Goal: Task Accomplishment & Management: Complete application form

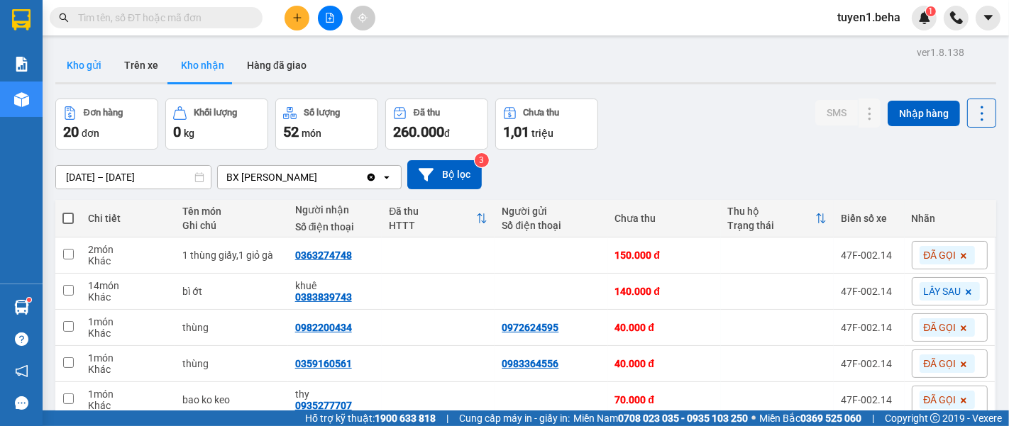
click at [94, 60] on button "Kho gửi" at bounding box center [83, 65] width 57 height 34
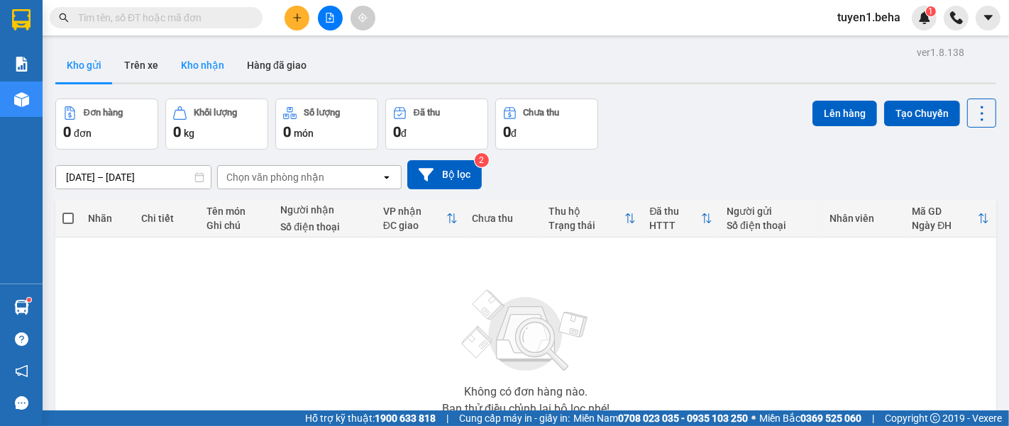
click at [197, 66] on button "Kho nhận" at bounding box center [203, 65] width 66 height 34
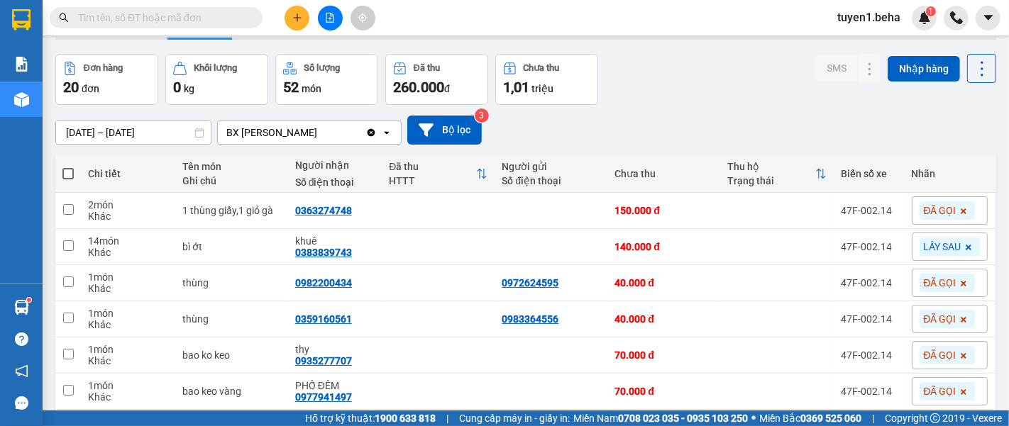
scroll to position [79, 0]
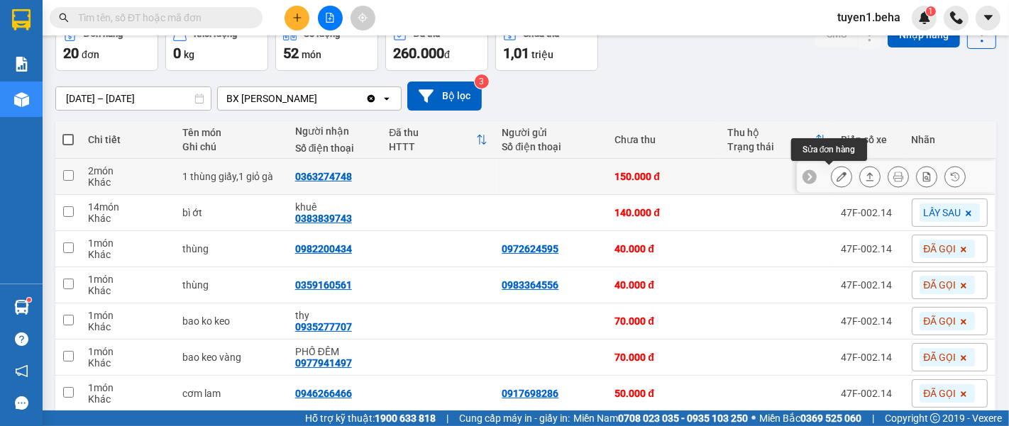
click at [836, 175] on icon at bounding box center [841, 177] width 10 height 10
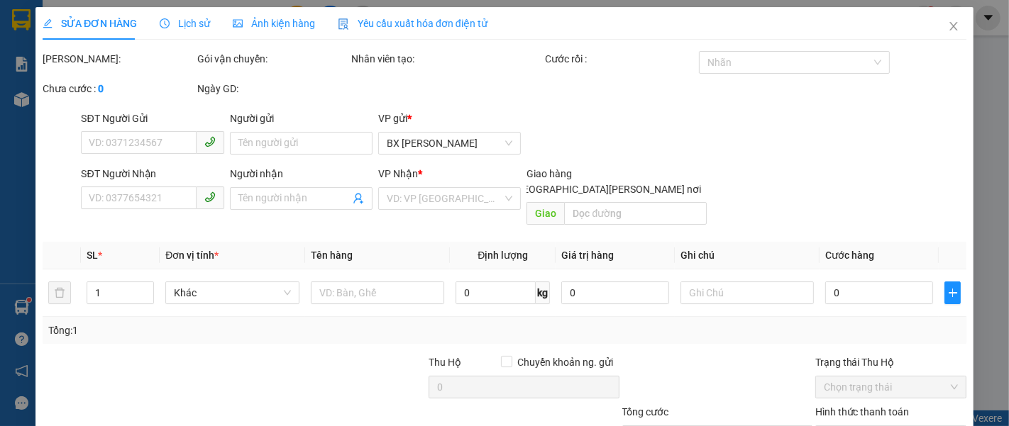
type input "0363274748"
type input "150.000"
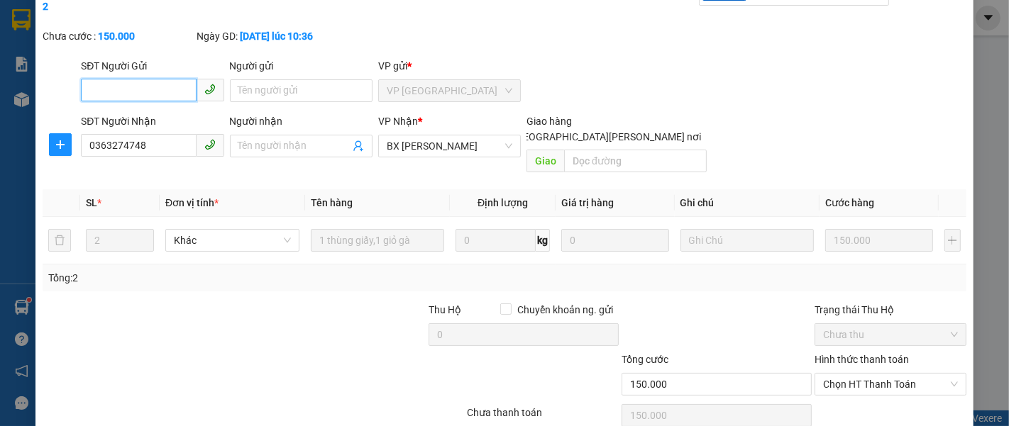
scroll to position [100, 0]
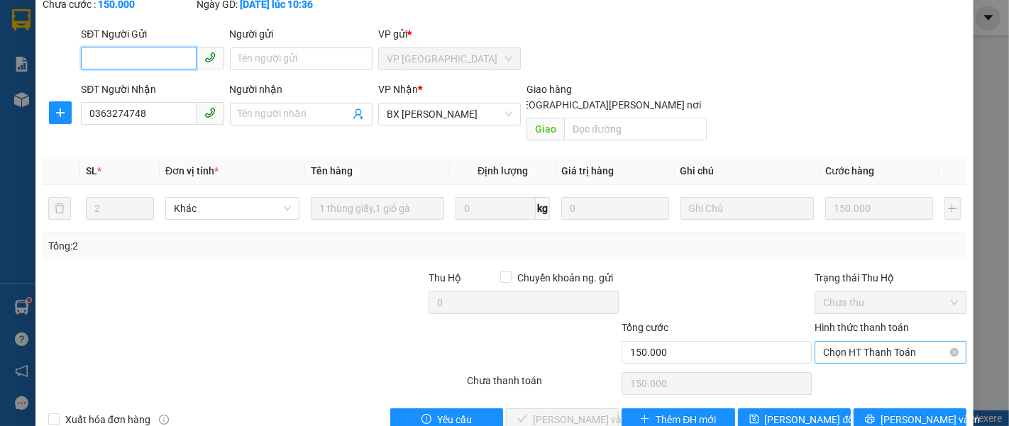
click at [857, 342] on span "Chọn HT Thanh Toán" at bounding box center [890, 352] width 135 height 21
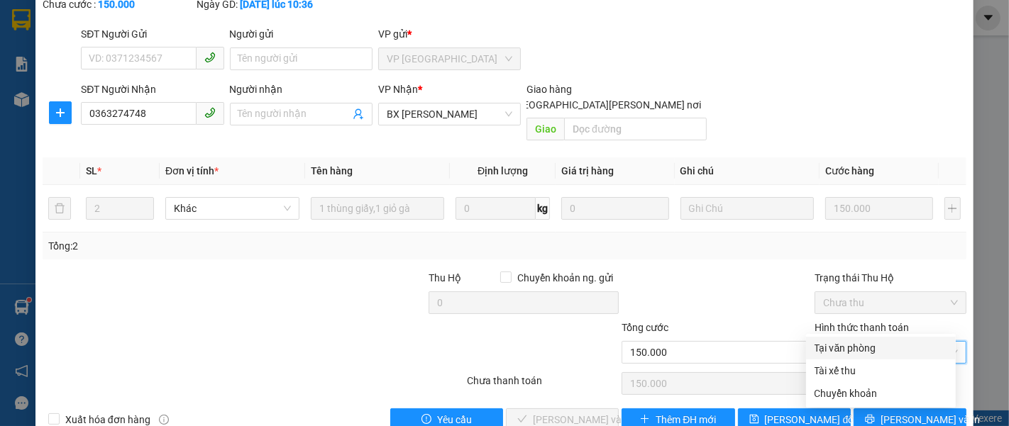
click at [851, 343] on div "Tại văn phòng" at bounding box center [880, 349] width 133 height 16
type input "0"
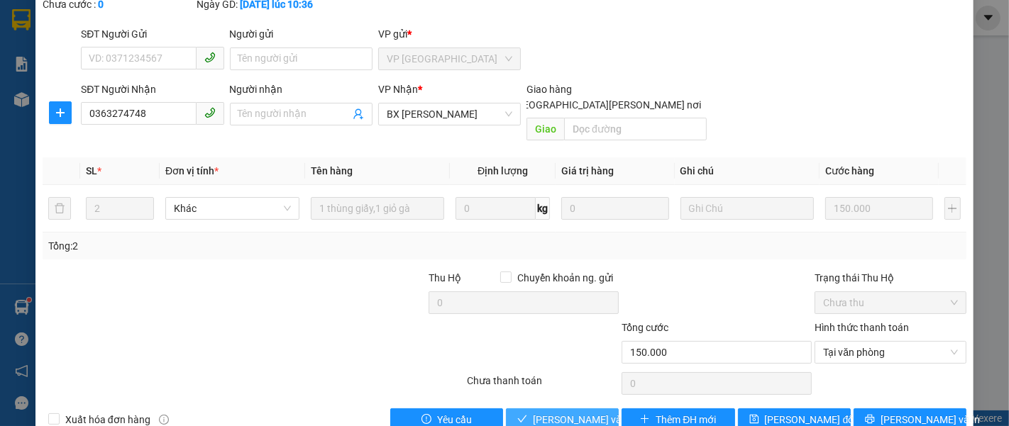
click at [560, 412] on span "[PERSON_NAME] và [PERSON_NAME] hàng" at bounding box center [629, 420] width 192 height 16
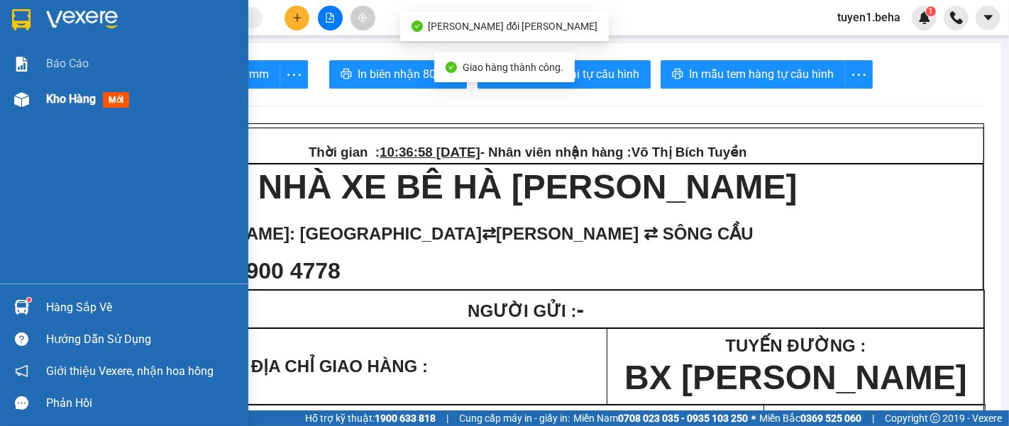
click at [72, 96] on span "Kho hàng" at bounding box center [71, 98] width 50 height 13
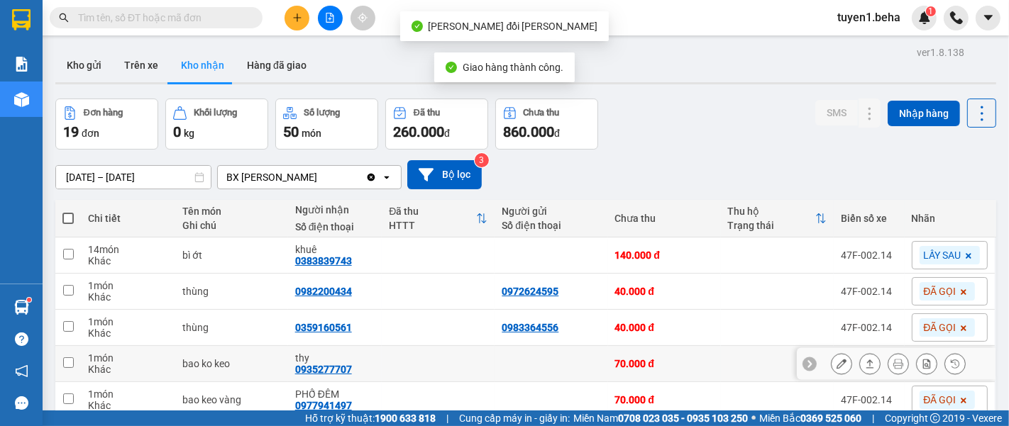
scroll to position [79, 0]
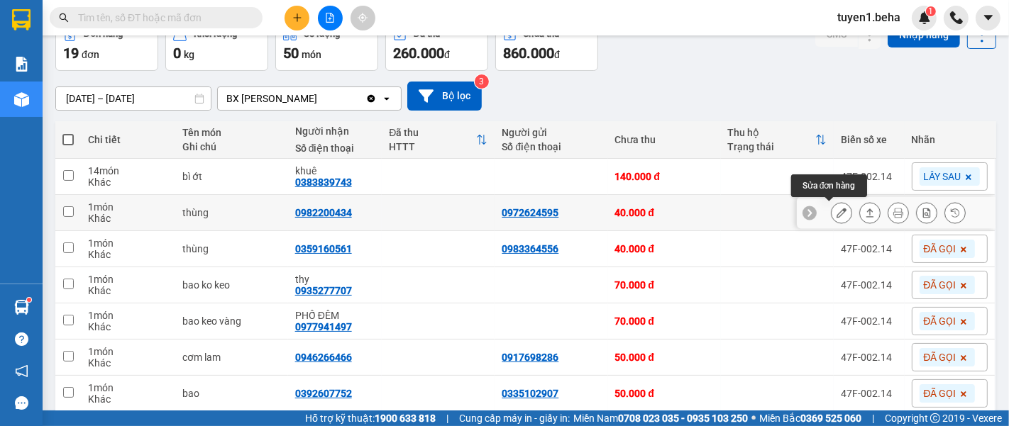
click at [831, 211] on button at bounding box center [841, 213] width 20 height 25
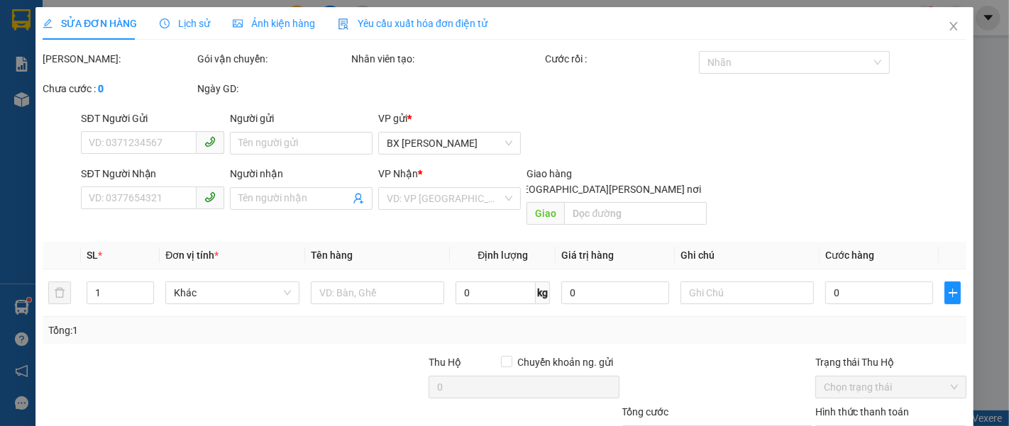
type input "0972624595"
type input "0982200434"
type input "40.000"
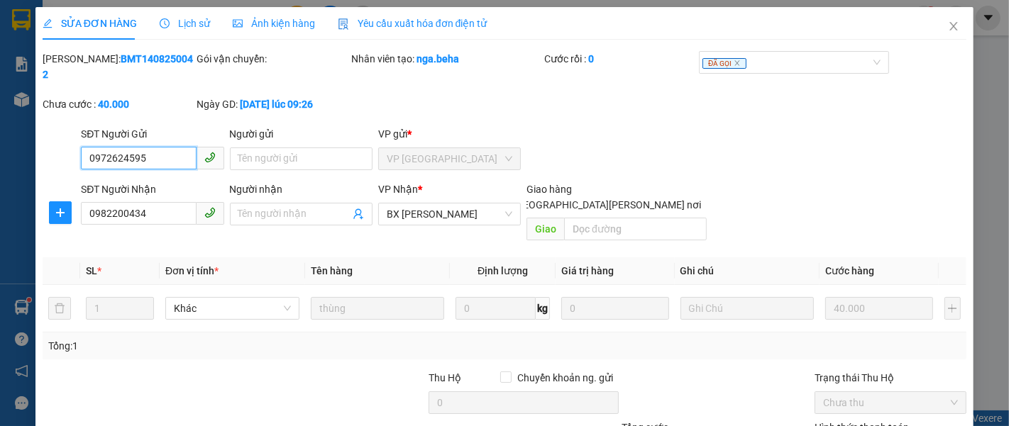
scroll to position [79, 0]
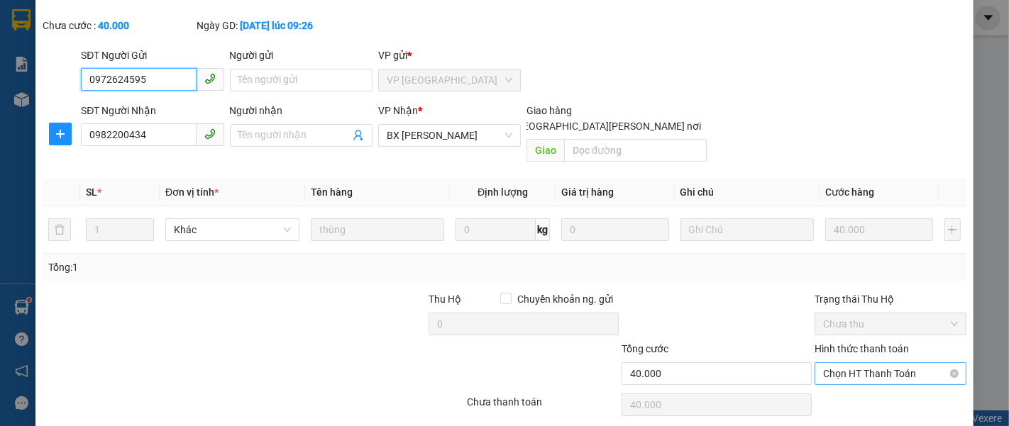
click at [843, 363] on span "Chọn HT Thanh Toán" at bounding box center [890, 373] width 135 height 21
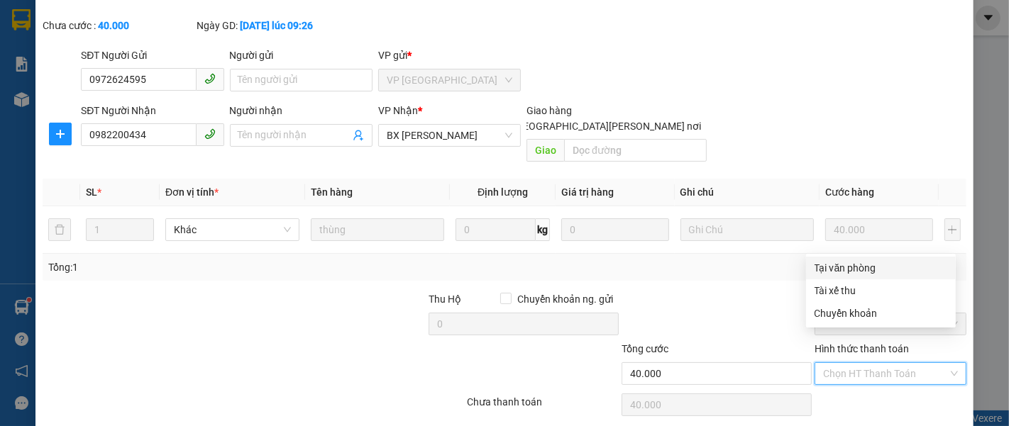
click at [855, 270] on div "Tại văn phòng" at bounding box center [880, 268] width 133 height 16
type input "0"
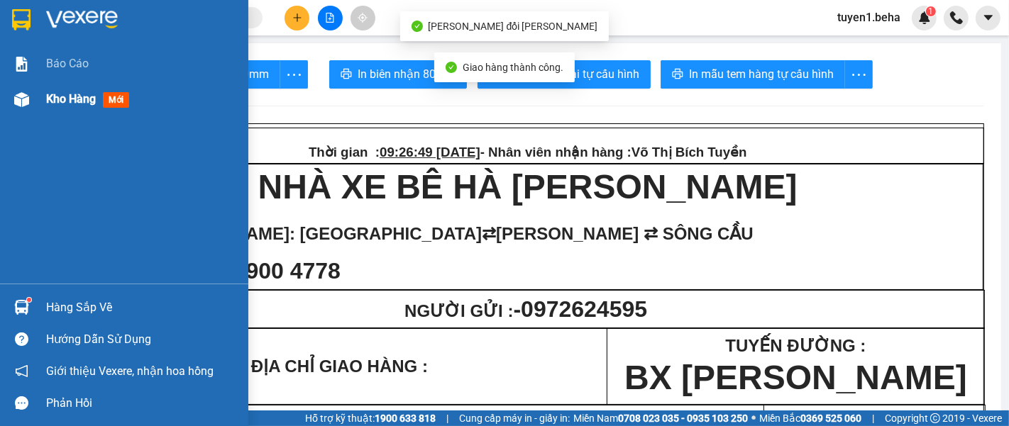
click at [63, 96] on span "Kho hàng" at bounding box center [71, 98] width 50 height 13
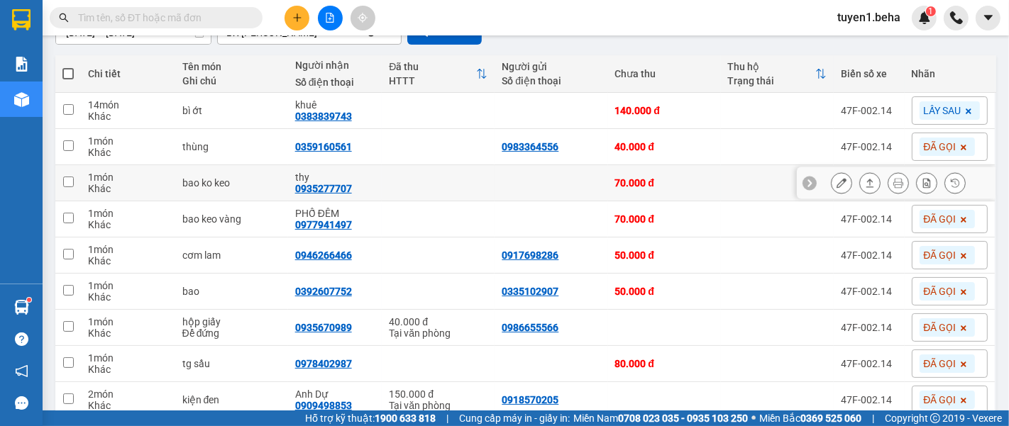
scroll to position [158, 0]
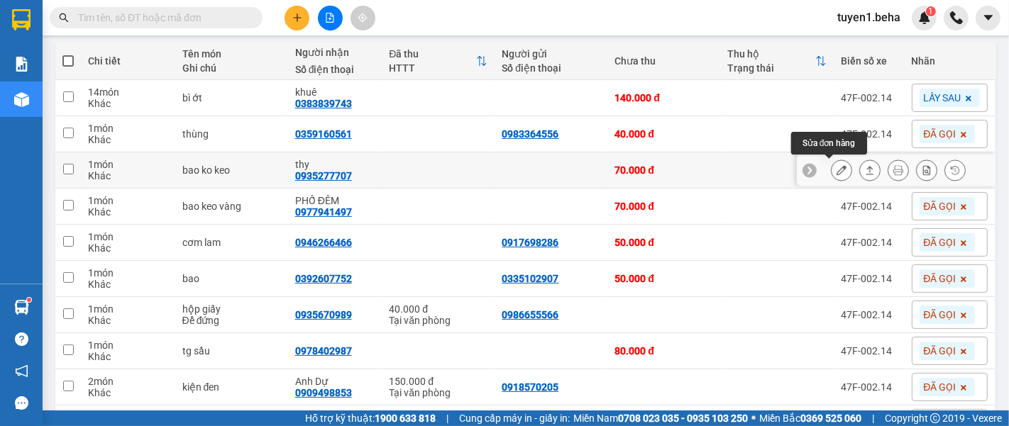
click at [835, 169] on button at bounding box center [841, 170] width 20 height 25
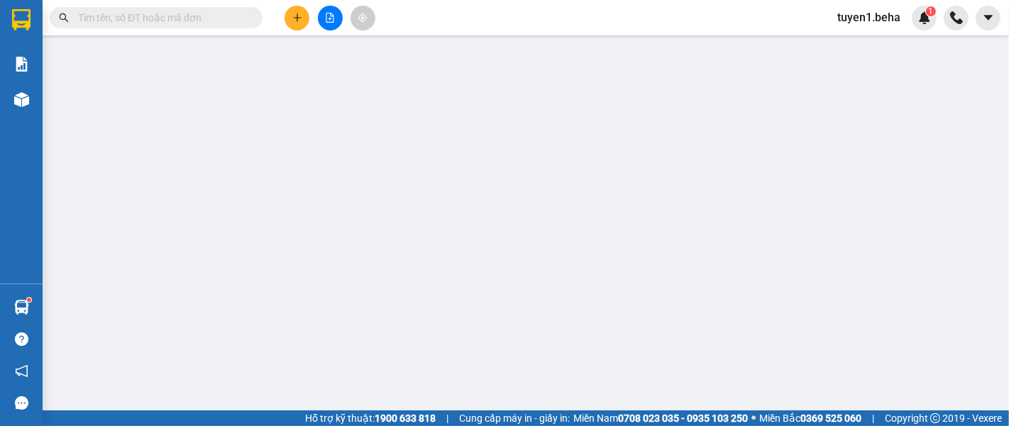
type input "0935277707"
type input "thy"
type input "70.000"
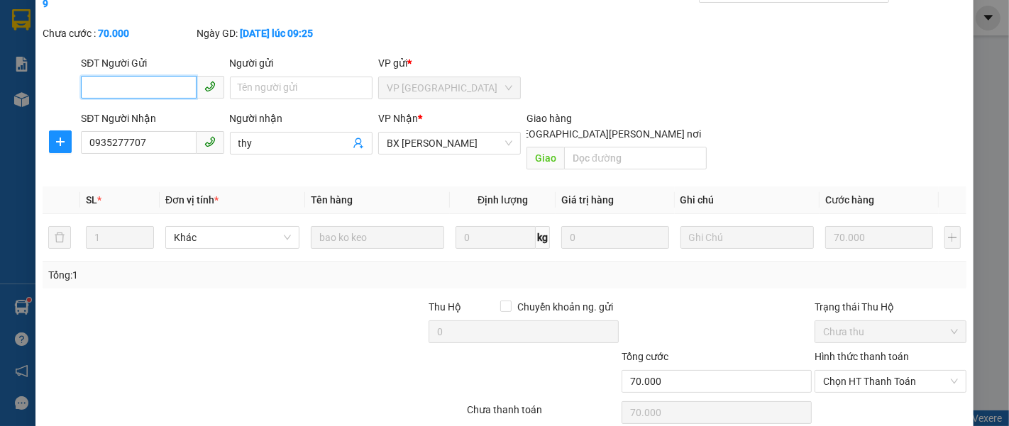
scroll to position [100, 0]
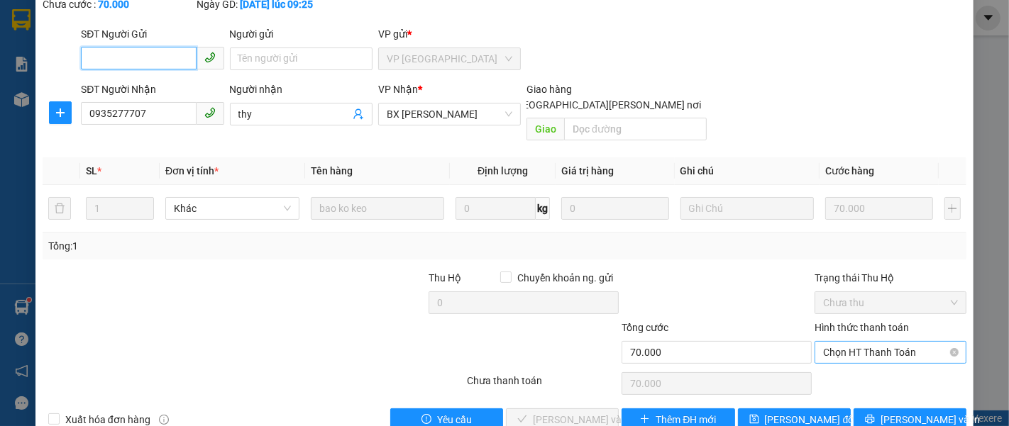
click at [844, 342] on span "Chọn HT Thanh Toán" at bounding box center [890, 352] width 135 height 21
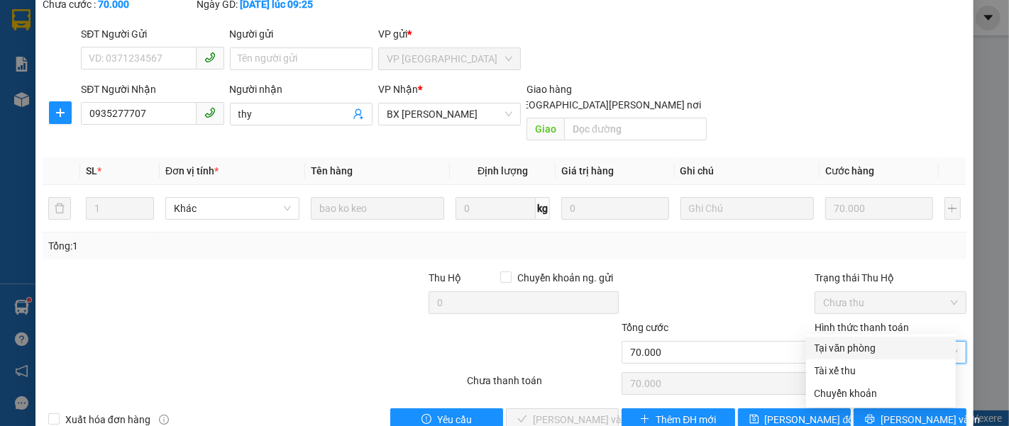
click at [871, 345] on div "Tại văn phòng" at bounding box center [880, 349] width 133 height 16
type input "0"
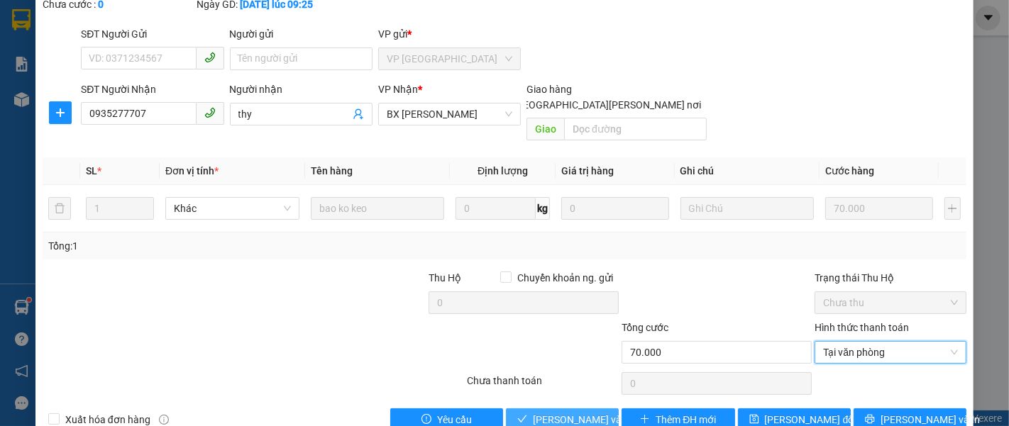
click at [541, 412] on span "[PERSON_NAME] và [PERSON_NAME] hàng" at bounding box center [629, 420] width 192 height 16
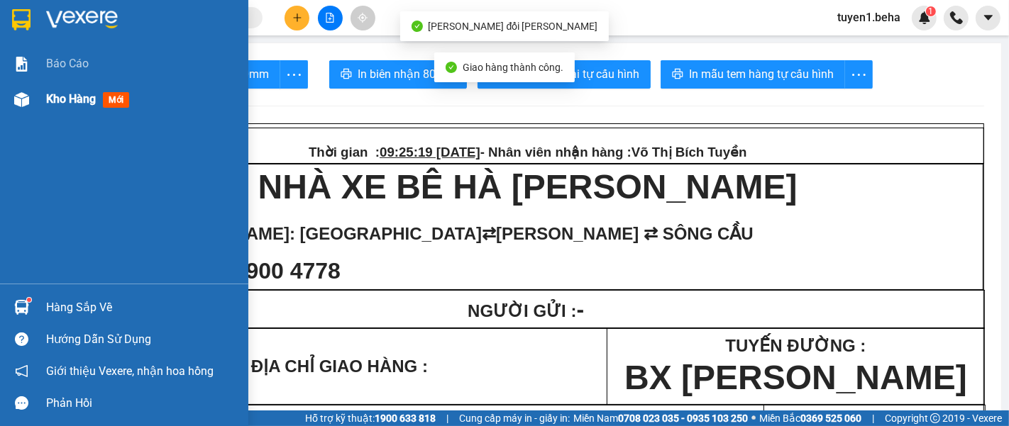
click at [71, 98] on span "Kho hàng" at bounding box center [71, 98] width 50 height 13
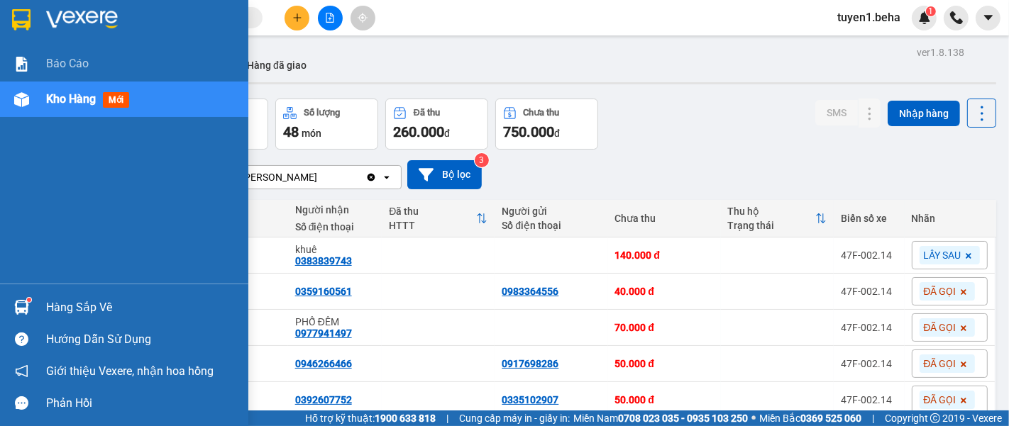
click at [86, 181] on div "Báo cáo Kho hàng mới" at bounding box center [124, 165] width 248 height 238
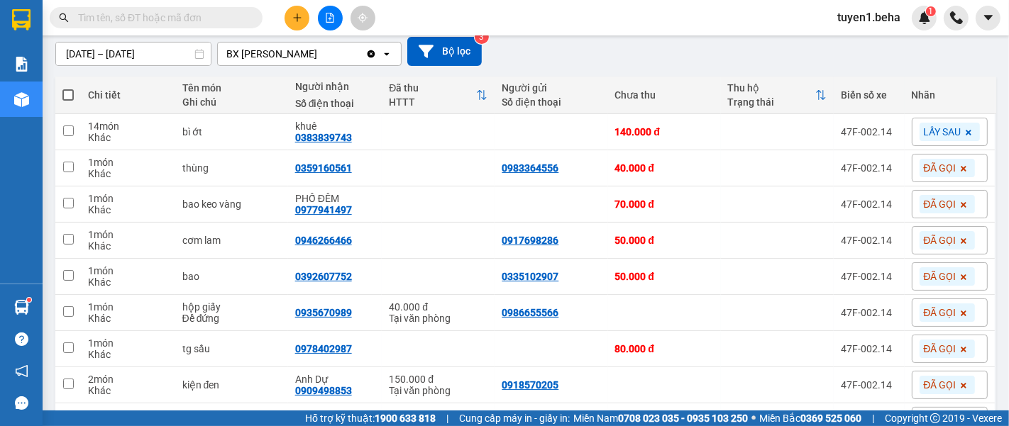
scroll to position [158, 0]
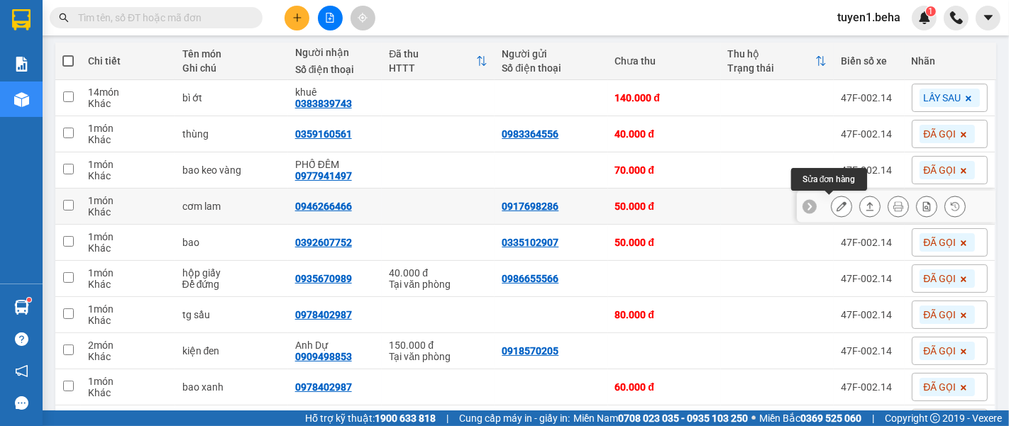
click at [836, 206] on icon at bounding box center [841, 206] width 10 height 10
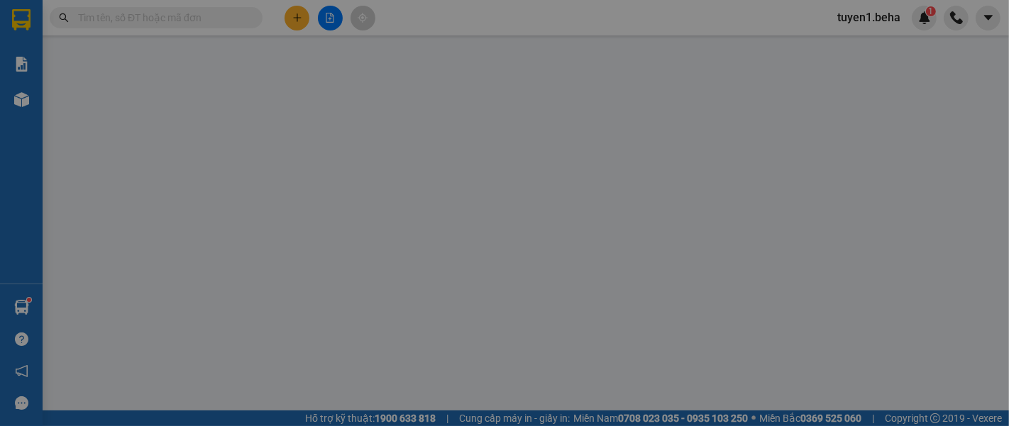
type input "0917698286"
type input "0946266466"
type input "50.000"
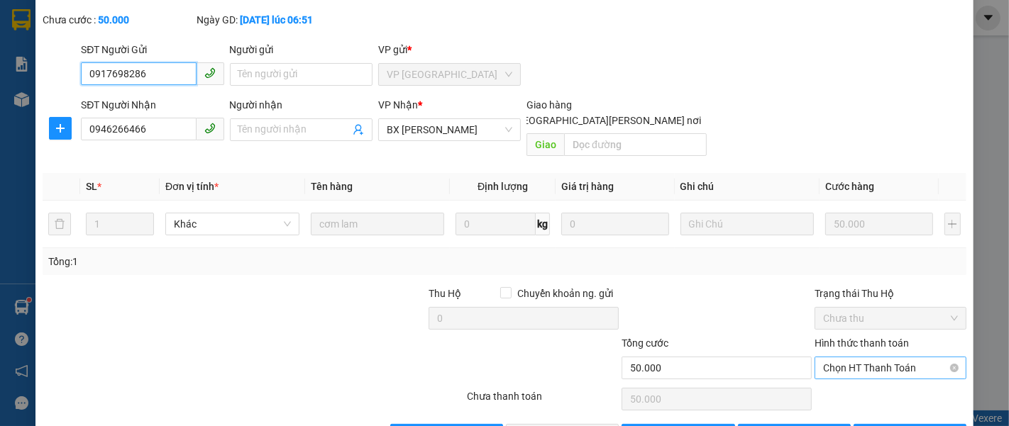
scroll to position [100, 0]
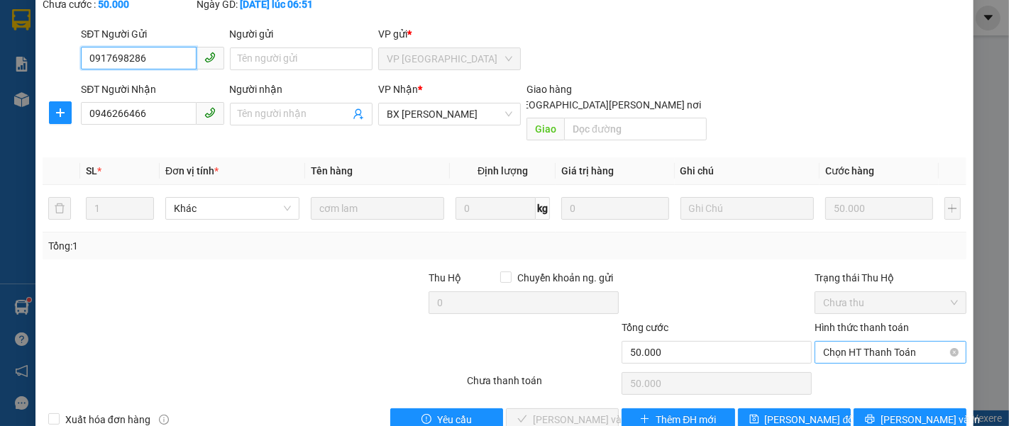
click at [842, 342] on span "Chọn HT Thanh Toán" at bounding box center [890, 352] width 135 height 21
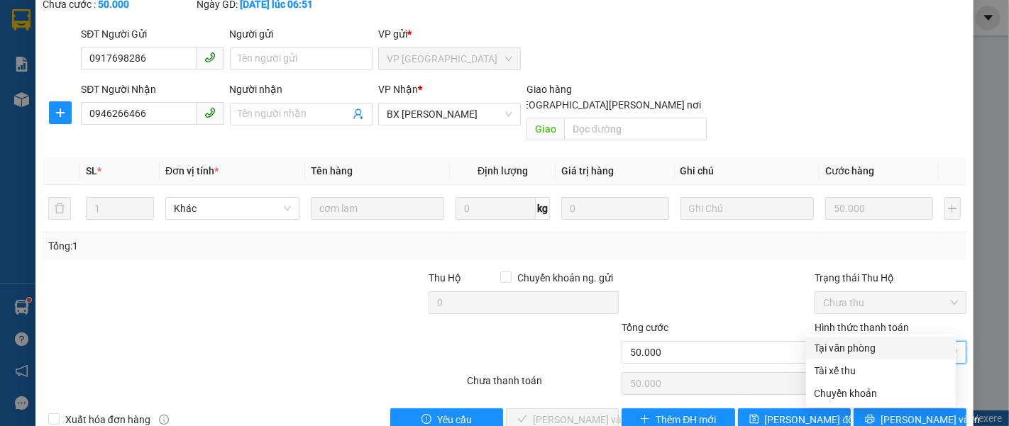
click at [837, 348] on div "Tại văn phòng" at bounding box center [880, 349] width 133 height 16
type input "0"
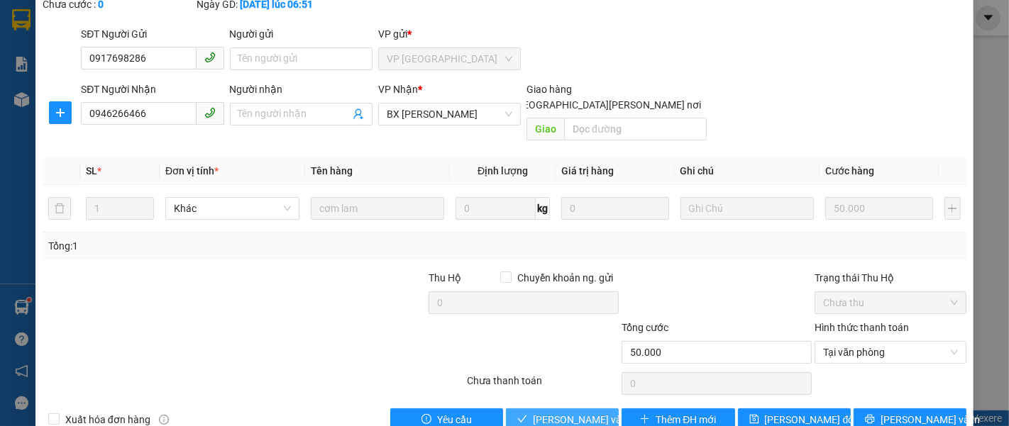
click at [539, 412] on span "[PERSON_NAME] và [PERSON_NAME] hàng" at bounding box center [629, 420] width 192 height 16
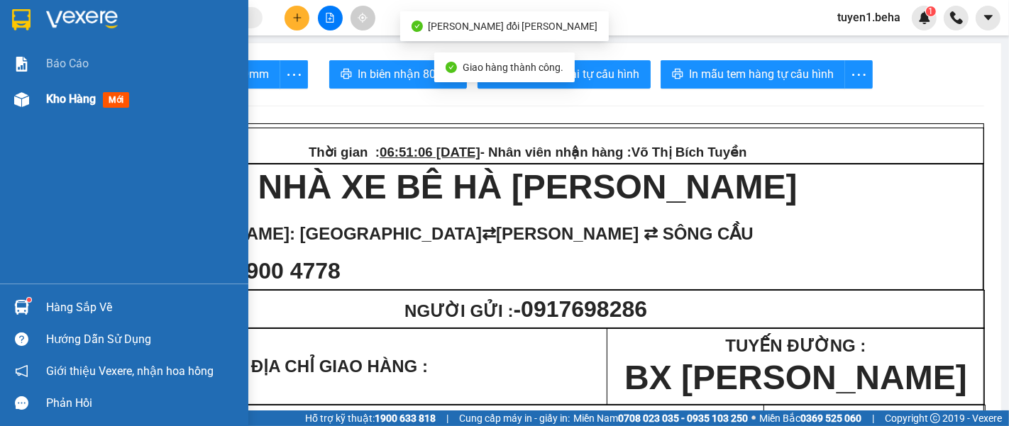
click at [81, 92] on span "Kho hàng" at bounding box center [71, 98] width 50 height 13
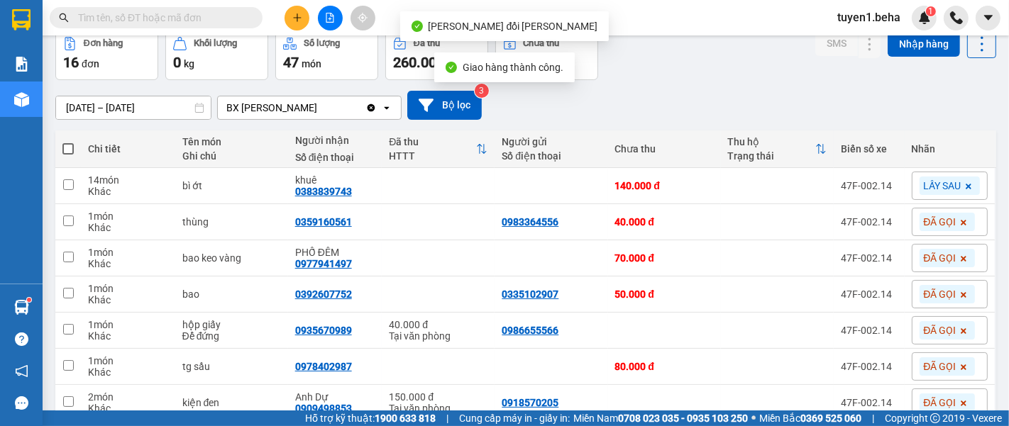
scroll to position [158, 0]
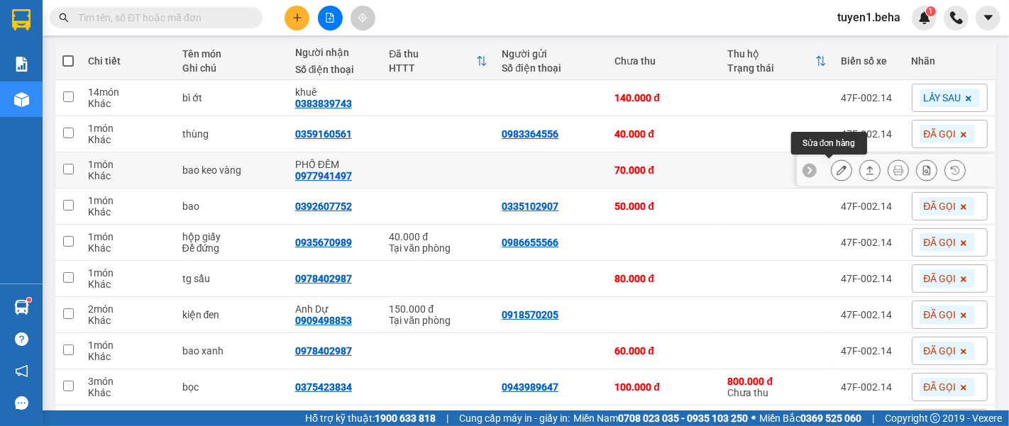
click at [836, 169] on icon at bounding box center [841, 170] width 10 height 10
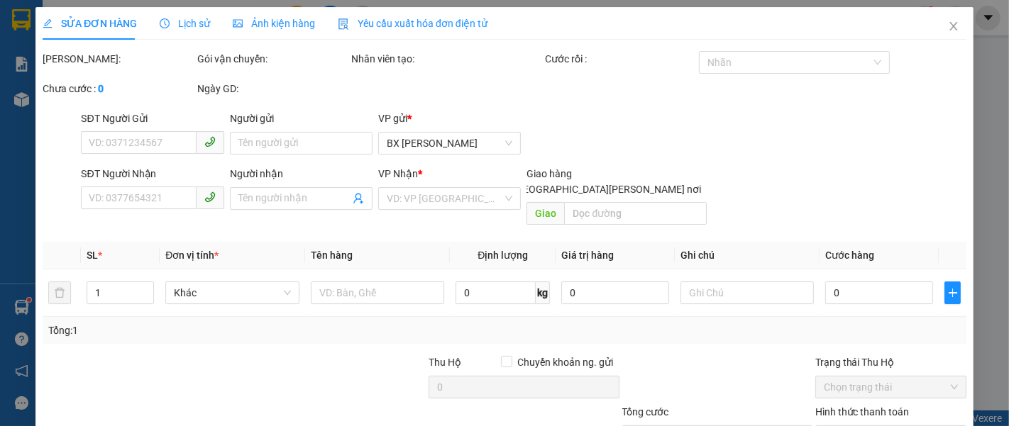
type input "0977941497"
type input "PHỐ ĐÊM"
type input "70.000"
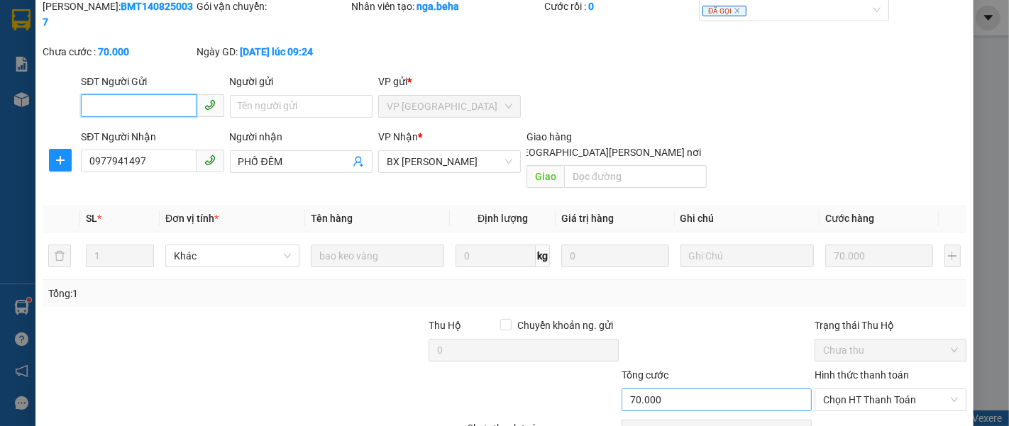
scroll to position [100, 0]
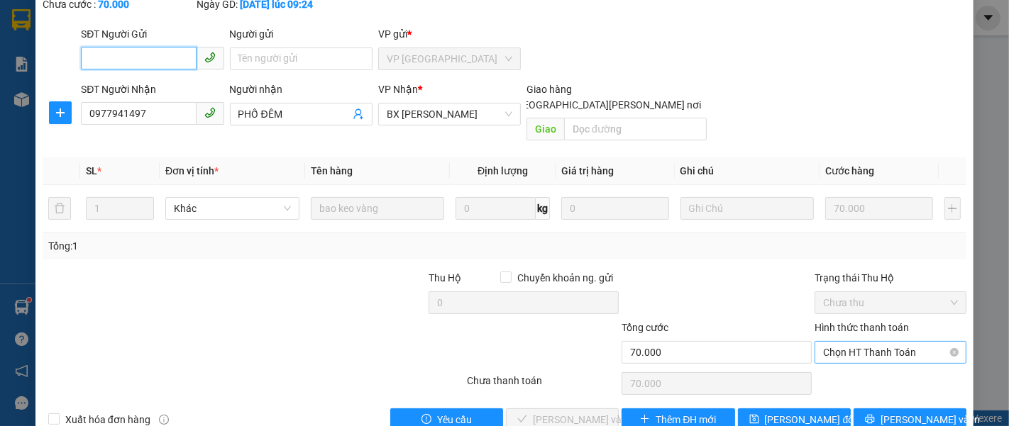
click at [823, 342] on span "Chọn HT Thanh Toán" at bounding box center [890, 352] width 135 height 21
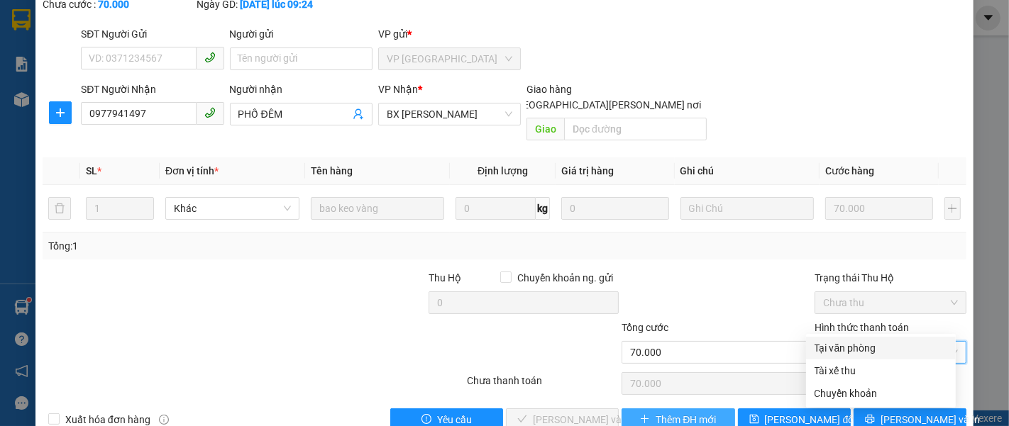
drag, startPoint x: 841, startPoint y: 350, endPoint x: 701, endPoint y: 380, distance: 143.1
click at [839, 350] on div "Tại văn phòng" at bounding box center [880, 349] width 133 height 16
type input "0"
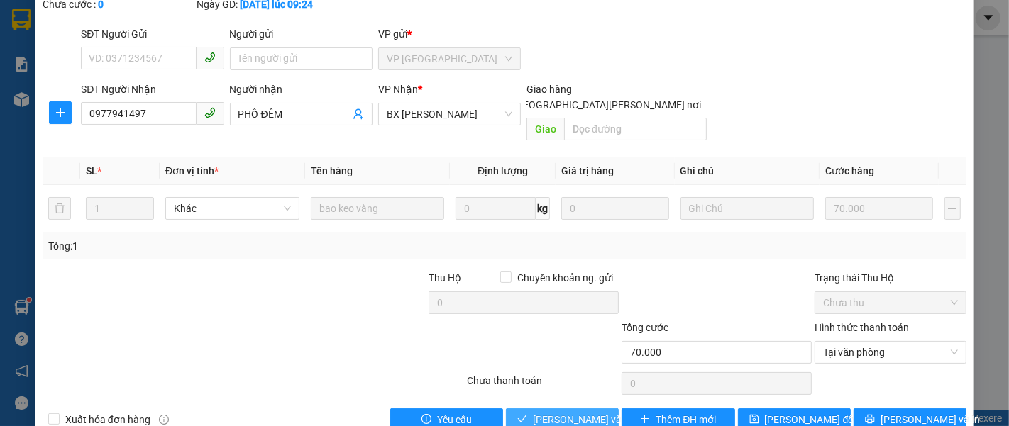
click at [547, 412] on span "[PERSON_NAME] và [PERSON_NAME] hàng" at bounding box center [629, 420] width 192 height 16
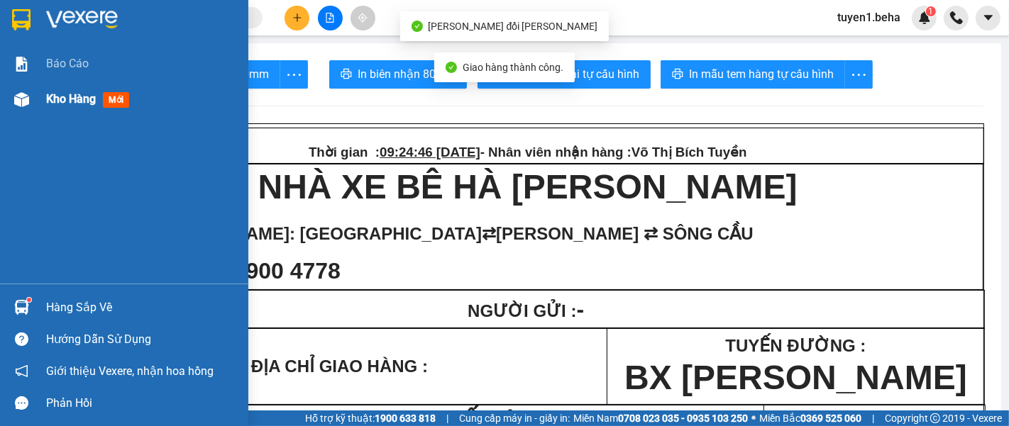
click at [67, 100] on span "Kho hàng" at bounding box center [71, 98] width 50 height 13
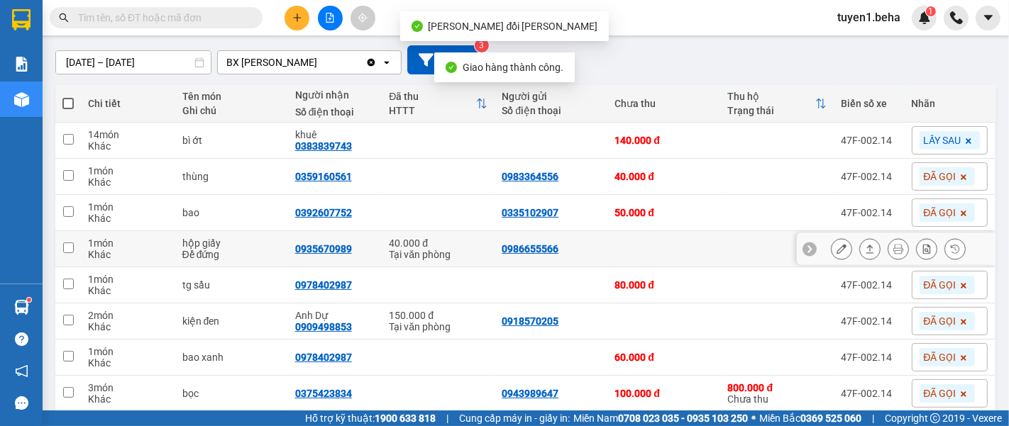
scroll to position [158, 0]
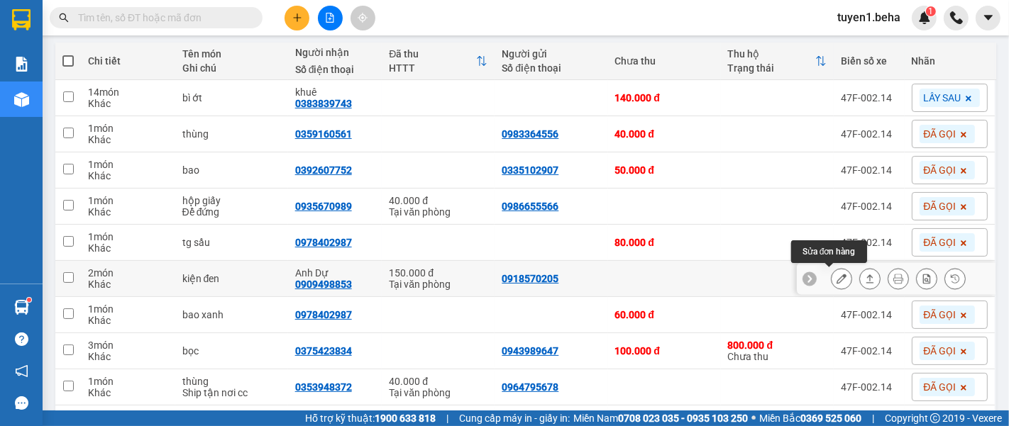
click at [836, 277] on icon at bounding box center [841, 279] width 10 height 10
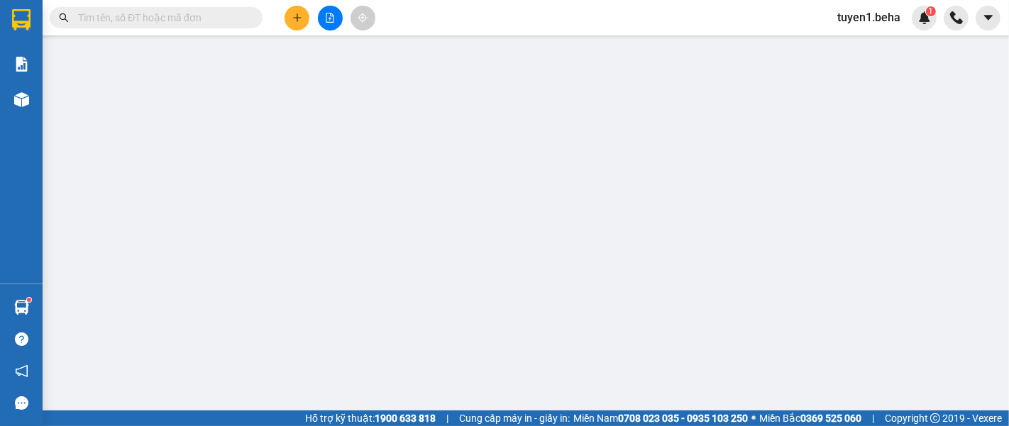
type input "0918570205"
type input "0909498853"
type input "Anh Dự"
type input "150.000"
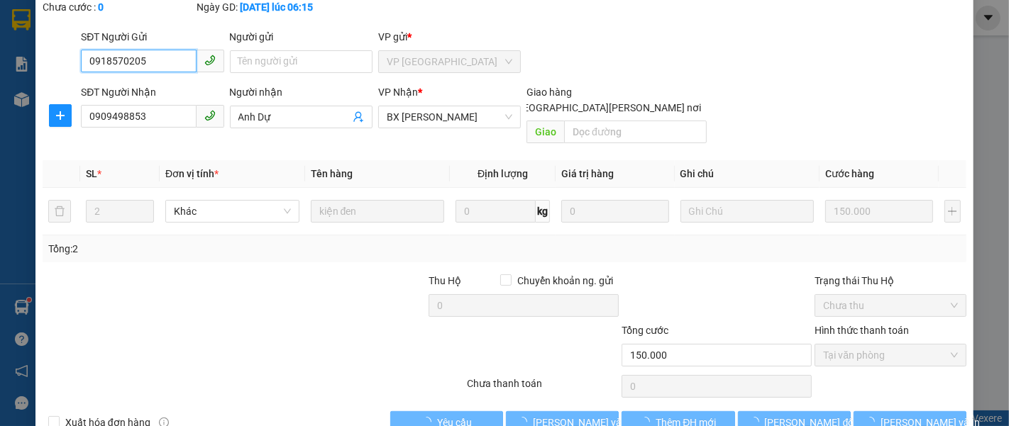
scroll to position [100, 0]
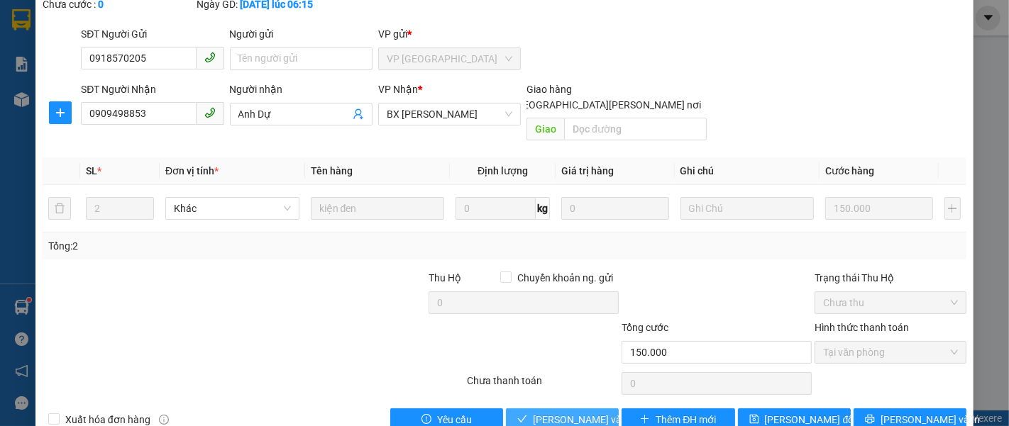
click at [560, 412] on span "[PERSON_NAME] và [PERSON_NAME] hàng" at bounding box center [629, 420] width 192 height 16
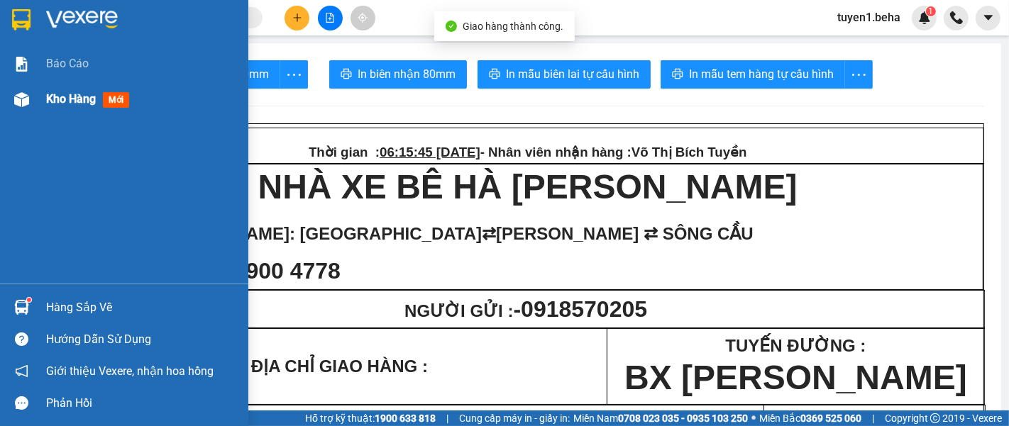
click at [64, 88] on div "Kho hàng mới" at bounding box center [142, 99] width 192 height 35
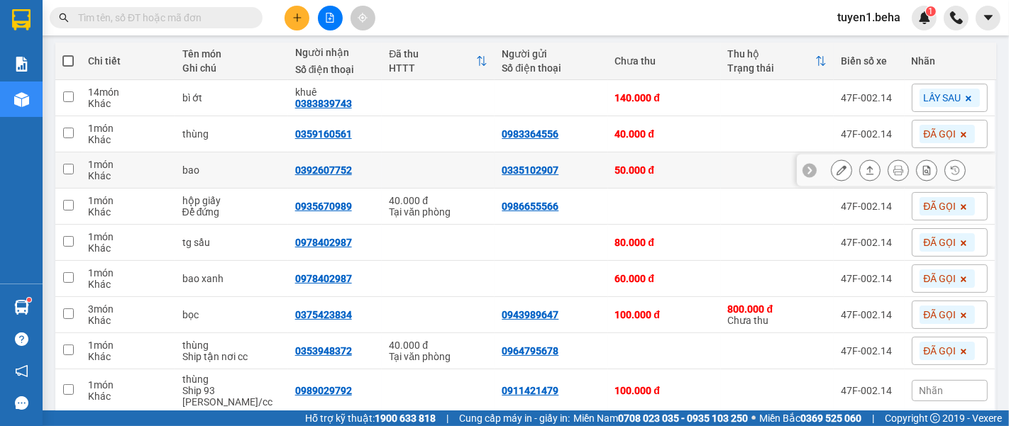
scroll to position [236, 0]
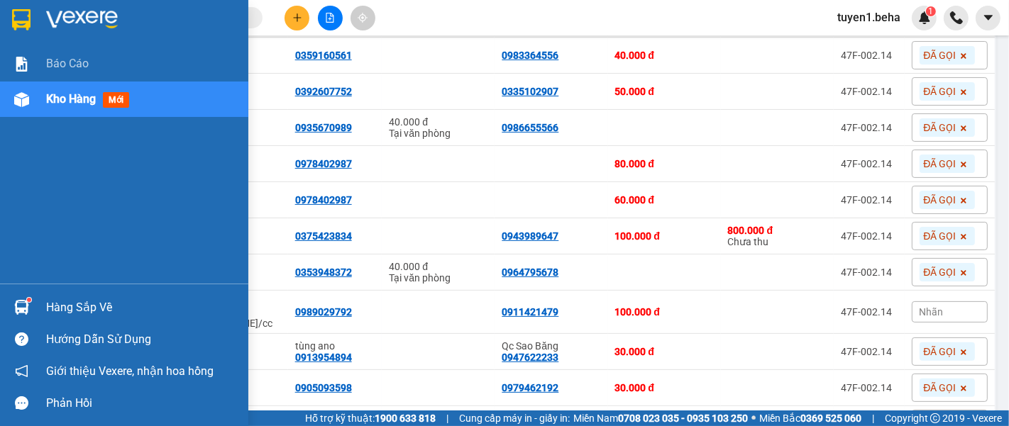
click at [71, 211] on div "Báo cáo Kho hàng mới" at bounding box center [124, 165] width 248 height 238
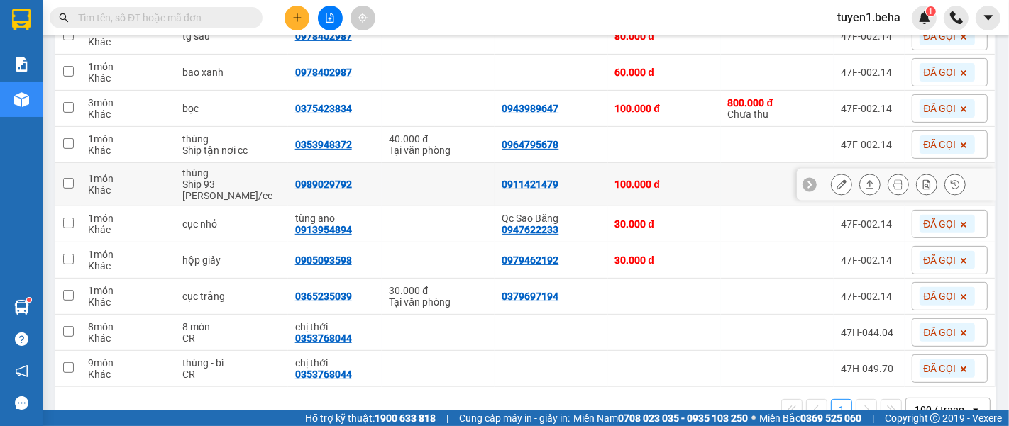
scroll to position [386, 0]
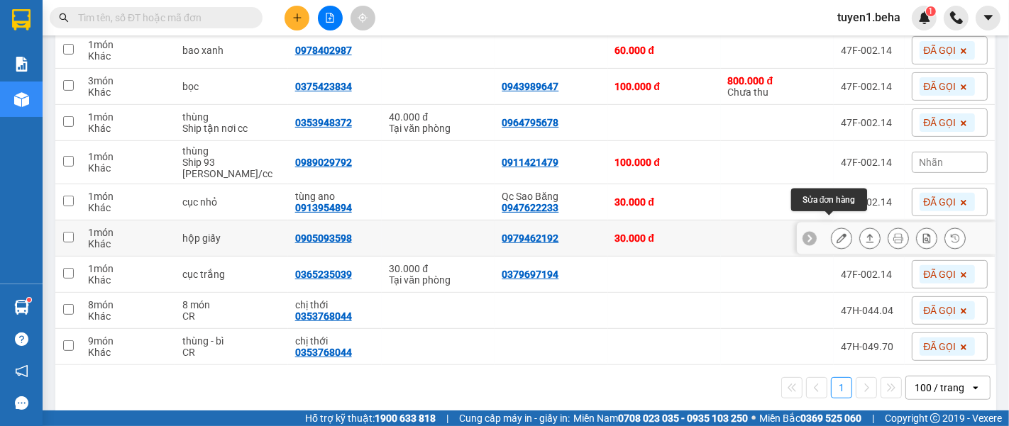
click at [836, 233] on icon at bounding box center [841, 238] width 10 height 10
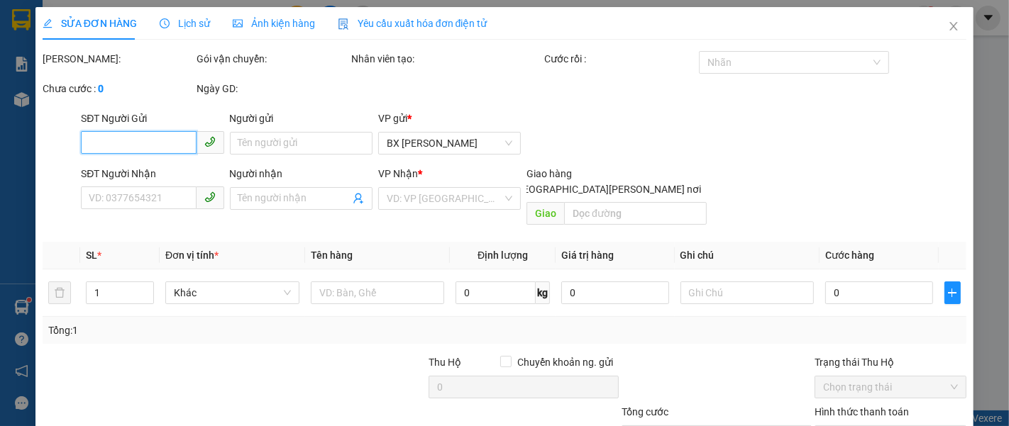
type input "0979462192"
type input "0905093598"
type input "30.000"
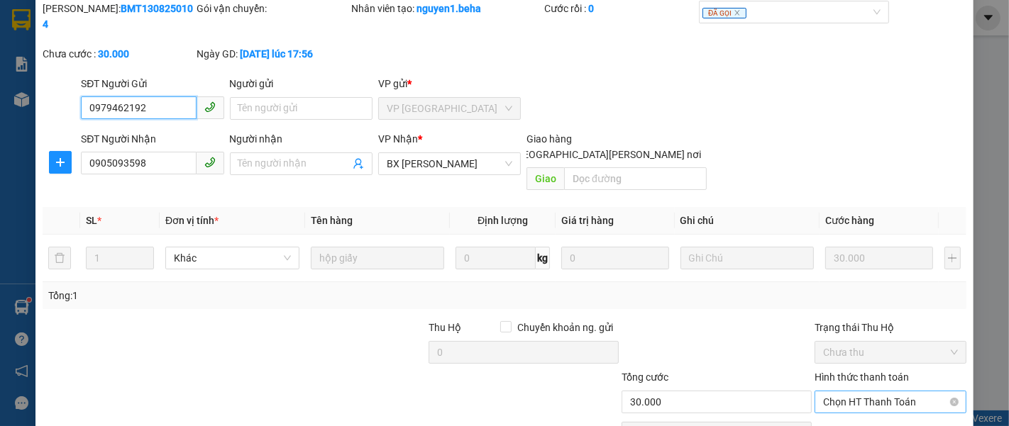
scroll to position [100, 0]
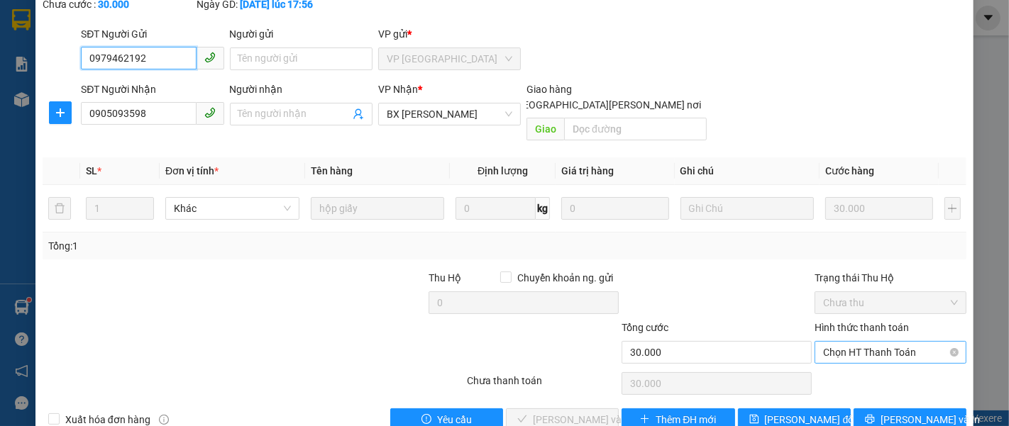
click at [869, 342] on span "Chọn HT Thanh Toán" at bounding box center [890, 352] width 135 height 21
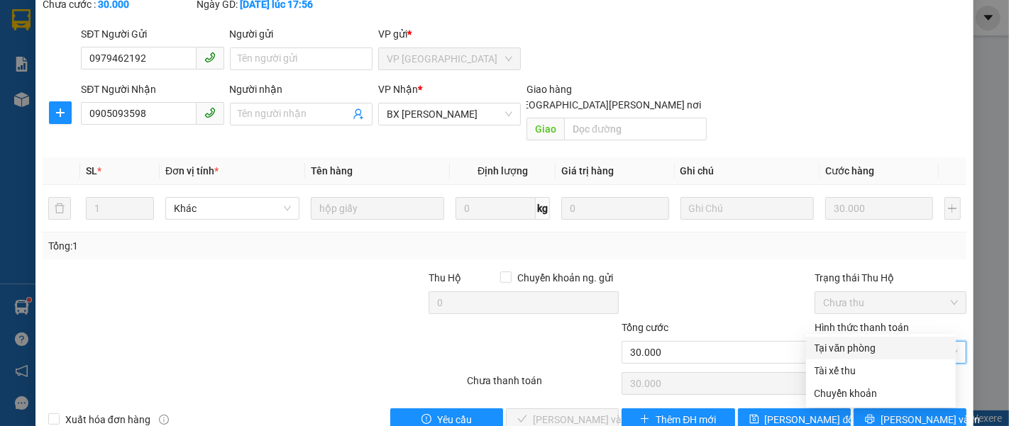
click at [848, 342] on div "Tại văn phòng" at bounding box center [880, 349] width 133 height 16
type input "0"
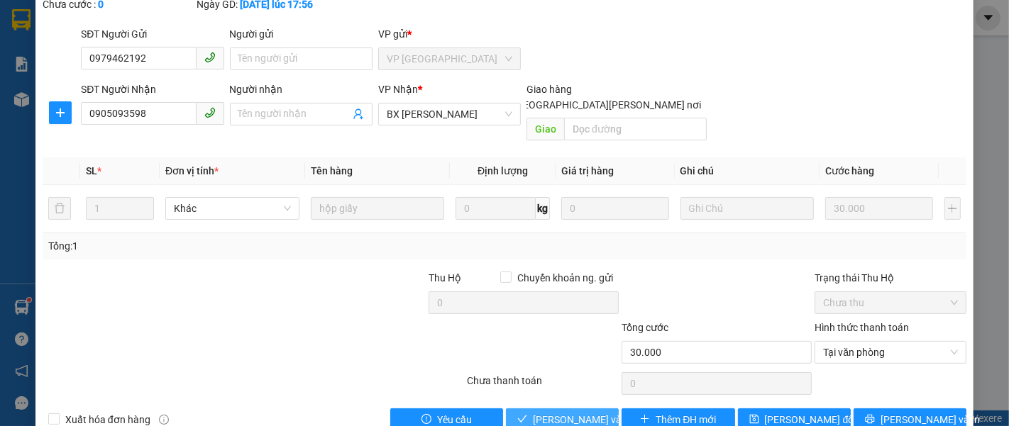
click at [578, 412] on span "[PERSON_NAME] và [PERSON_NAME] hàng" at bounding box center [629, 420] width 192 height 16
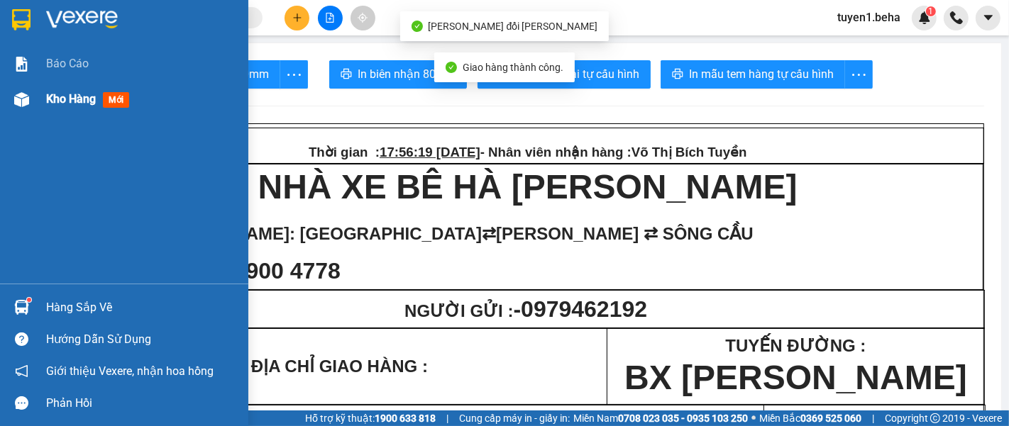
click at [56, 100] on span "Kho hàng" at bounding box center [71, 98] width 50 height 13
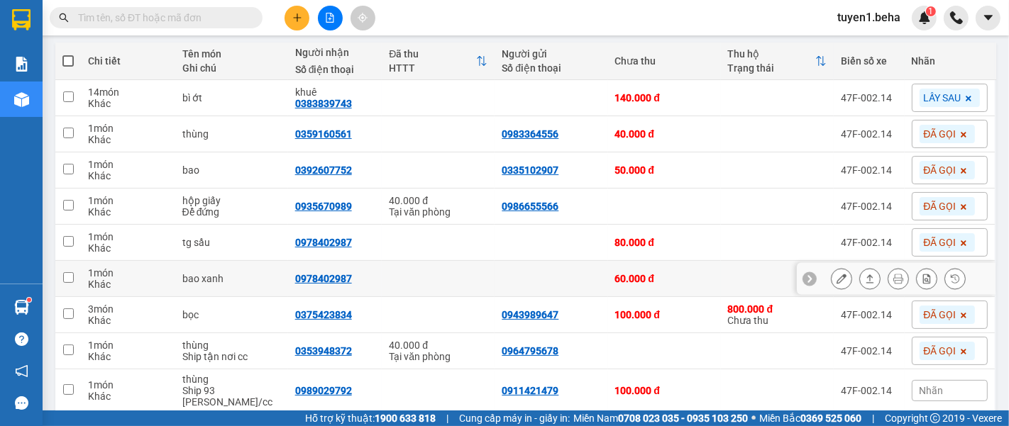
scroll to position [236, 0]
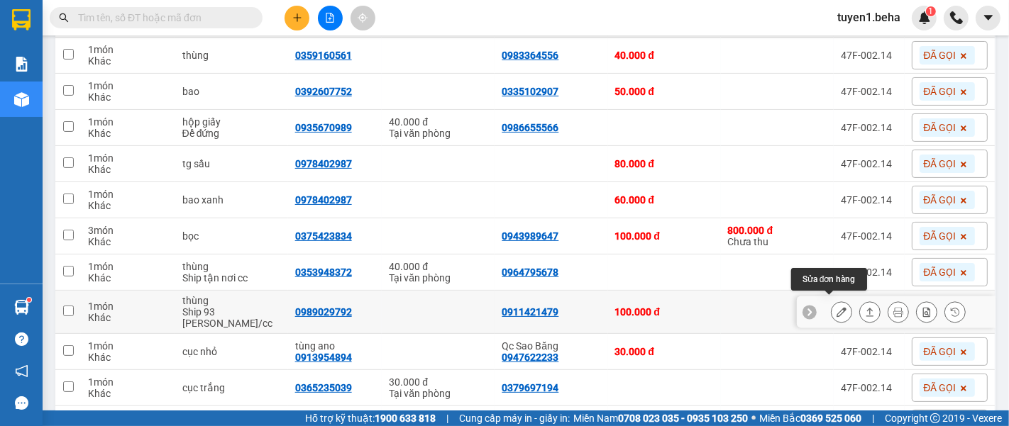
click at [836, 307] on icon at bounding box center [841, 312] width 10 height 10
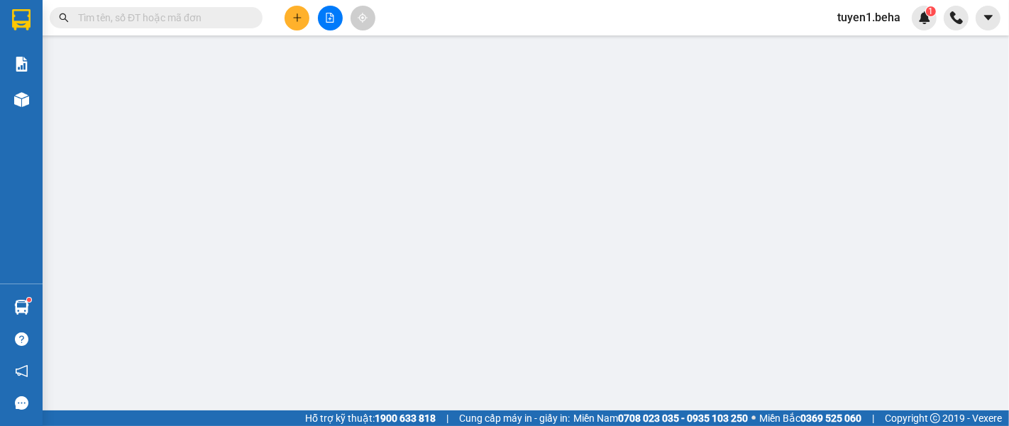
type input "0911421479"
type input "0989029792"
type input "100.000"
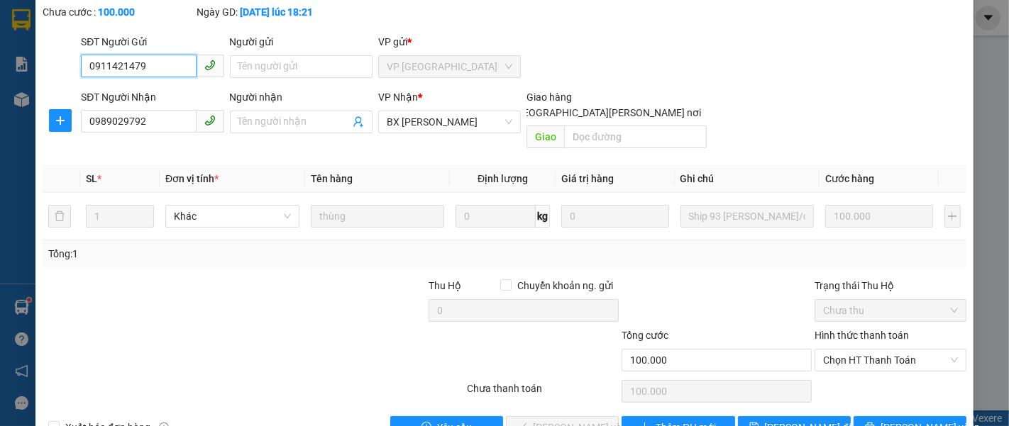
scroll to position [100, 0]
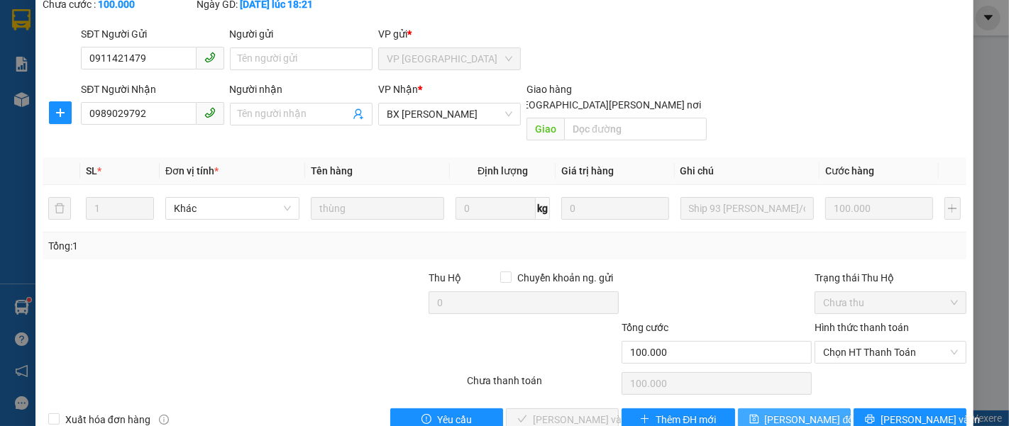
click at [764, 409] on button "[PERSON_NAME] đổi" at bounding box center [794, 420] width 113 height 23
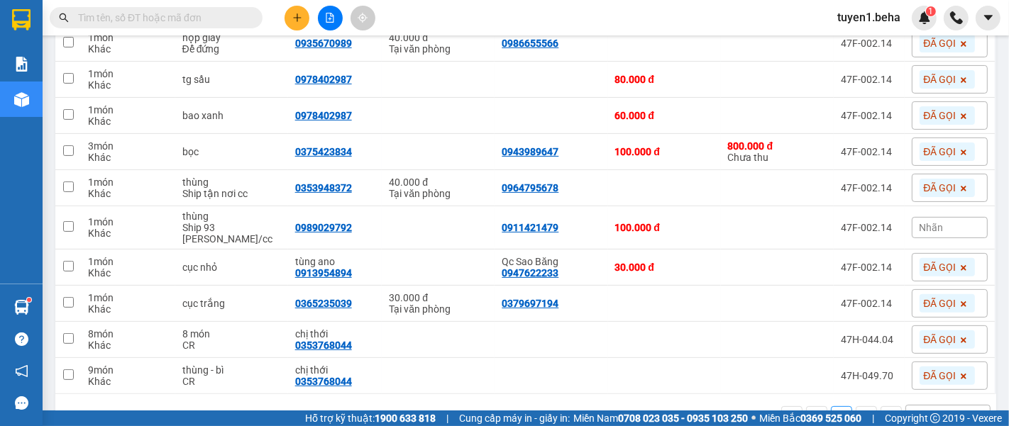
scroll to position [350, 0]
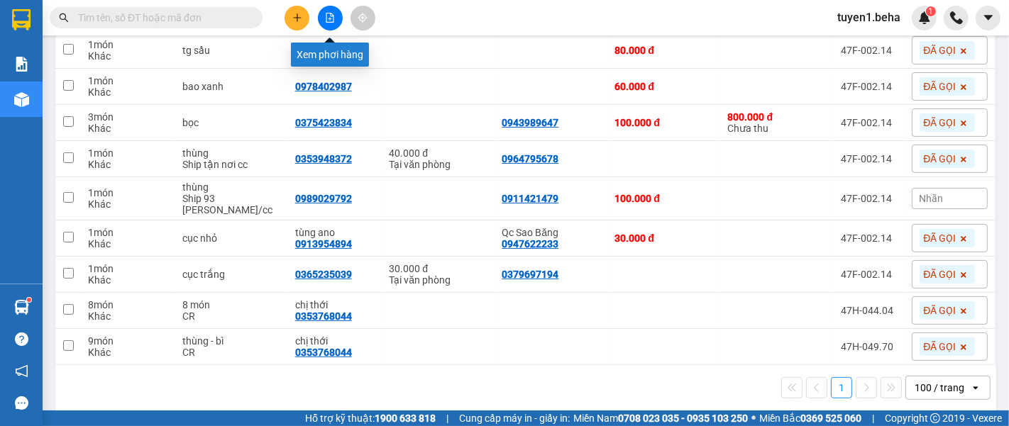
click at [330, 16] on icon "file-add" at bounding box center [330, 18] width 10 height 10
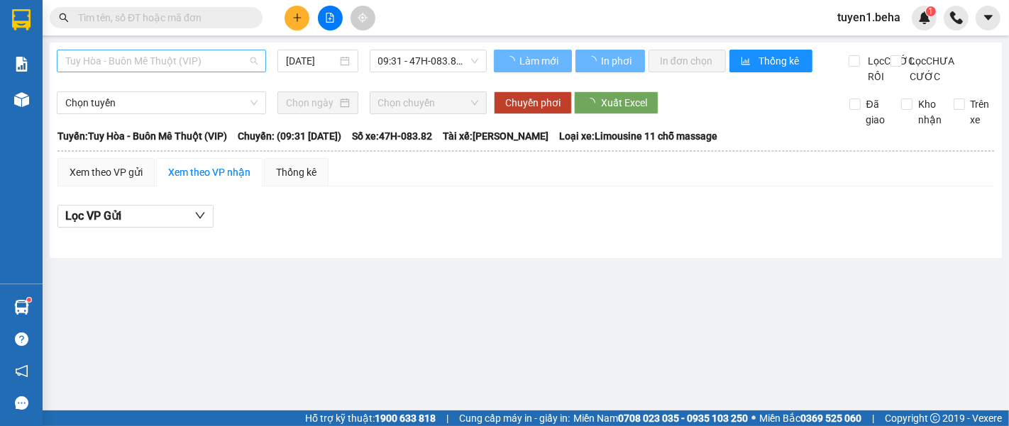
click at [171, 62] on span "Tuy Hòa - Buôn Mê Thuột (VIP)" at bounding box center [161, 60] width 192 height 21
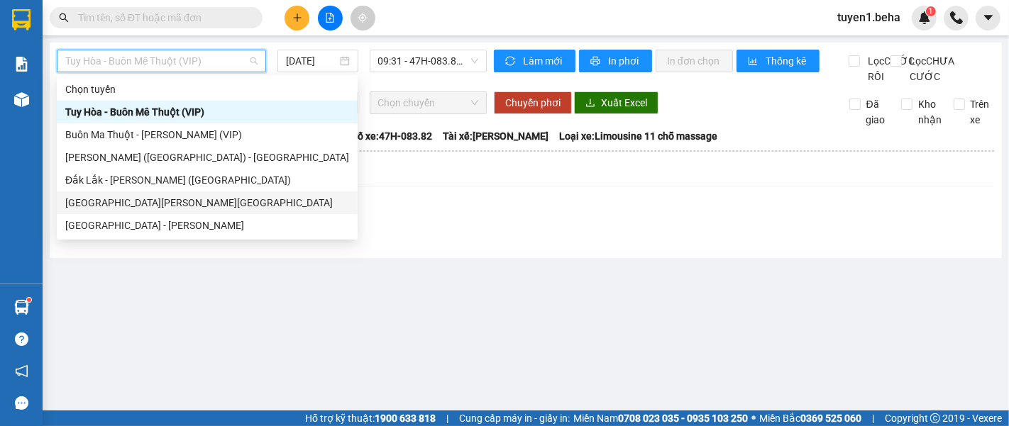
click at [133, 201] on div "[GEOGRAPHIC_DATA][PERSON_NAME][GEOGRAPHIC_DATA]" at bounding box center [207, 203] width 284 height 16
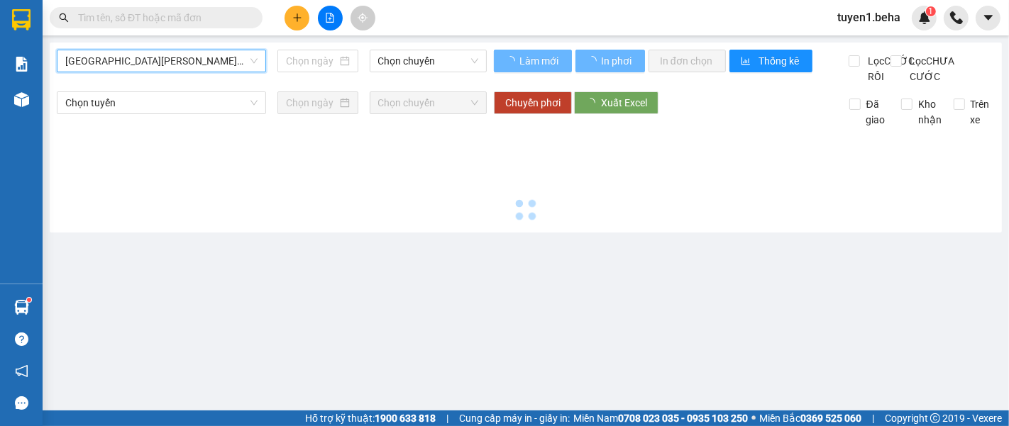
type input "[DATE]"
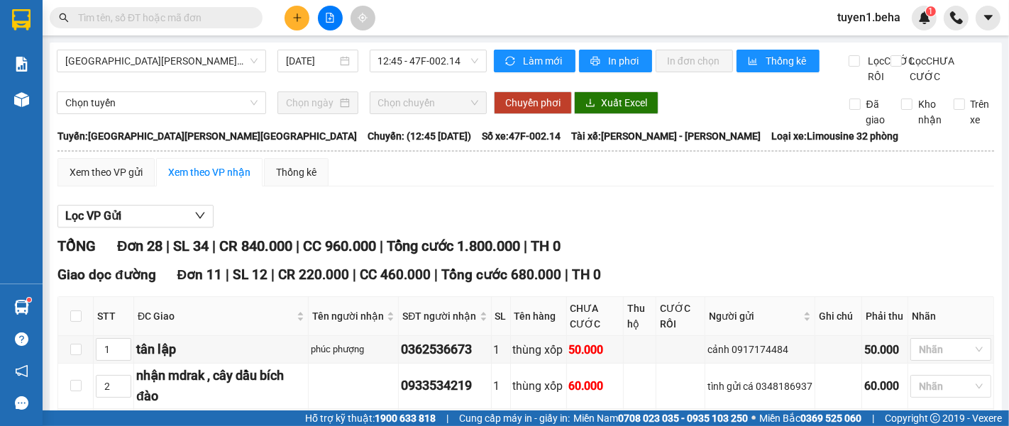
click at [162, 84] on div "[GEOGRAPHIC_DATA][PERSON_NAME][GEOGRAPHIC_DATA] [DATE] 12:45 - 47F-002.14" at bounding box center [272, 67] width 430 height 35
click at [161, 84] on div "[GEOGRAPHIC_DATA][PERSON_NAME][GEOGRAPHIC_DATA] [DATE] 12:45 - 47F-002.14" at bounding box center [272, 67] width 430 height 35
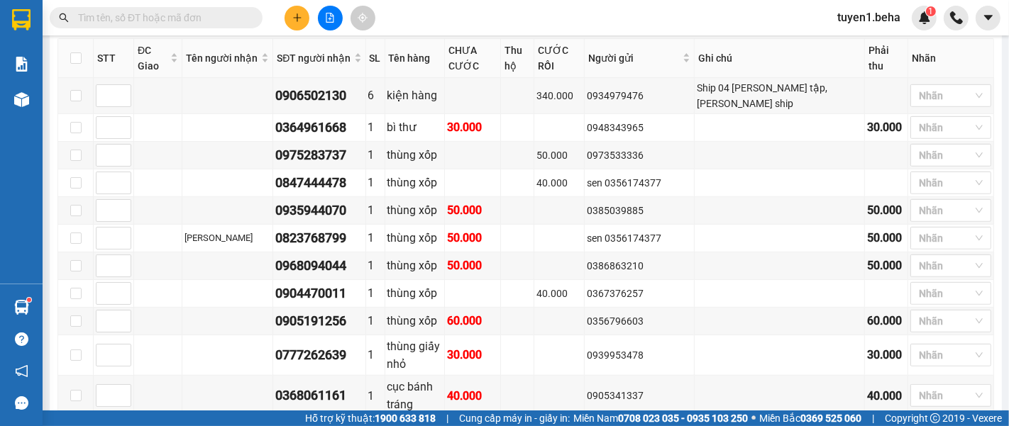
scroll to position [676, 0]
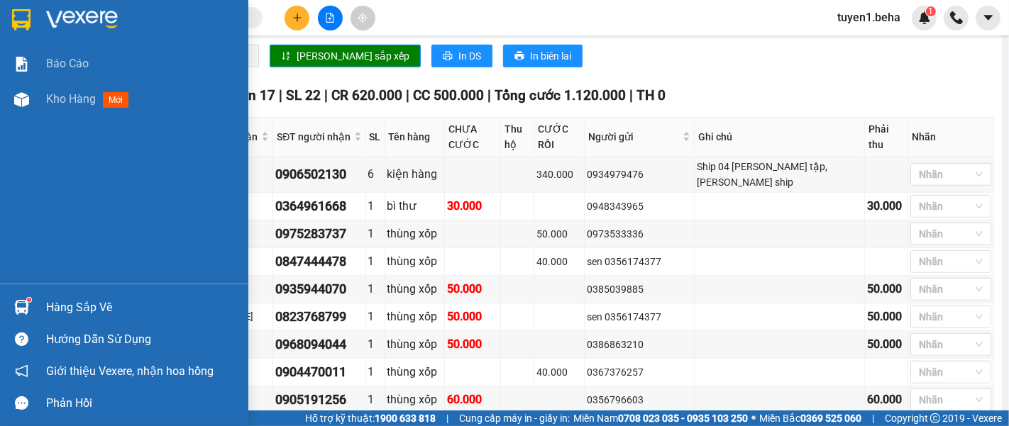
click at [20, 170] on div "Báo cáo Kho hàng mới" at bounding box center [124, 165] width 248 height 238
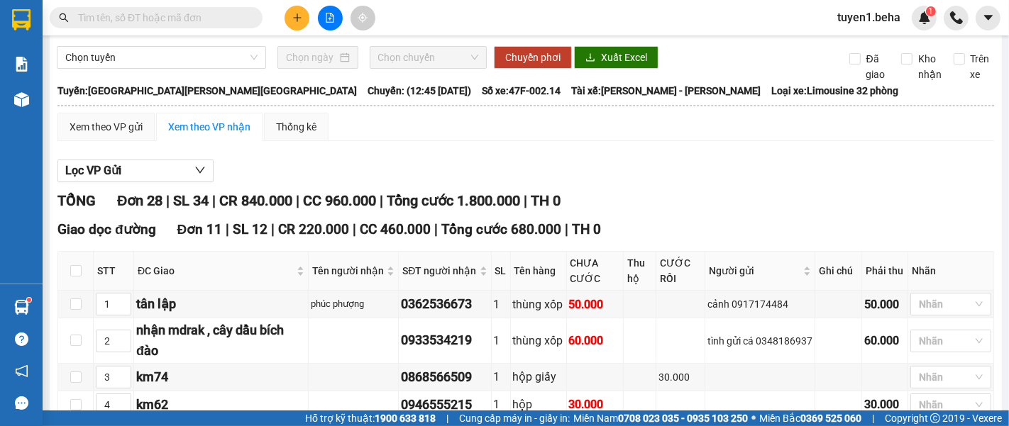
scroll to position [0, 0]
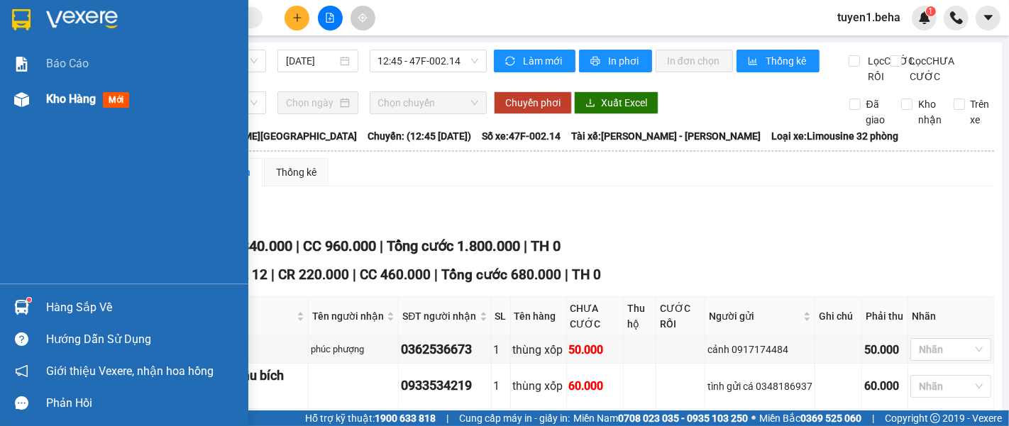
click at [60, 103] on span "Kho hàng" at bounding box center [71, 98] width 50 height 13
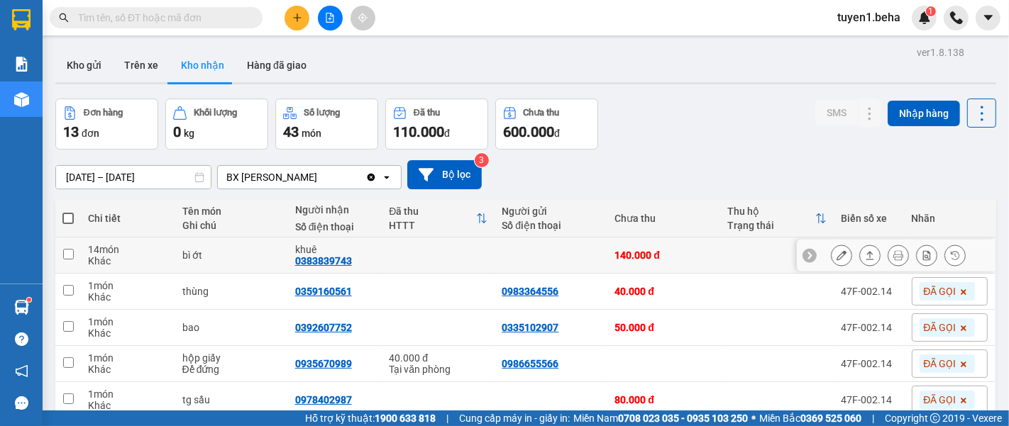
scroll to position [79, 0]
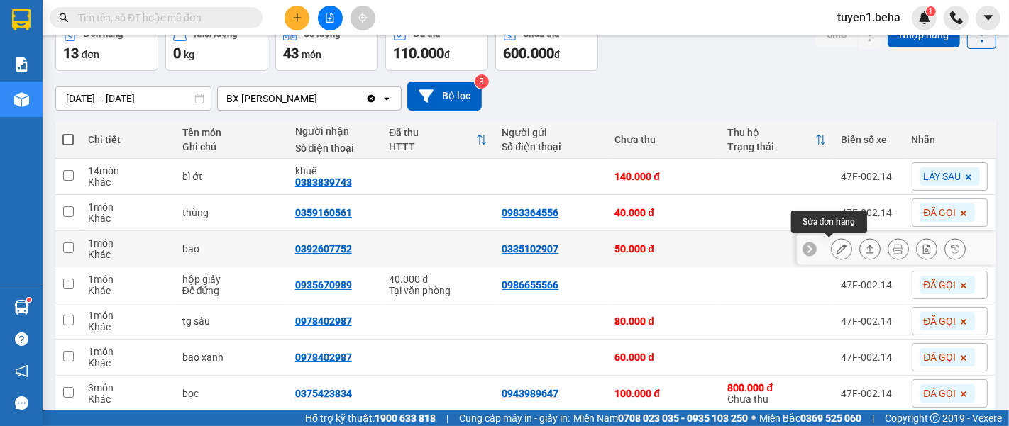
click at [836, 249] on icon at bounding box center [841, 249] width 10 height 10
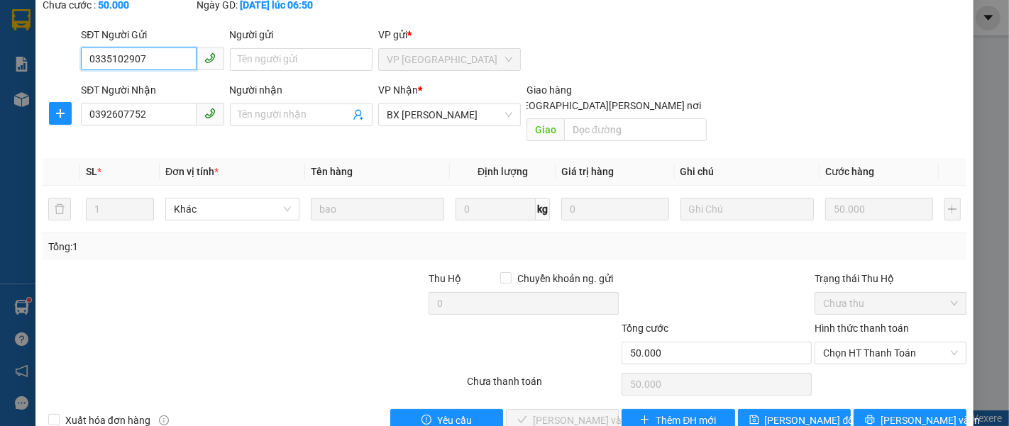
scroll to position [100, 0]
click at [846, 342] on span "Chọn HT Thanh Toán" at bounding box center [890, 352] width 135 height 21
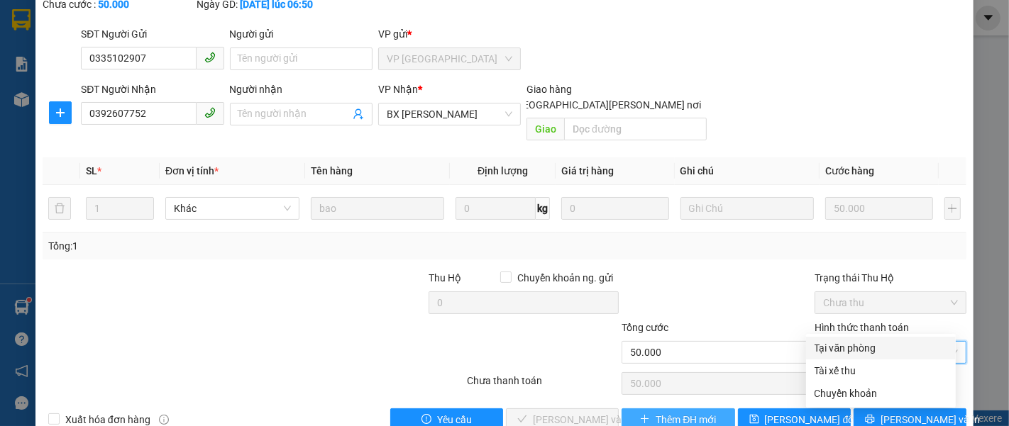
drag, startPoint x: 831, startPoint y: 341, endPoint x: 621, endPoint y: 396, distance: 216.3
click at [829, 343] on div "Tại văn phòng" at bounding box center [880, 349] width 133 height 16
type input "0"
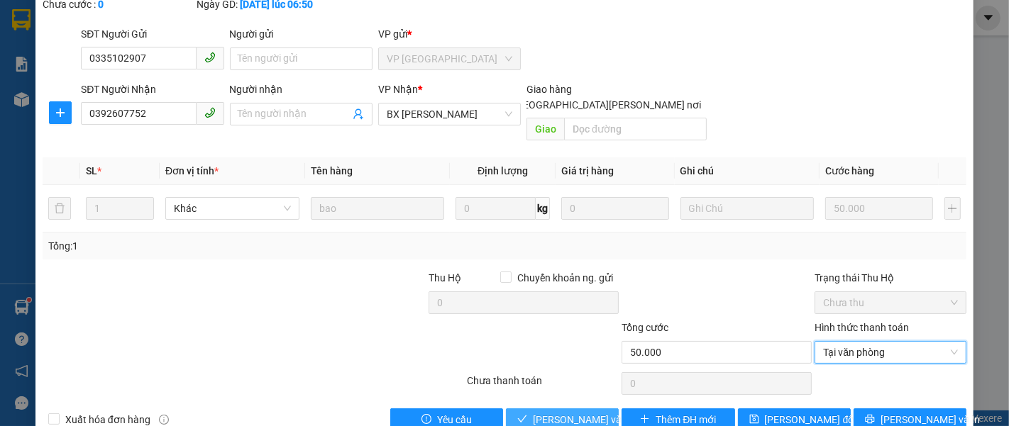
click at [557, 412] on span "[PERSON_NAME] và [PERSON_NAME] hàng" at bounding box center [629, 420] width 192 height 16
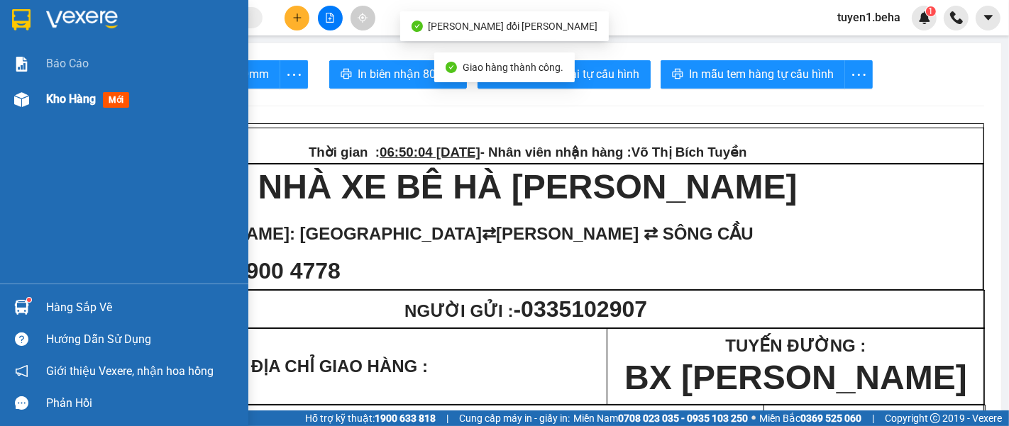
click at [68, 102] on span "Kho hàng" at bounding box center [71, 98] width 50 height 13
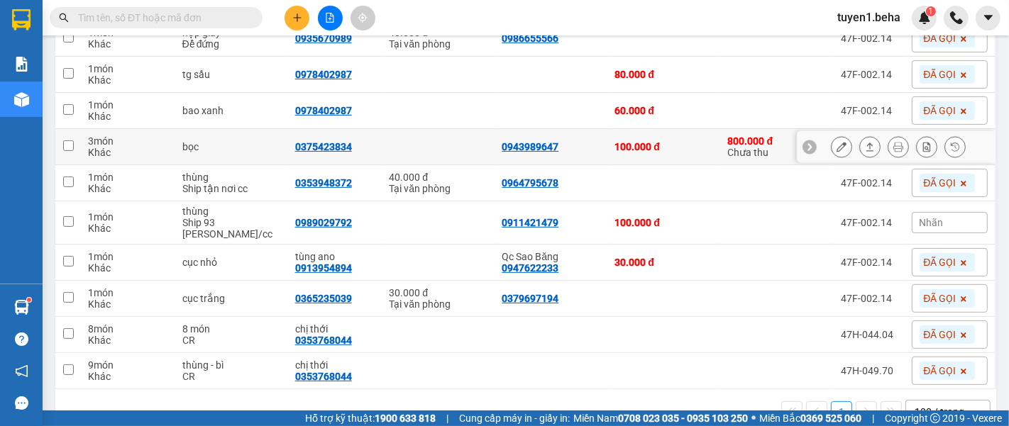
scroll to position [314, 0]
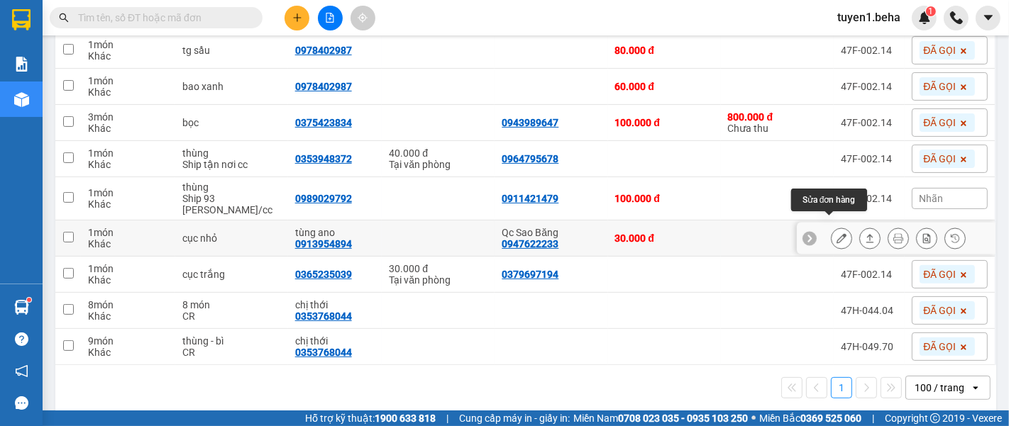
click at [836, 233] on icon at bounding box center [841, 238] width 10 height 10
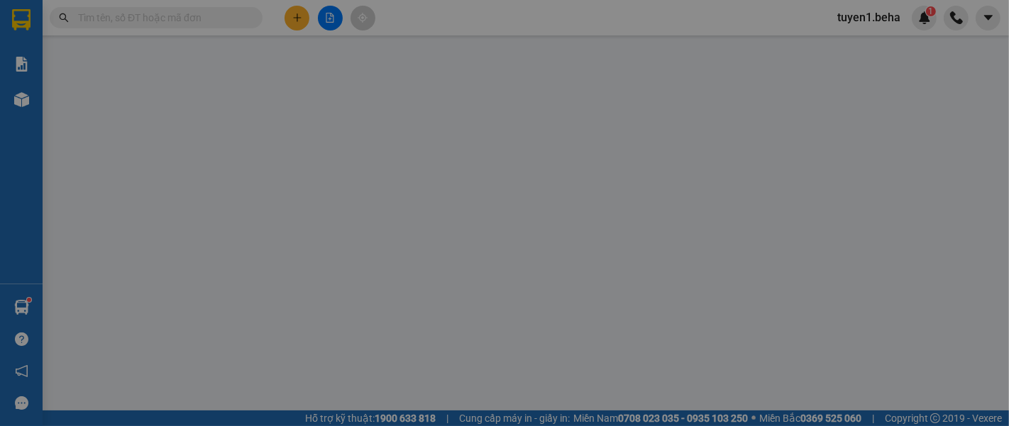
type input "0947622233"
type input "Qc Sao Băng"
type input "0913954894"
type input "tùng ano"
type input "30.000"
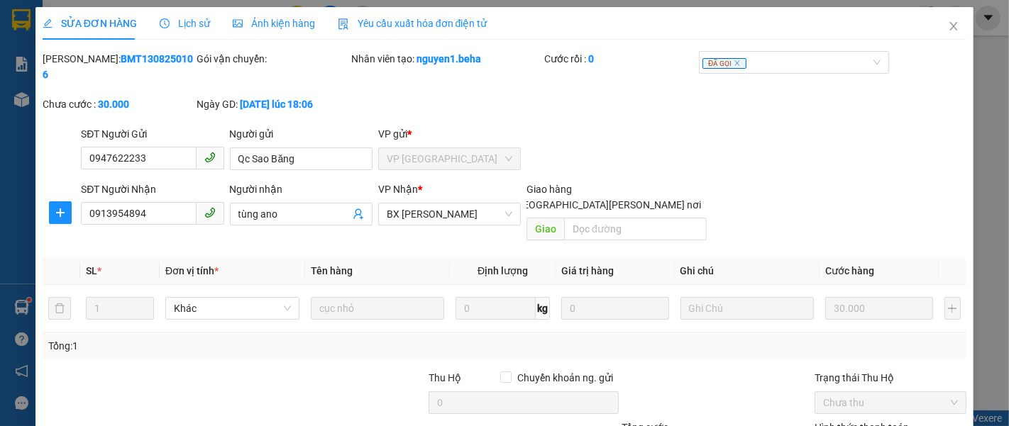
drag, startPoint x: 113, startPoint y: 351, endPoint x: 114, endPoint y: 335, distance: 16.4
click at [114, 370] on div at bounding box center [137, 395] width 193 height 50
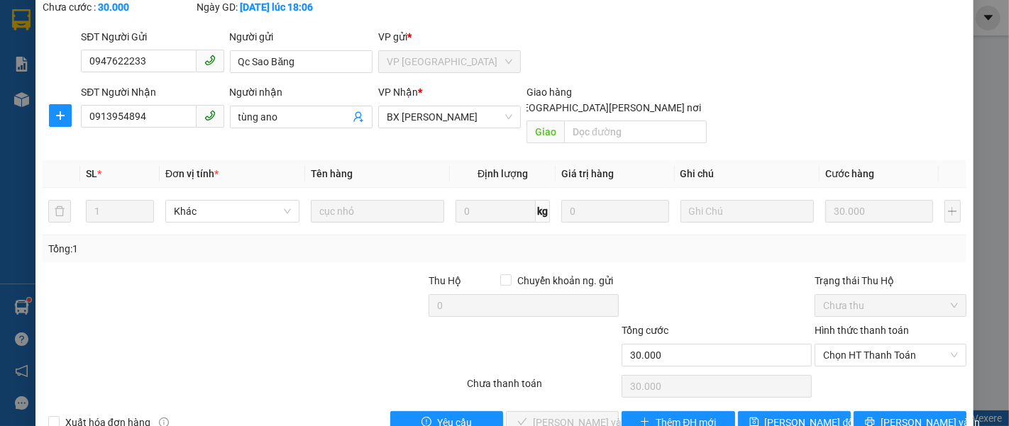
scroll to position [100, 0]
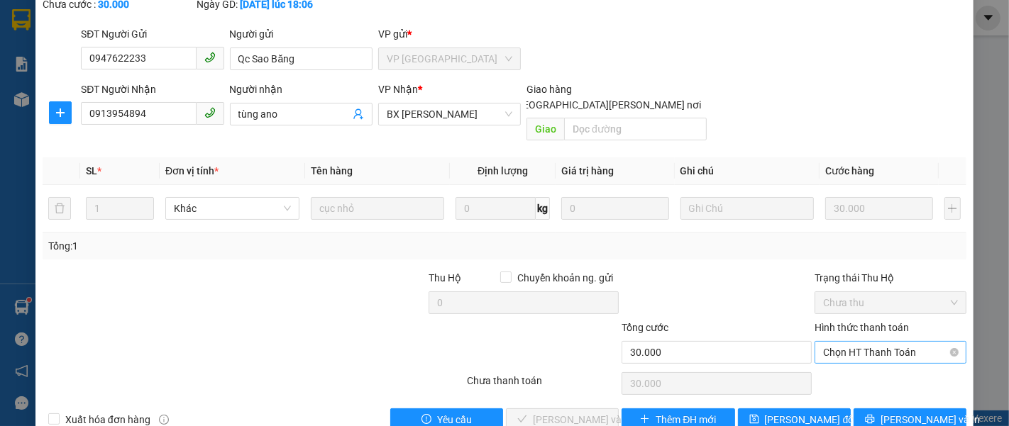
click at [902, 342] on span "Chọn HT Thanh Toán" at bounding box center [890, 352] width 135 height 21
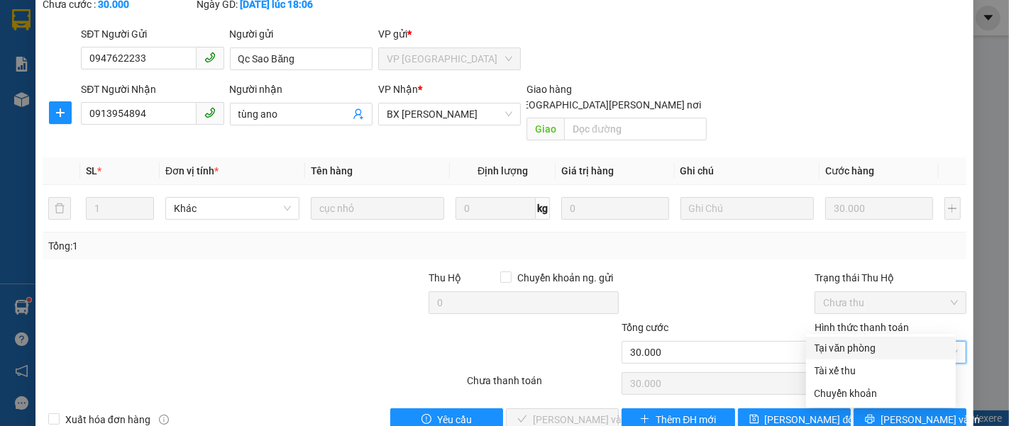
click at [844, 348] on div "Tại văn phòng" at bounding box center [880, 349] width 133 height 16
type input "0"
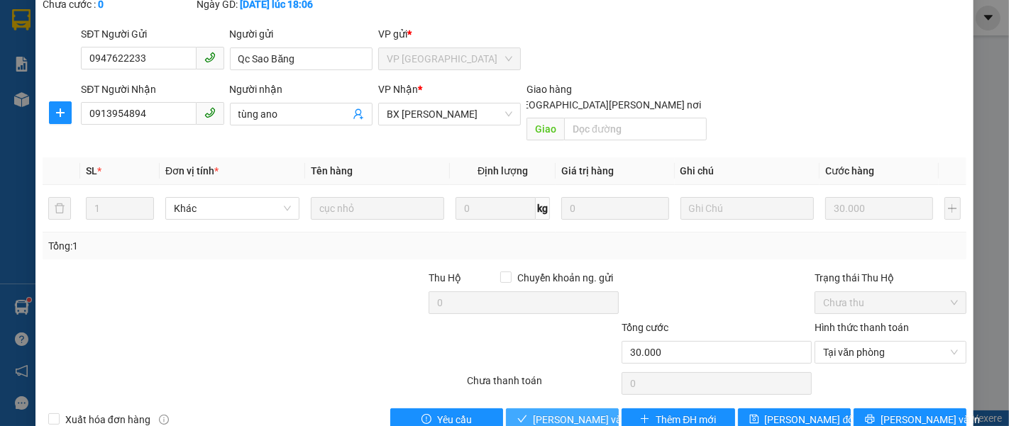
click at [540, 412] on span "[PERSON_NAME] và [PERSON_NAME] hàng" at bounding box center [629, 420] width 192 height 16
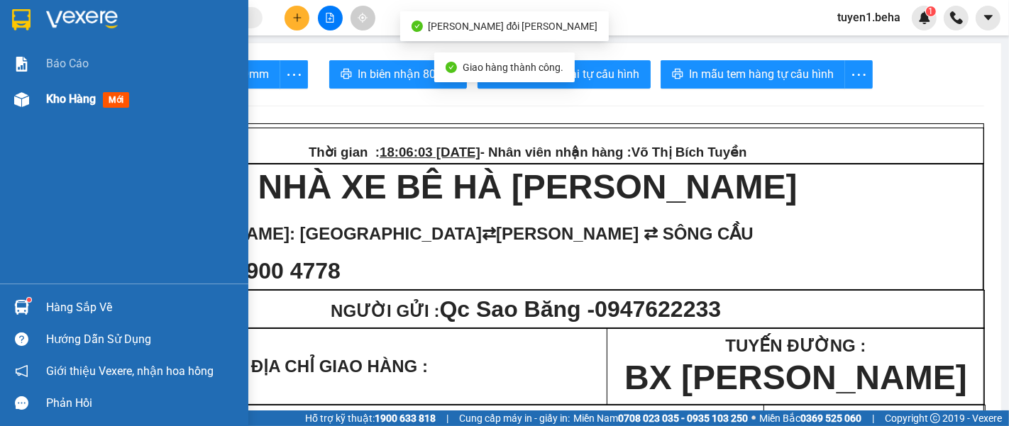
click at [60, 95] on span "Kho hàng" at bounding box center [71, 98] width 50 height 13
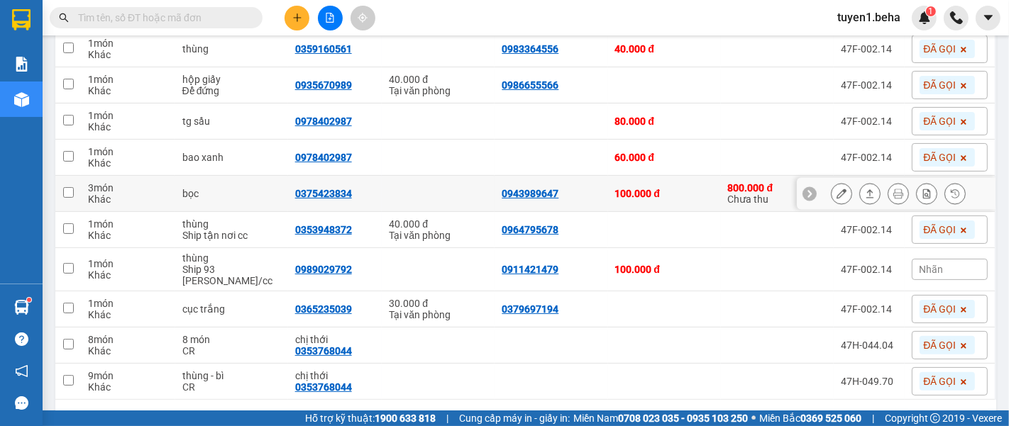
scroll to position [277, 0]
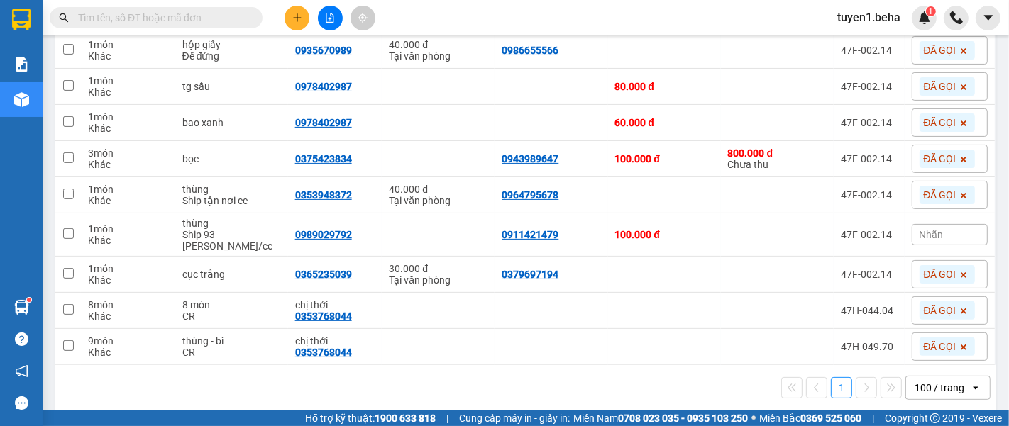
drag, startPoint x: 148, startPoint y: 377, endPoint x: 147, endPoint y: 359, distance: 17.8
click at [148, 376] on div "1 100 / trang open" at bounding box center [525, 388] width 929 height 24
click at [327, 18] on icon "file-add" at bounding box center [330, 18] width 10 height 10
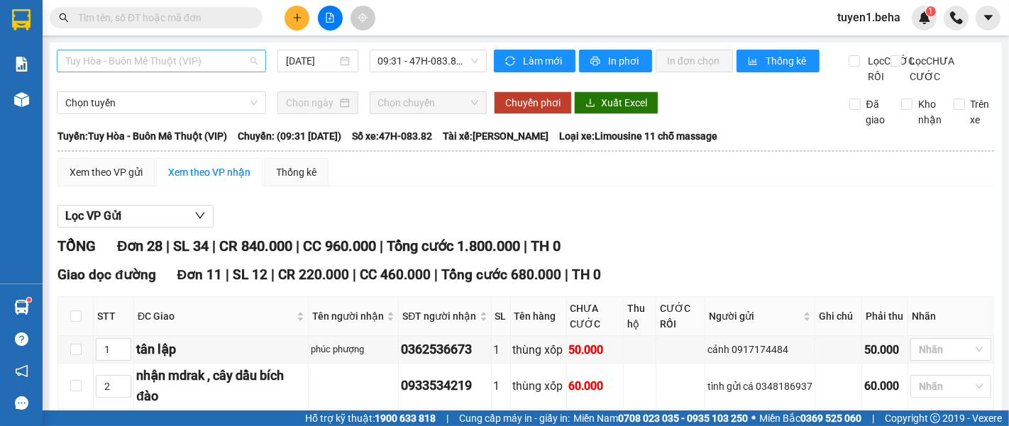
click at [215, 57] on span "Tuy Hòa - Buôn Mê Thuột (VIP)" at bounding box center [161, 60] width 192 height 21
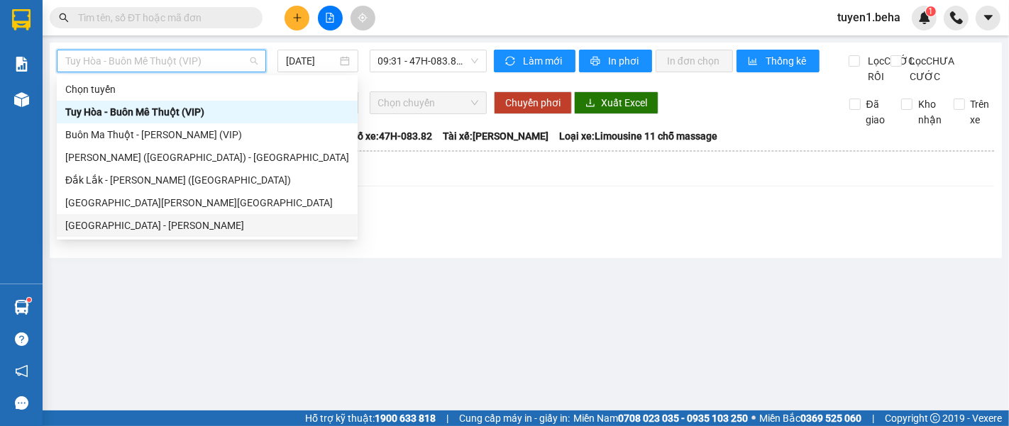
click at [154, 223] on div "[GEOGRAPHIC_DATA] - [PERSON_NAME]" at bounding box center [207, 226] width 284 height 16
type input "[DATE]"
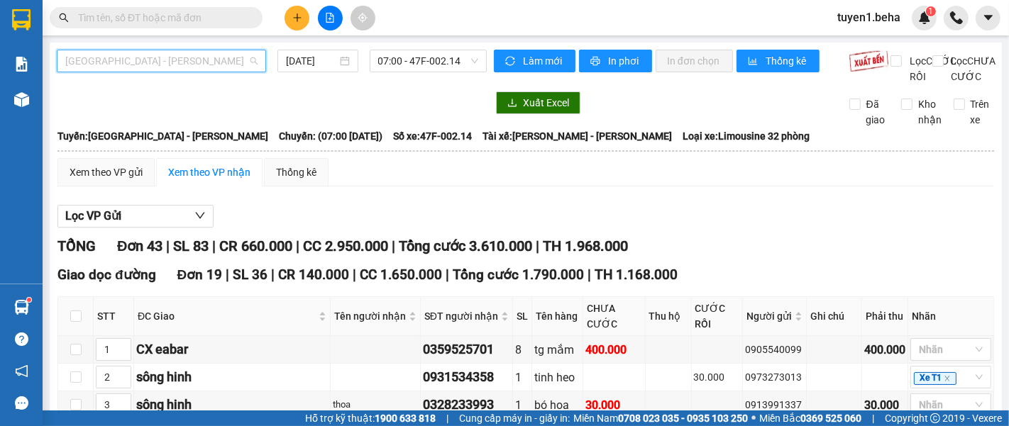
drag, startPoint x: 211, startPoint y: 57, endPoint x: 204, endPoint y: 67, distance: 11.2
click at [210, 57] on span "[GEOGRAPHIC_DATA] - [PERSON_NAME]" at bounding box center [161, 60] width 192 height 21
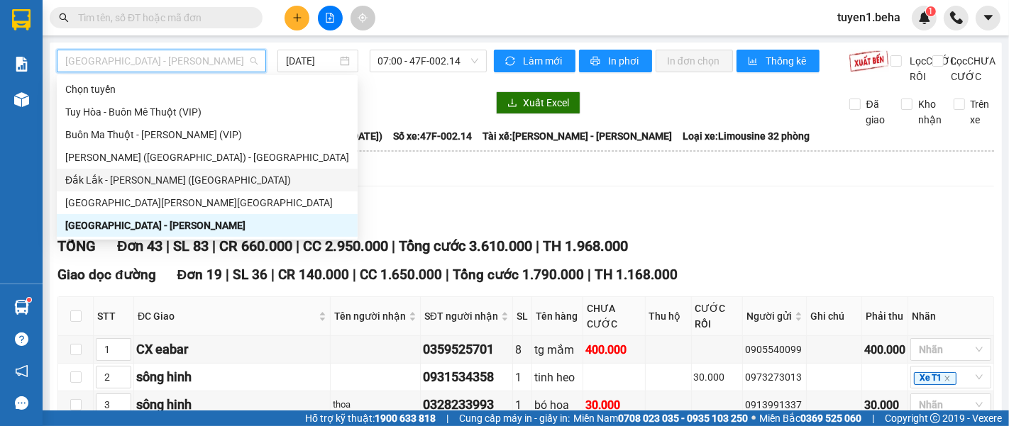
click at [194, 173] on div "Đắk Lắk - [PERSON_NAME] ([GEOGRAPHIC_DATA])" at bounding box center [207, 180] width 284 height 16
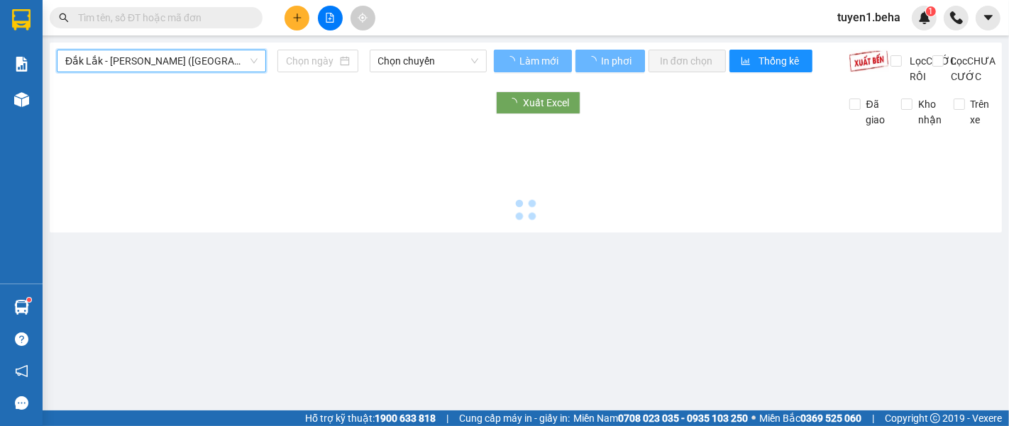
type input "[DATE]"
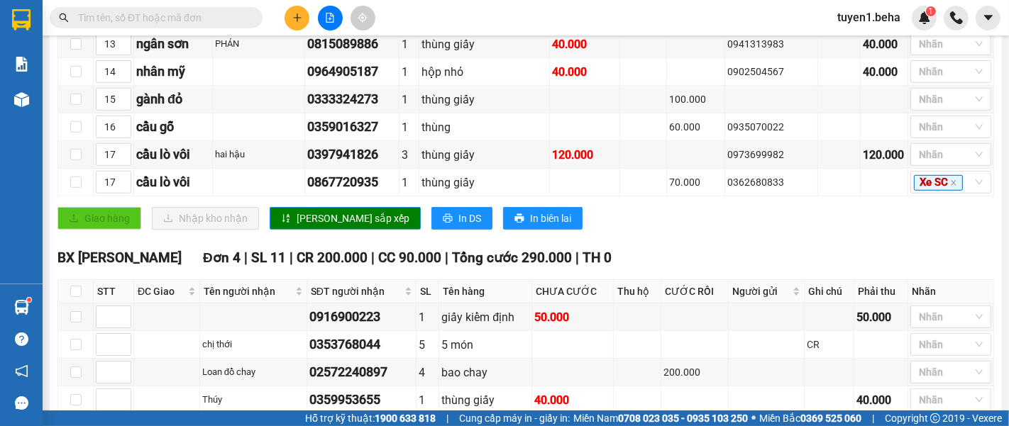
scroll to position [873, 0]
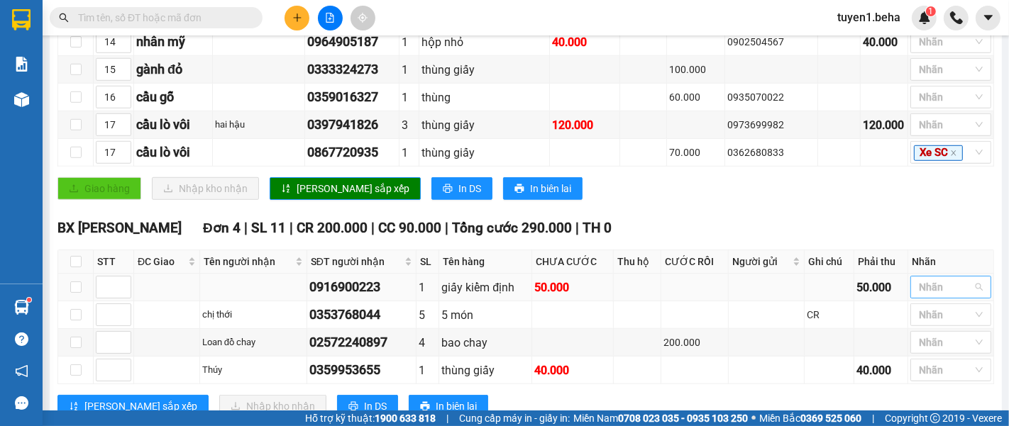
click at [924, 287] on div at bounding box center [944, 287] width 60 height 17
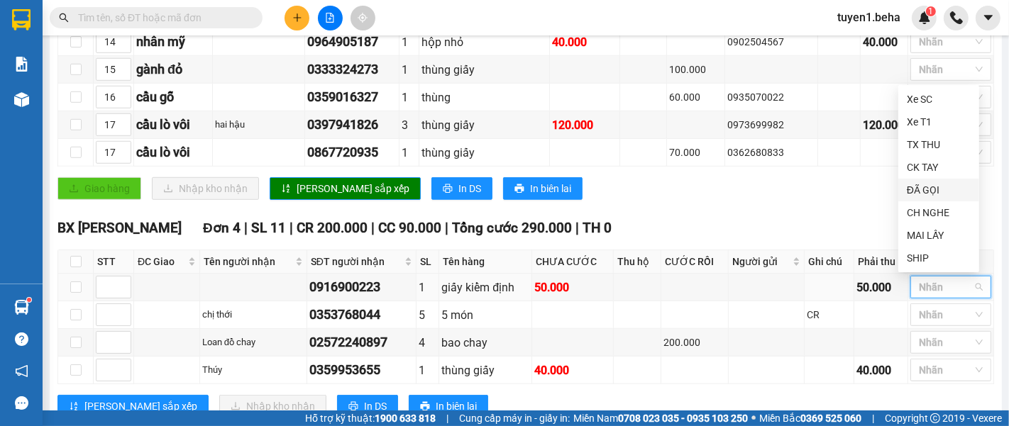
click at [932, 186] on div "ĐÃ GỌI" at bounding box center [939, 190] width 64 height 16
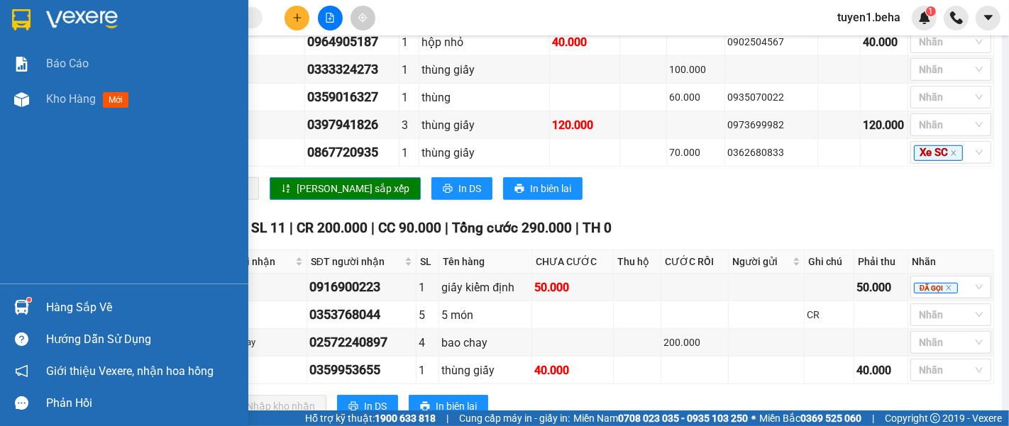
click at [38, 135] on div "Báo cáo Kho hàng mới" at bounding box center [124, 165] width 248 height 238
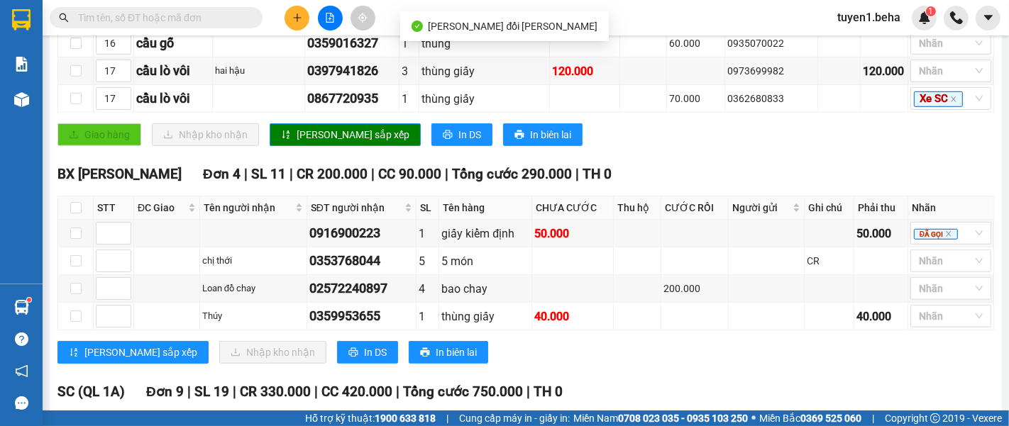
scroll to position [952, 0]
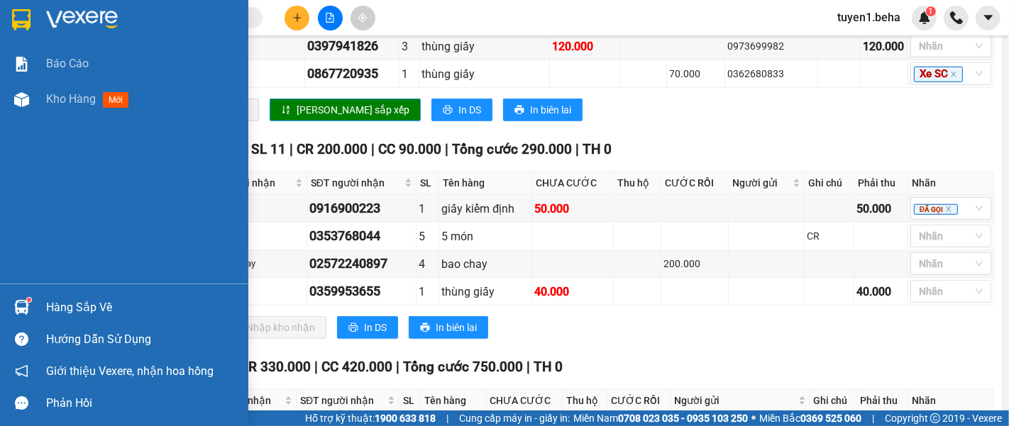
click at [13, 182] on div "Báo cáo Kho hàng mới" at bounding box center [124, 165] width 248 height 238
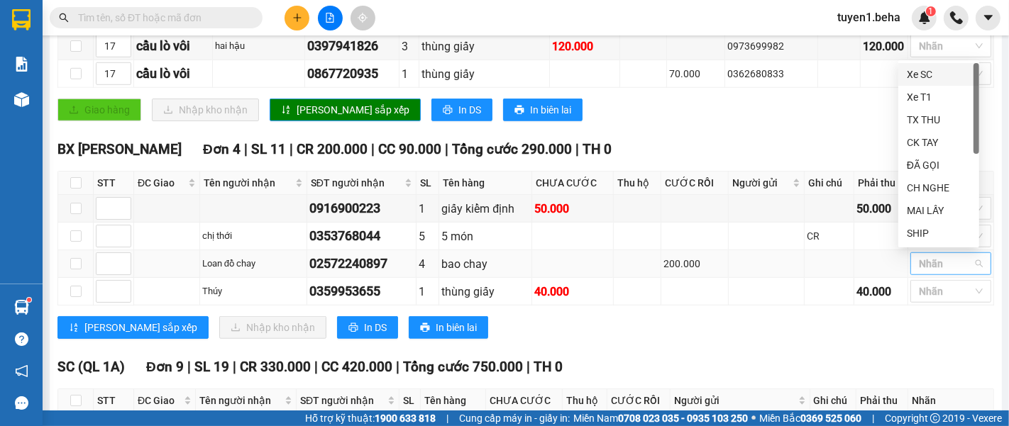
click at [939, 266] on div at bounding box center [944, 263] width 60 height 17
click at [926, 229] on div "SHIP" at bounding box center [939, 234] width 64 height 16
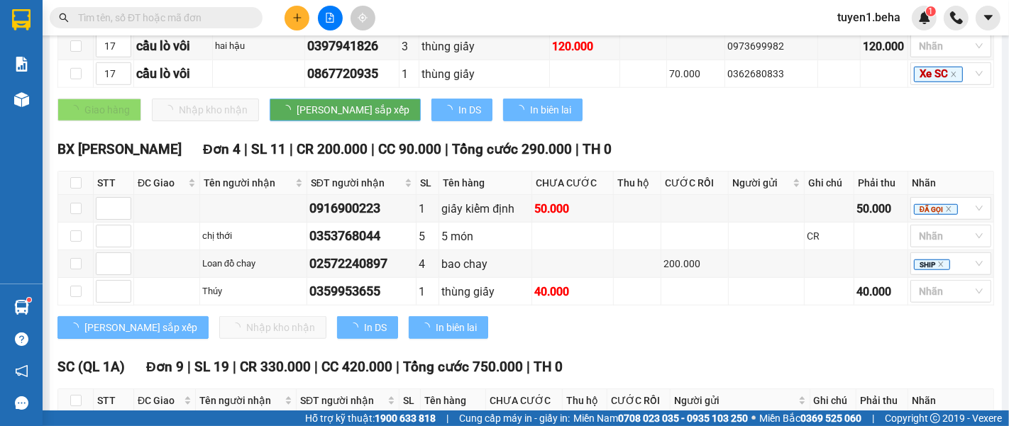
click at [845, 337] on div "BX [PERSON_NAME][GEOGRAPHIC_DATA] 4 | SL 11 | CR 200.000 | CC 90.000 | [PERSON_…" at bounding box center [525, 244] width 936 height 211
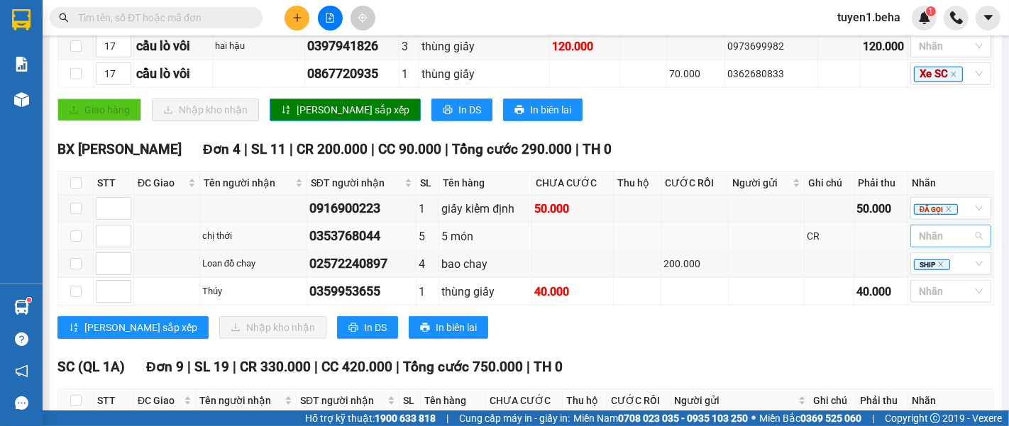
click at [929, 240] on div at bounding box center [944, 236] width 60 height 17
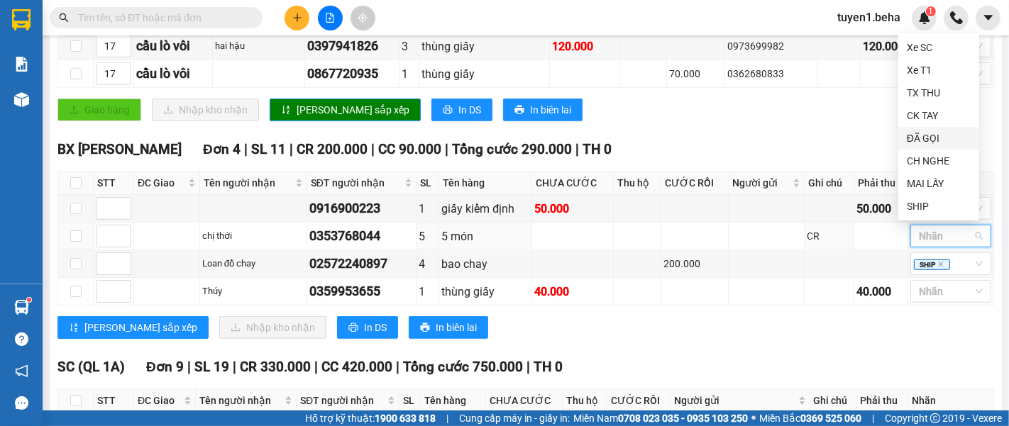
click at [924, 133] on div "ĐÃ GỌI" at bounding box center [939, 139] width 64 height 16
click at [795, 344] on div "BX [PERSON_NAME][GEOGRAPHIC_DATA] 4 | SL 11 | CR 200.000 | CC 90.000 | [PERSON_…" at bounding box center [525, 244] width 936 height 211
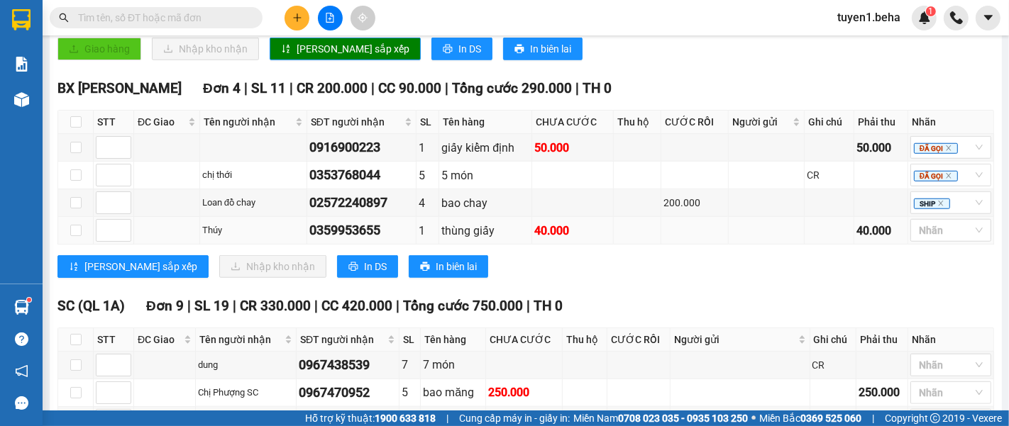
scroll to position [1110, 0]
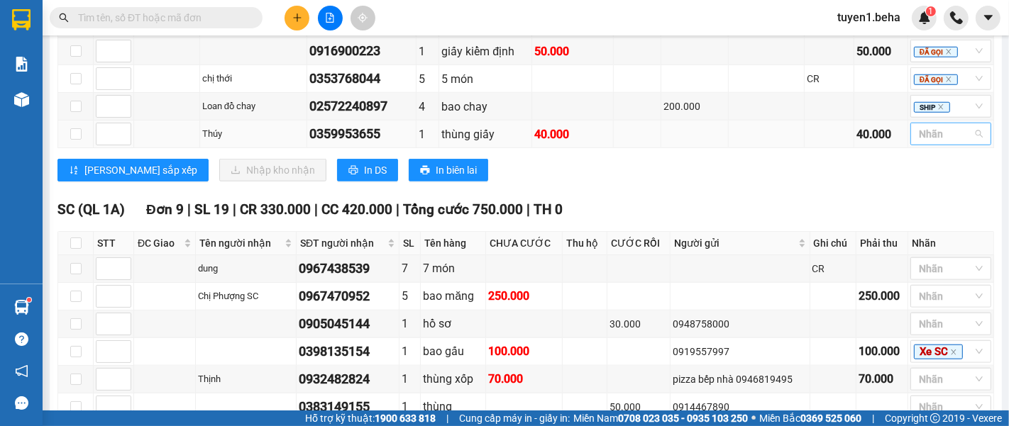
click at [920, 135] on div at bounding box center [944, 134] width 60 height 17
click at [926, 272] on div "CH NGHE" at bounding box center [939, 273] width 64 height 16
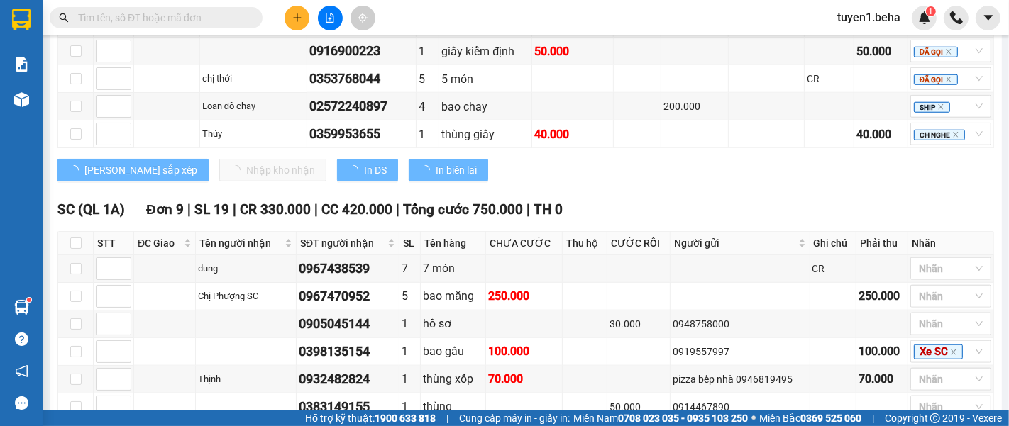
click at [599, 177] on div "[PERSON_NAME] sắp xếp Nhập [PERSON_NAME] In DS In biên lai" at bounding box center [525, 170] width 936 height 23
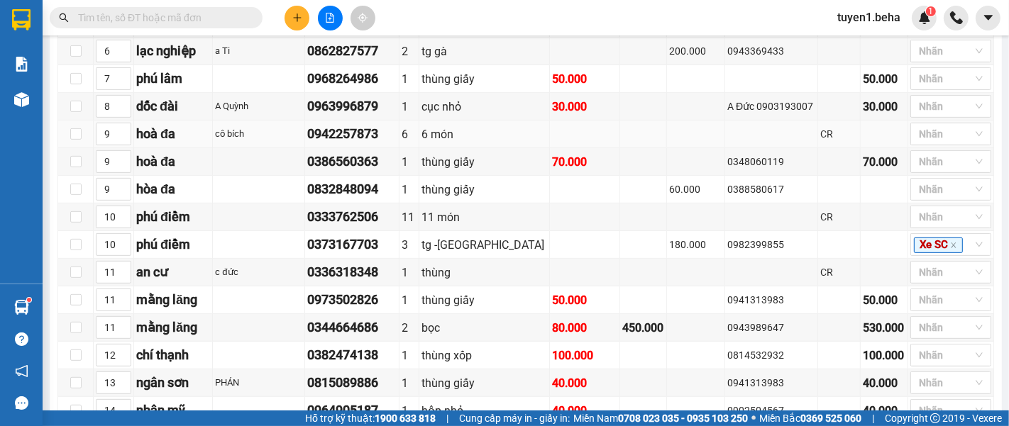
scroll to position [479, 0]
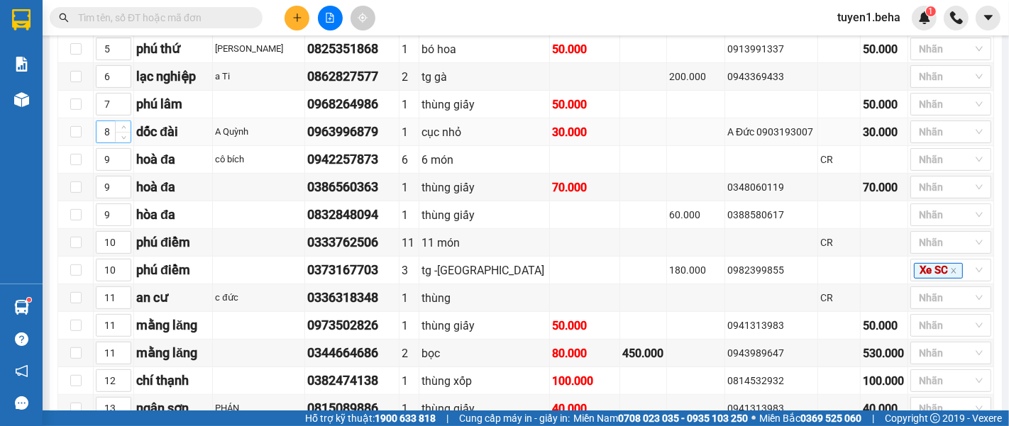
click at [114, 135] on input "8" at bounding box center [113, 131] width 34 height 21
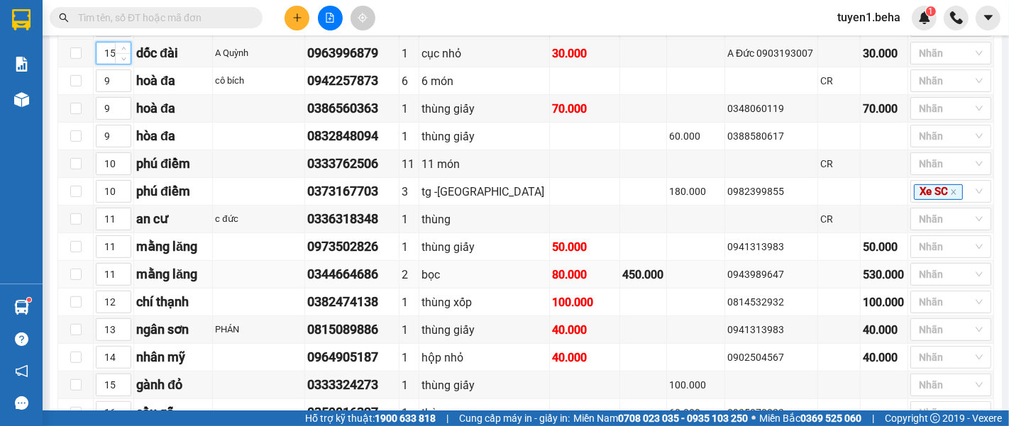
scroll to position [715, 0]
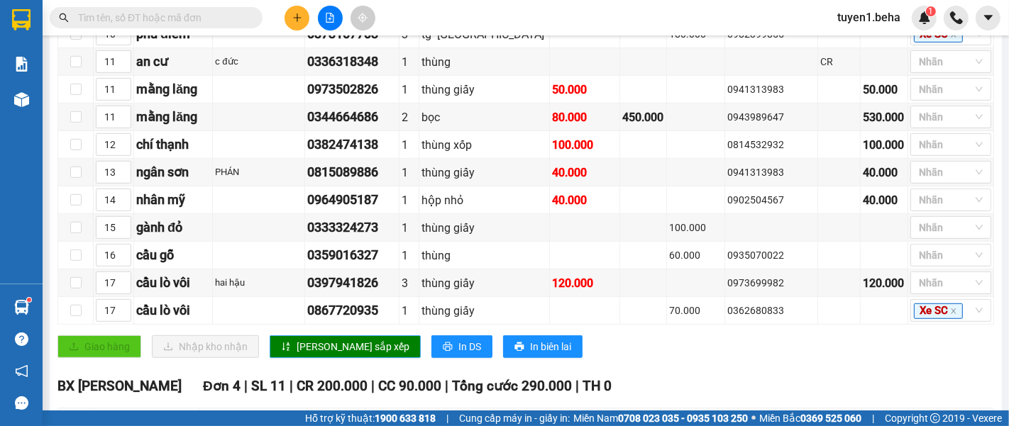
type input "15"
click at [318, 346] on span "[PERSON_NAME] sắp xếp" at bounding box center [353, 347] width 113 height 16
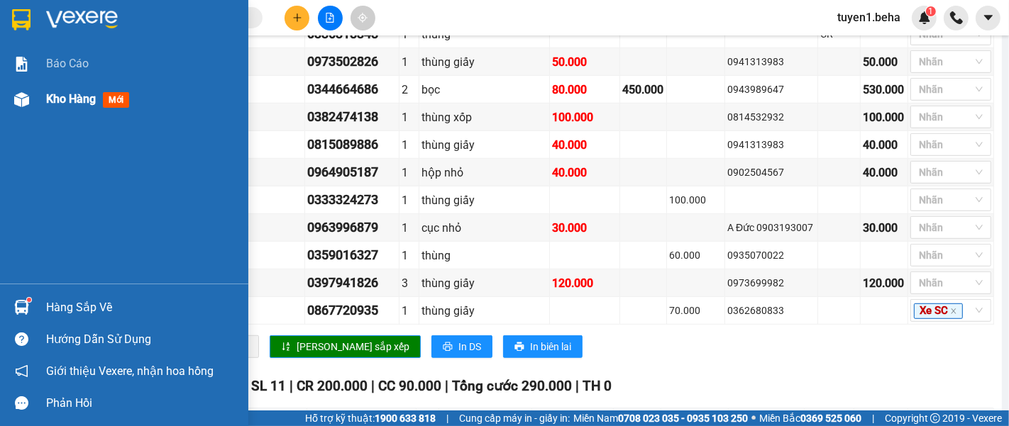
click at [56, 93] on span "Kho hàng" at bounding box center [71, 98] width 50 height 13
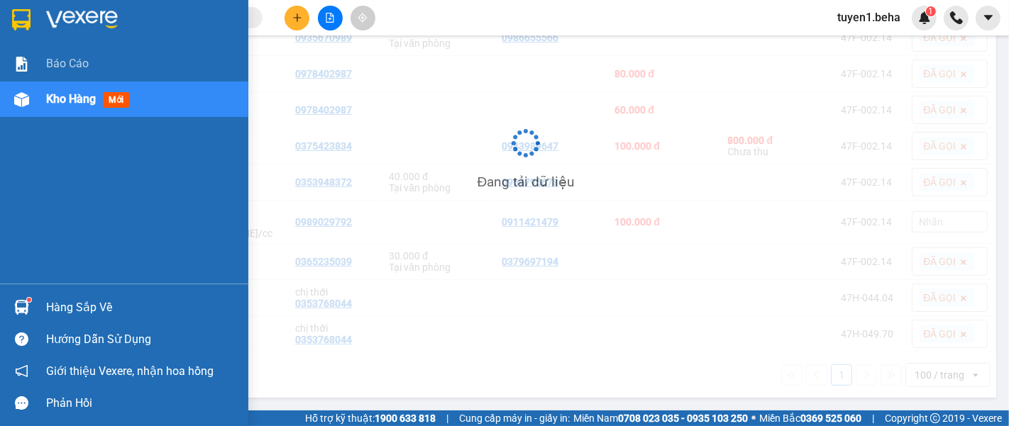
scroll to position [239, 0]
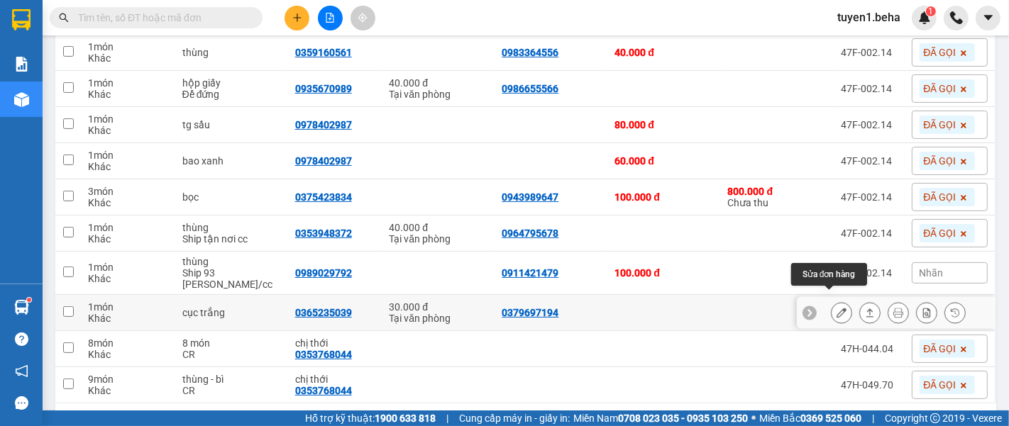
click at [836, 308] on icon at bounding box center [841, 313] width 10 height 10
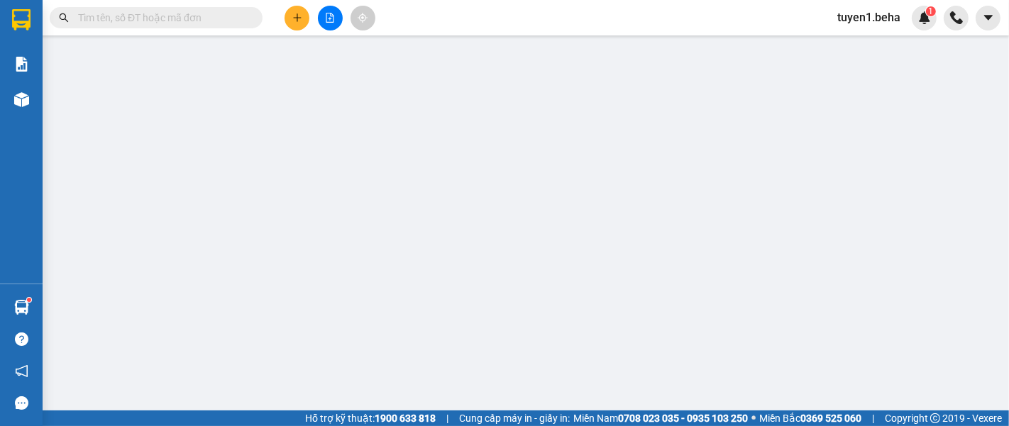
type input "0379697194"
type input "0365235039"
type input "30.000"
type input "0"
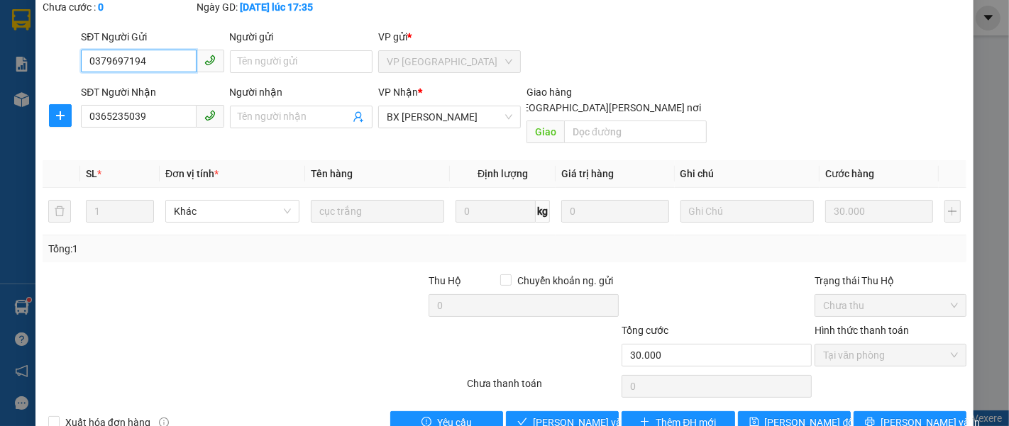
scroll to position [100, 0]
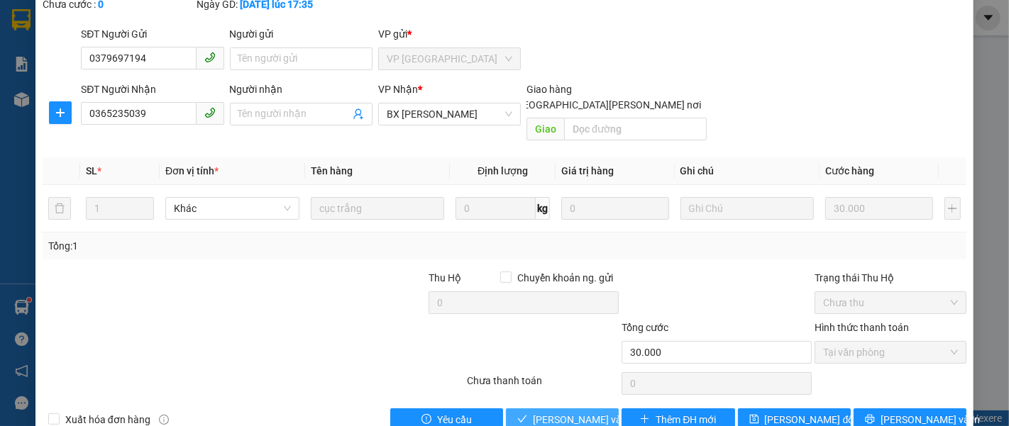
drag, startPoint x: 539, startPoint y: 386, endPoint x: 551, endPoint y: 351, distance: 36.6
click at [541, 409] on button "[PERSON_NAME] và [PERSON_NAME] hàng" at bounding box center [562, 420] width 113 height 23
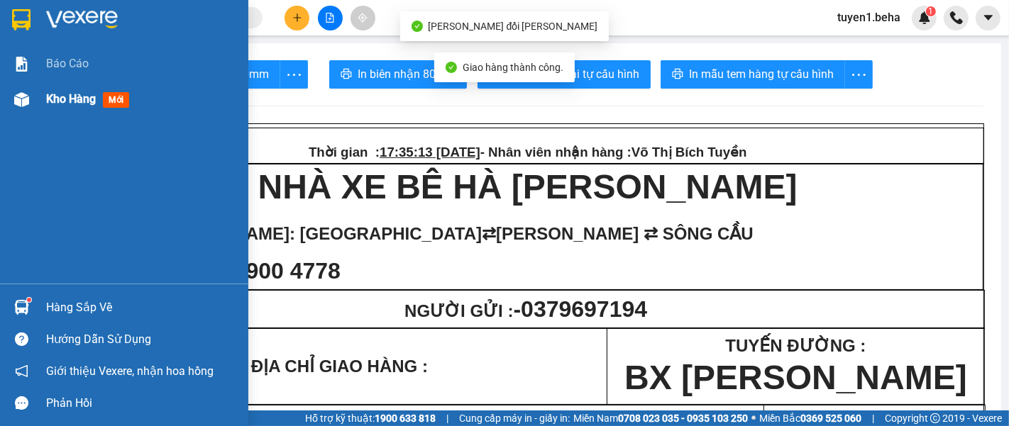
click at [74, 97] on span "Kho hàng" at bounding box center [71, 98] width 50 height 13
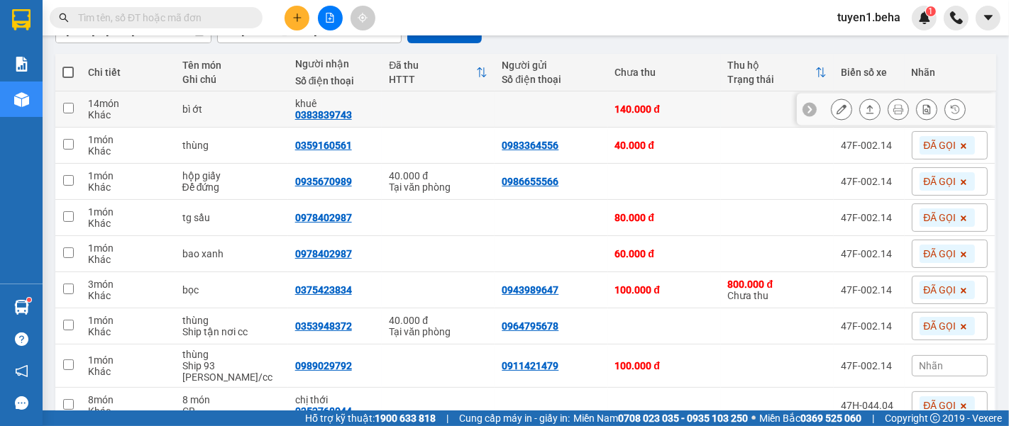
scroll to position [236, 0]
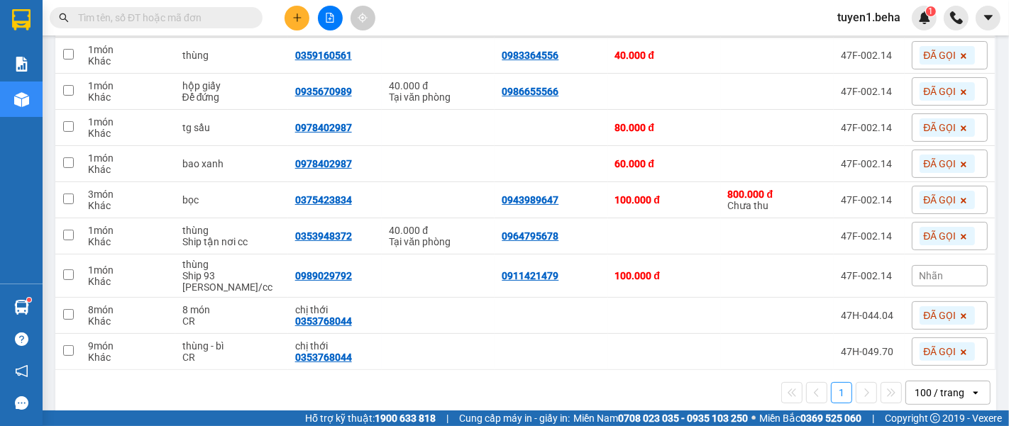
click at [934, 270] on div "Nhãn" at bounding box center [950, 275] width 76 height 21
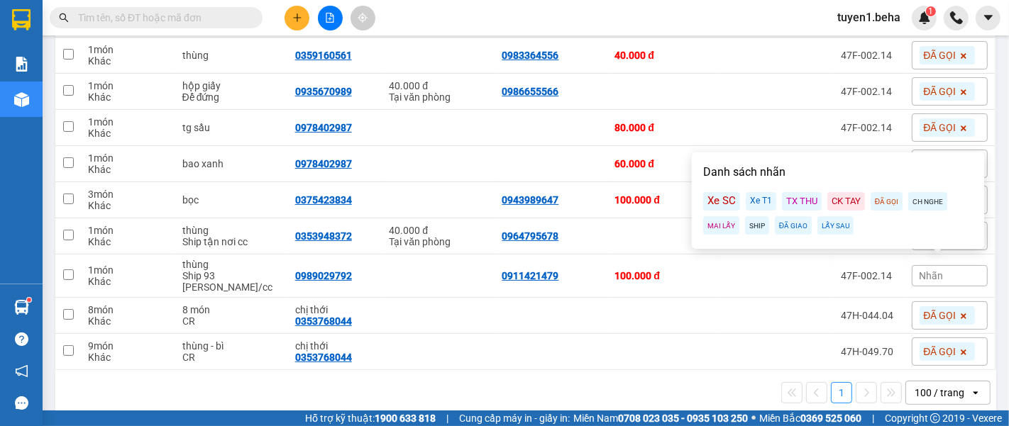
click at [885, 201] on div "ĐÃ GỌI" at bounding box center [887, 201] width 32 height 18
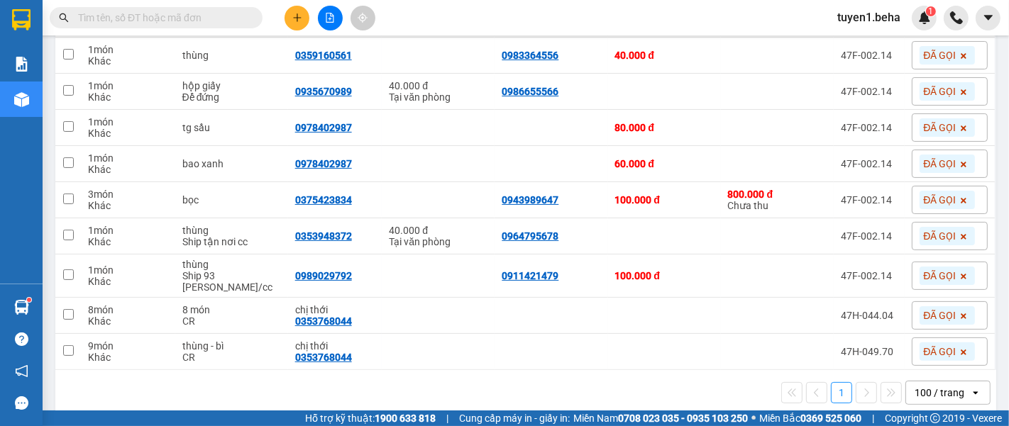
click at [696, 381] on div "1 100 / trang open" at bounding box center [525, 393] width 929 height 24
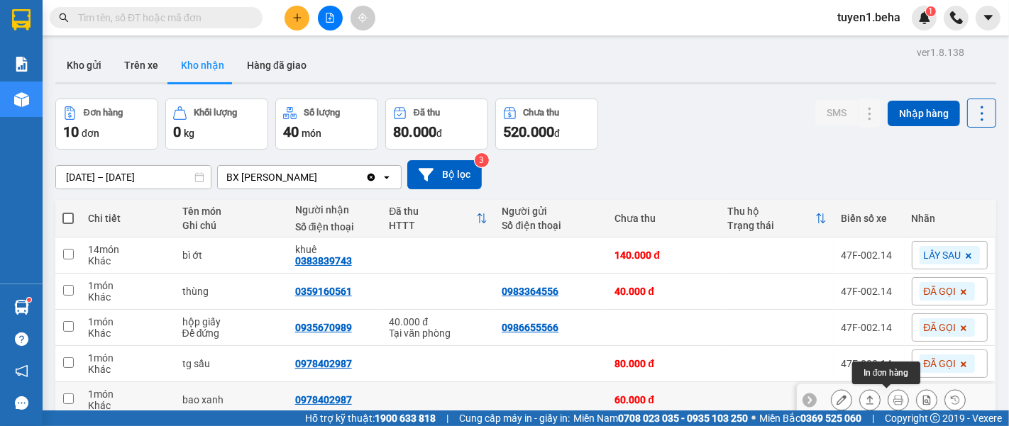
scroll to position [79, 0]
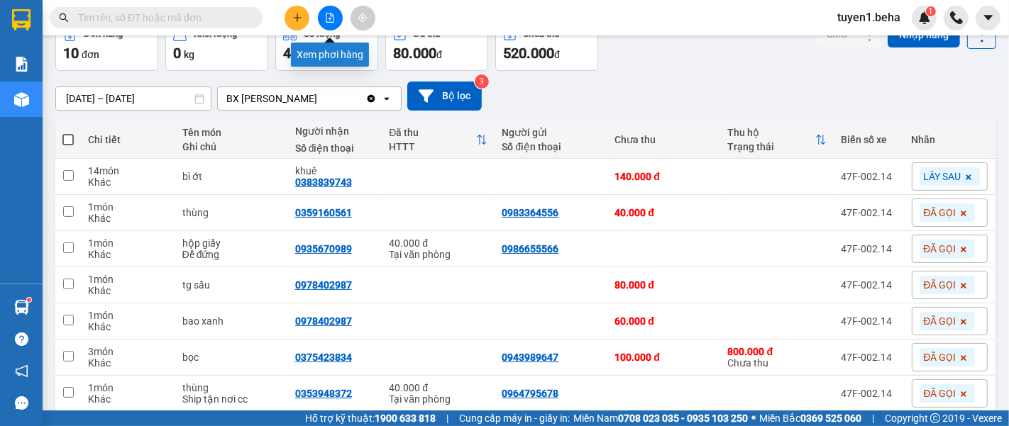
click at [328, 19] on icon "file-add" at bounding box center [330, 18] width 8 height 10
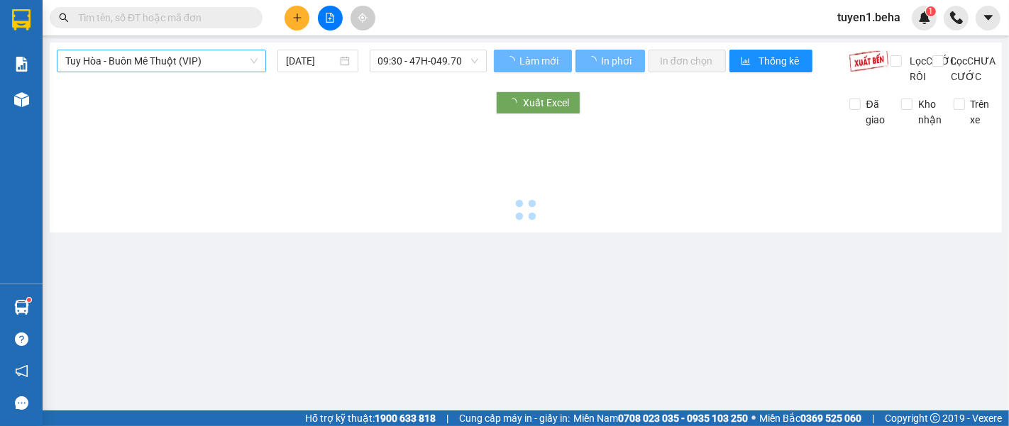
click at [194, 57] on span "Tuy Hòa - Buôn Mê Thuột (VIP)" at bounding box center [161, 60] width 192 height 21
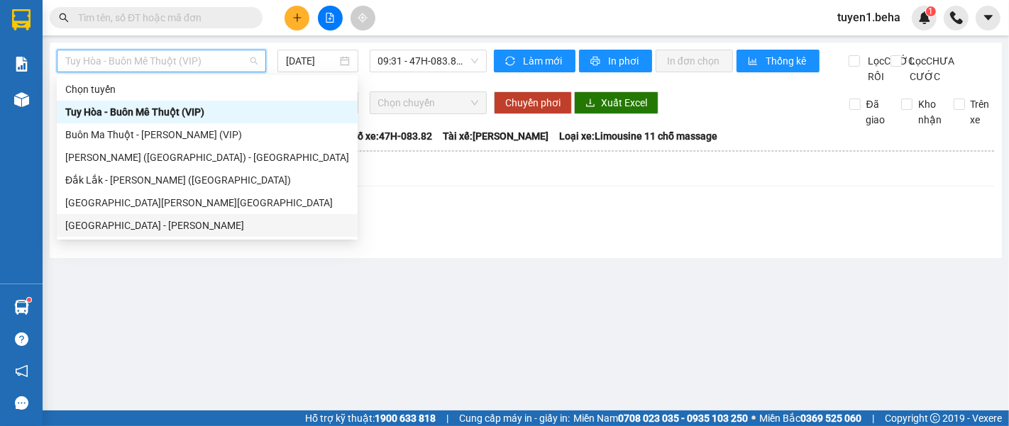
click at [157, 221] on div "[GEOGRAPHIC_DATA] - [PERSON_NAME]" at bounding box center [207, 226] width 284 height 16
type input "[DATE]"
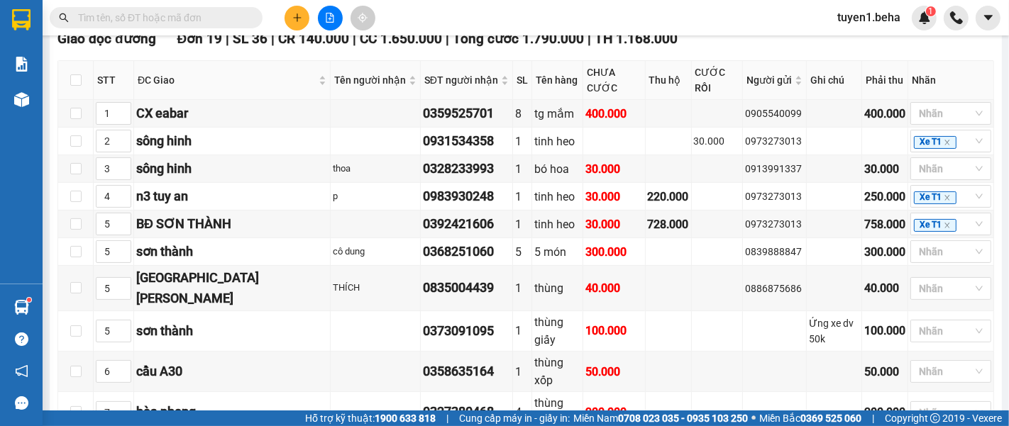
scroll to position [394, 0]
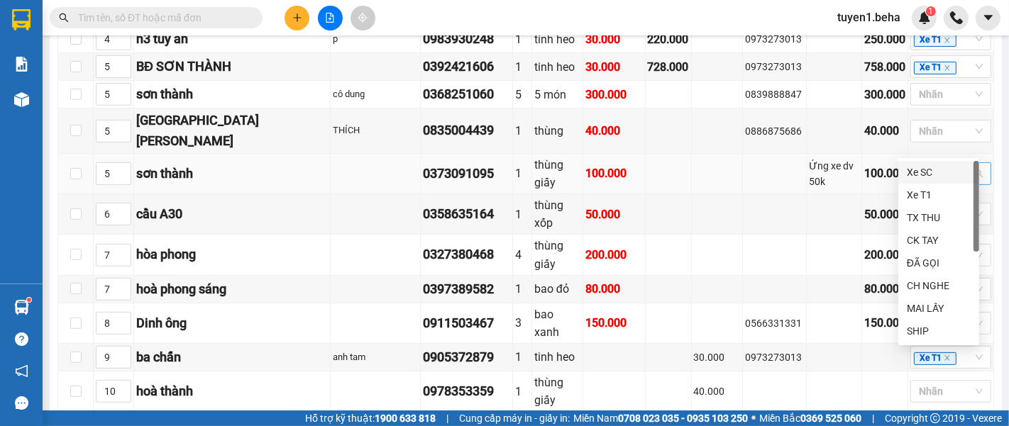
click at [924, 165] on div at bounding box center [944, 173] width 60 height 17
click at [927, 265] on div "ĐÃ GỌI" at bounding box center [939, 263] width 64 height 16
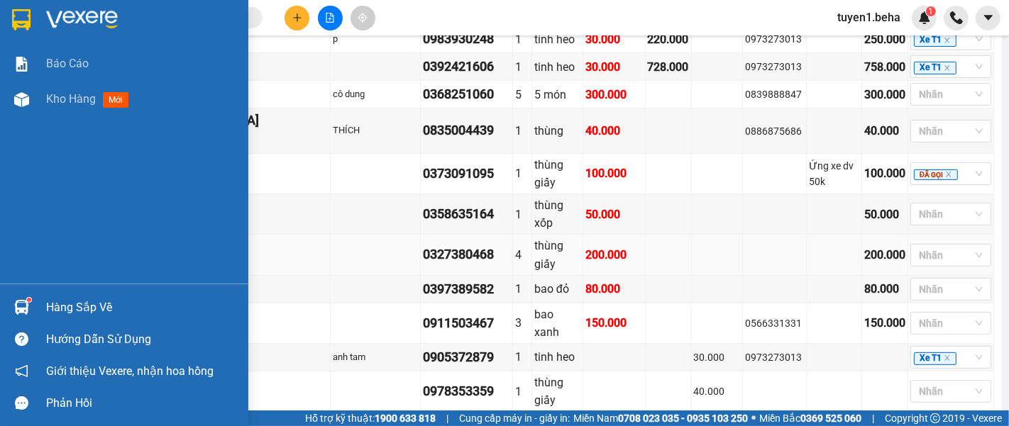
drag, startPoint x: 87, startPoint y: 123, endPoint x: 663, endPoint y: 187, distance: 580.4
click at [87, 122] on div "Báo cáo Kho hàng mới" at bounding box center [124, 165] width 248 height 238
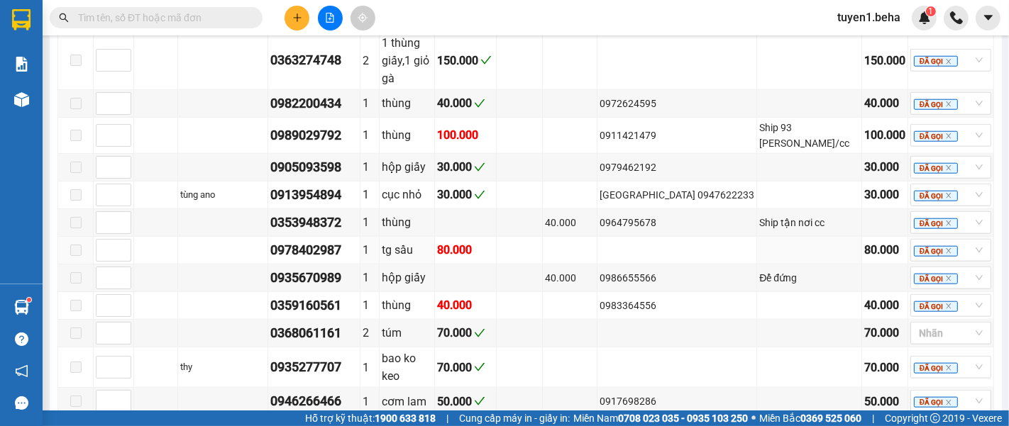
scroll to position [1339, 0]
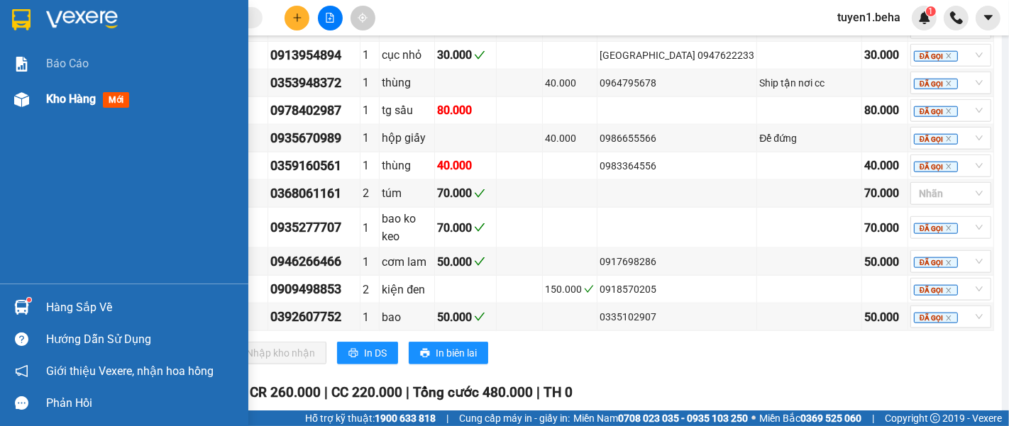
click at [60, 104] on span "Kho hàng" at bounding box center [71, 98] width 50 height 13
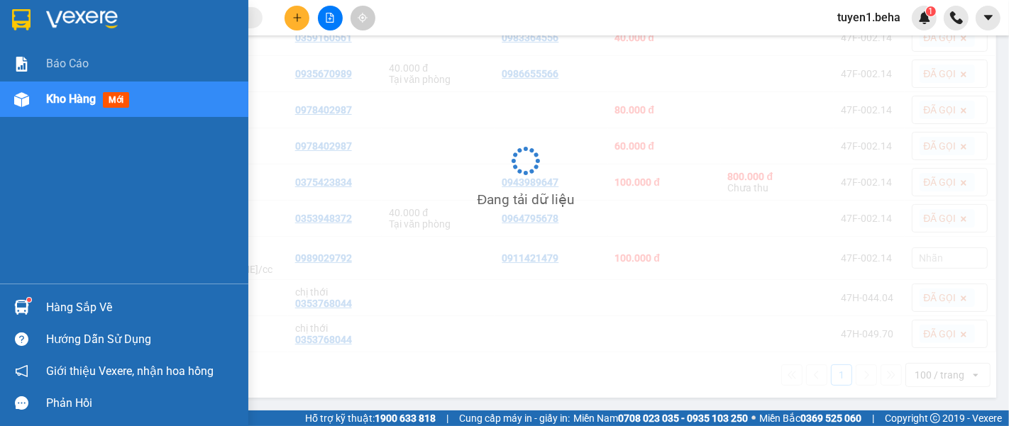
scroll to position [206, 0]
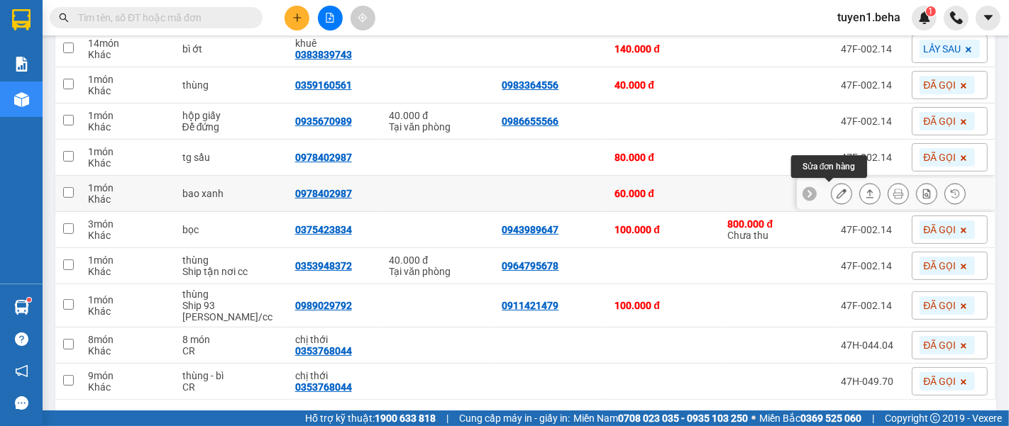
click at [836, 197] on icon at bounding box center [841, 194] width 10 height 10
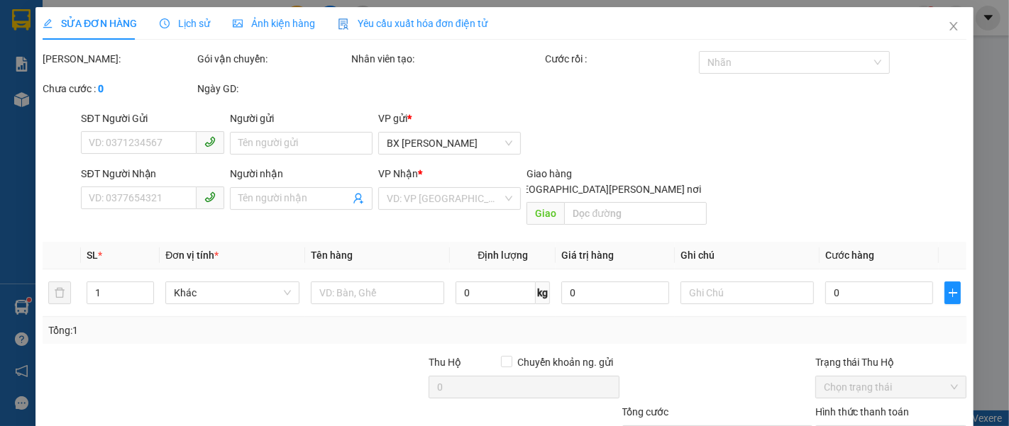
type input "0978402987"
type input "60.000"
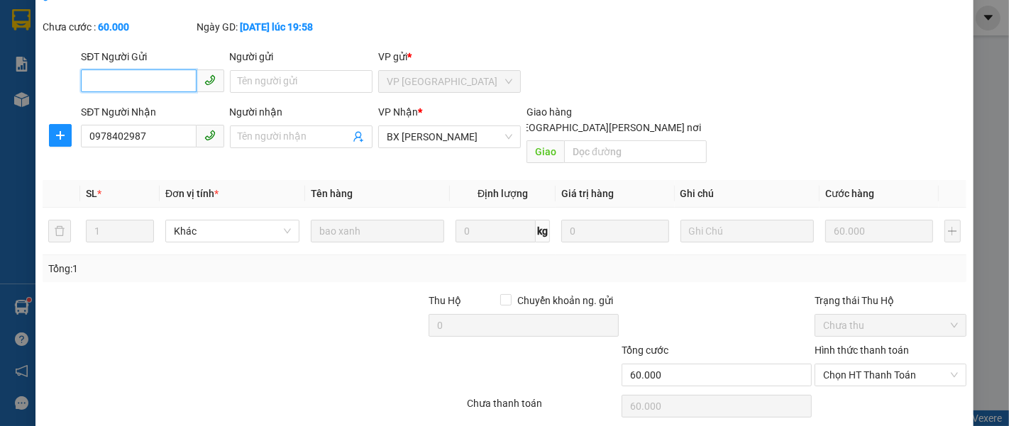
scroll to position [79, 0]
click at [836, 363] on span "Chọn HT Thanh Toán" at bounding box center [890, 373] width 135 height 21
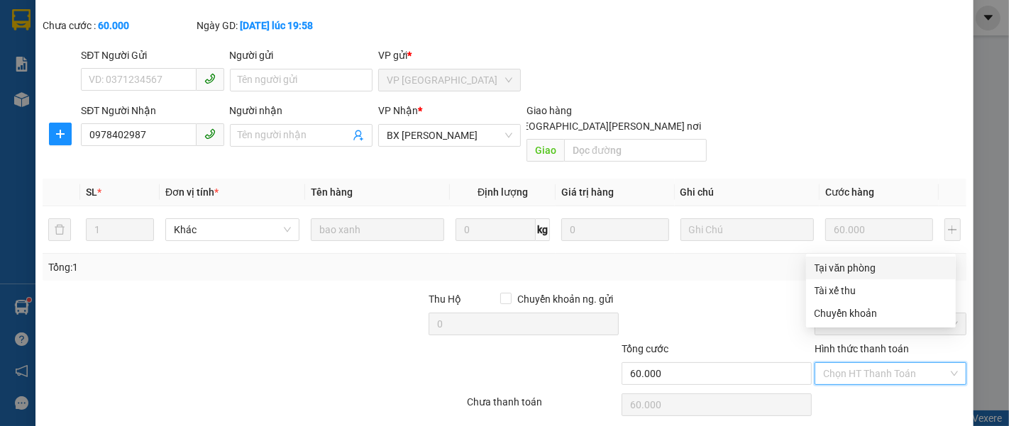
click at [844, 263] on div "Tại văn phòng" at bounding box center [880, 268] width 133 height 16
type input "0"
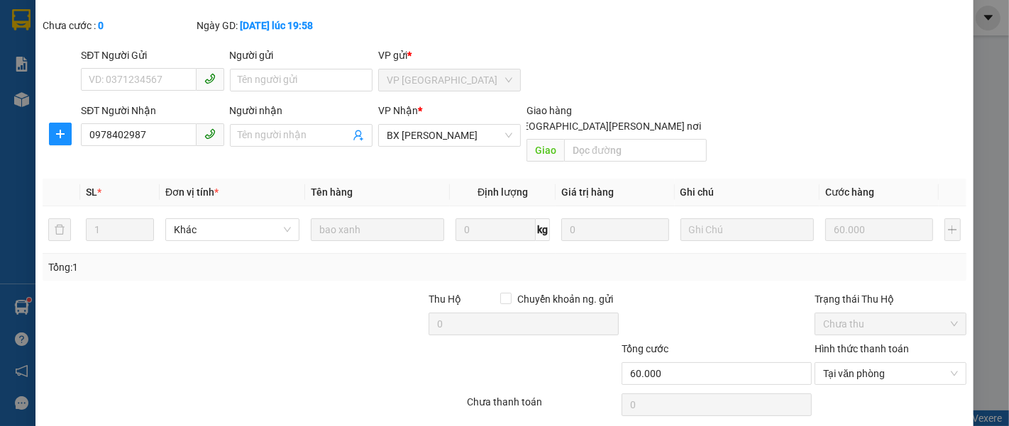
drag, startPoint x: 571, startPoint y: 406, endPoint x: 557, endPoint y: 381, distance: 28.6
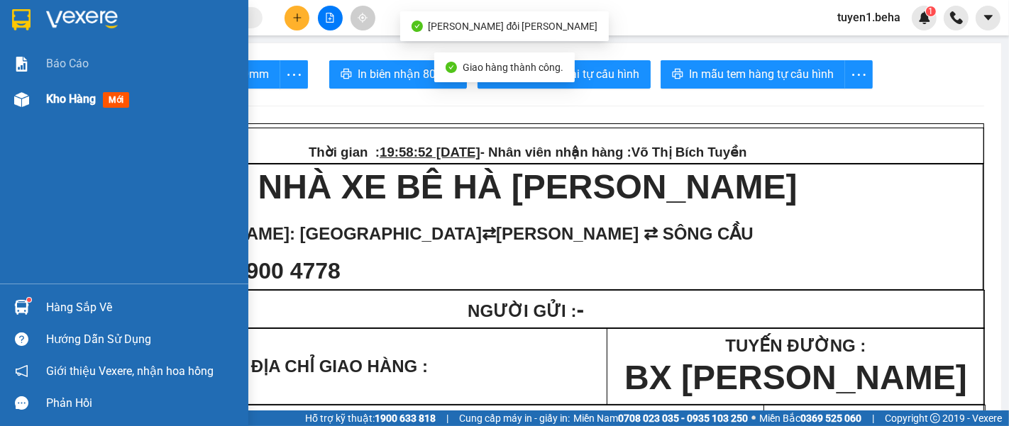
click at [62, 96] on span "Kho hàng" at bounding box center [71, 98] width 50 height 13
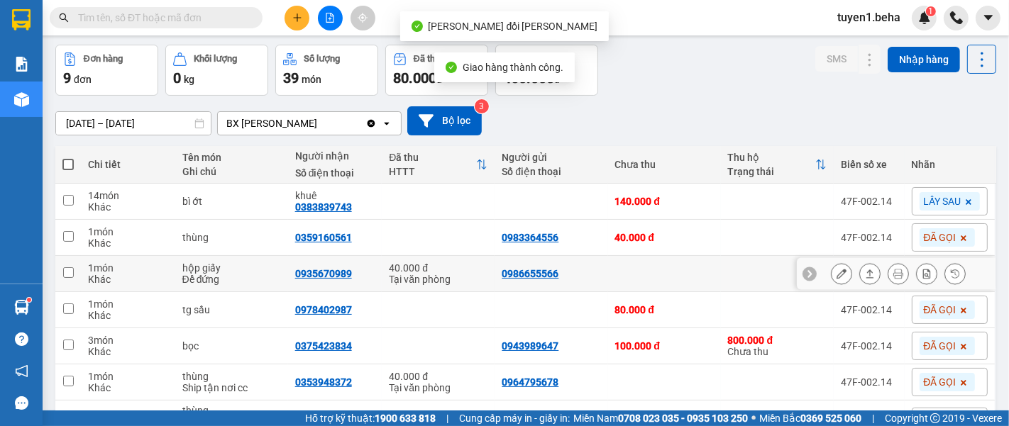
scroll to position [79, 0]
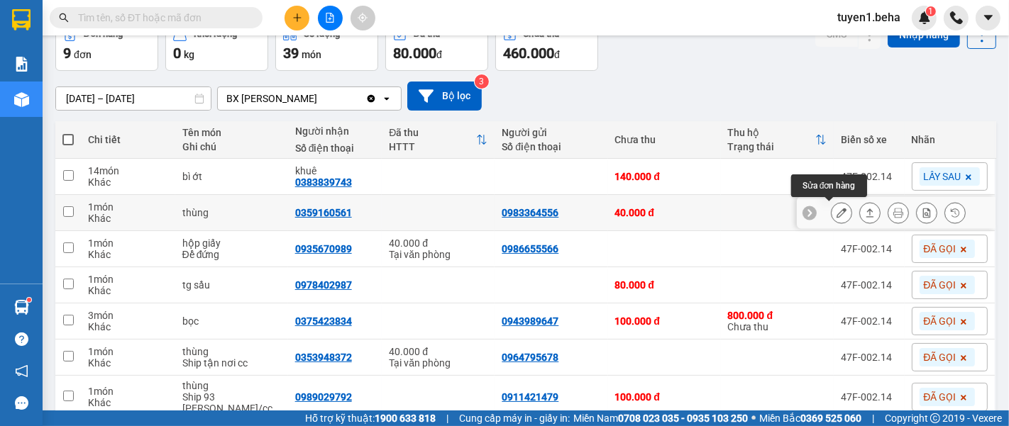
click at [836, 214] on icon at bounding box center [841, 213] width 10 height 10
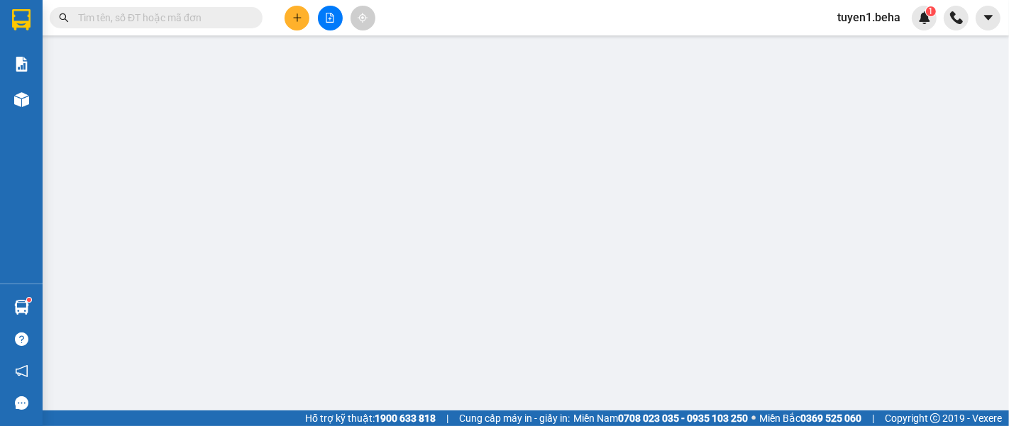
type input "0983364556"
type input "0359160561"
type input "40.000"
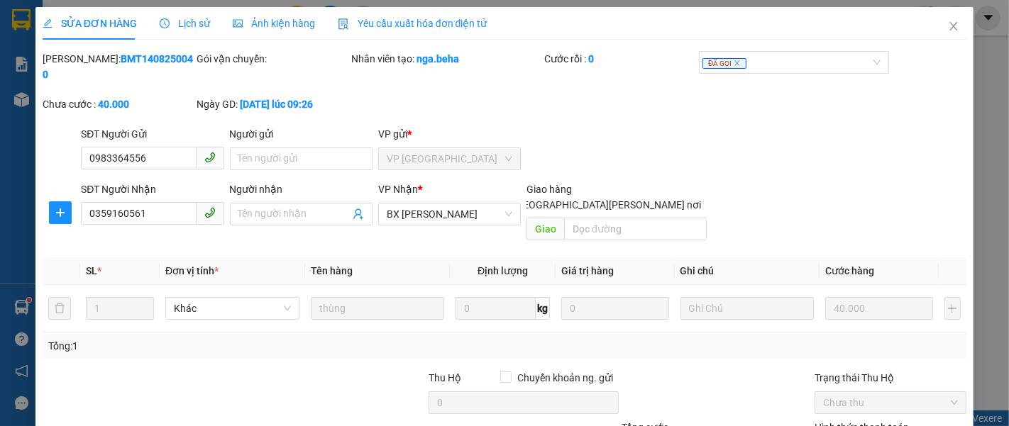
click at [257, 21] on span "Ảnh kiện hàng" at bounding box center [274, 23] width 82 height 11
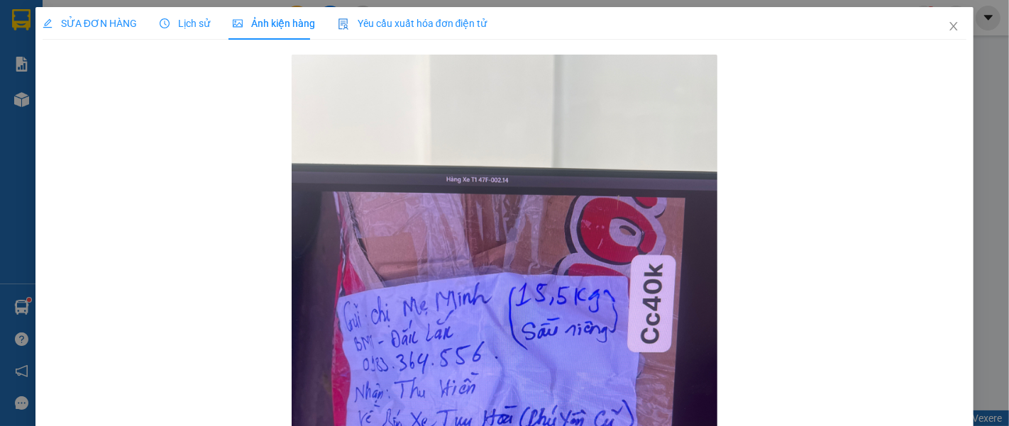
click at [97, 23] on span "SỬA ĐƠN HÀNG" at bounding box center [90, 23] width 94 height 11
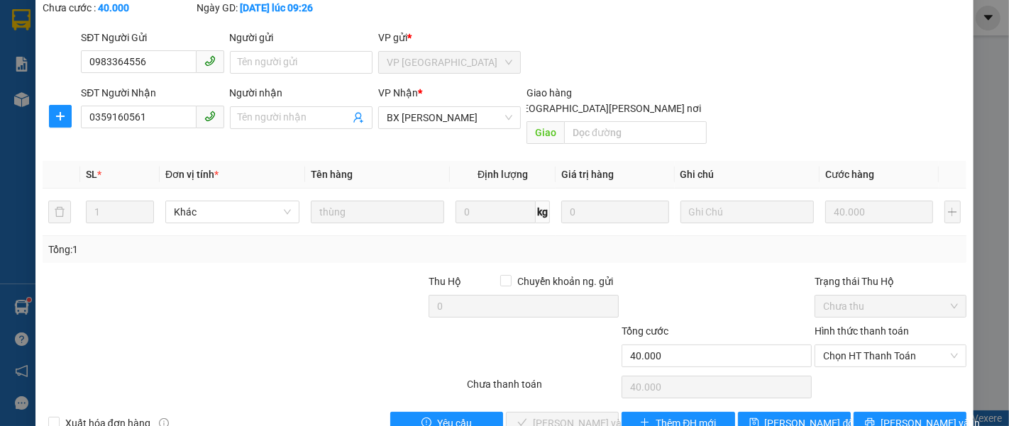
scroll to position [100, 0]
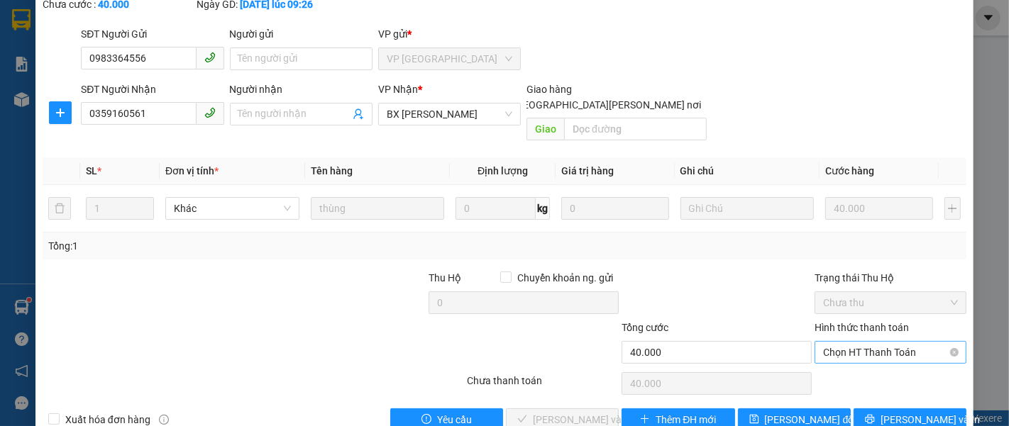
click at [846, 342] on span "Chọn HT Thanh Toán" at bounding box center [890, 352] width 135 height 21
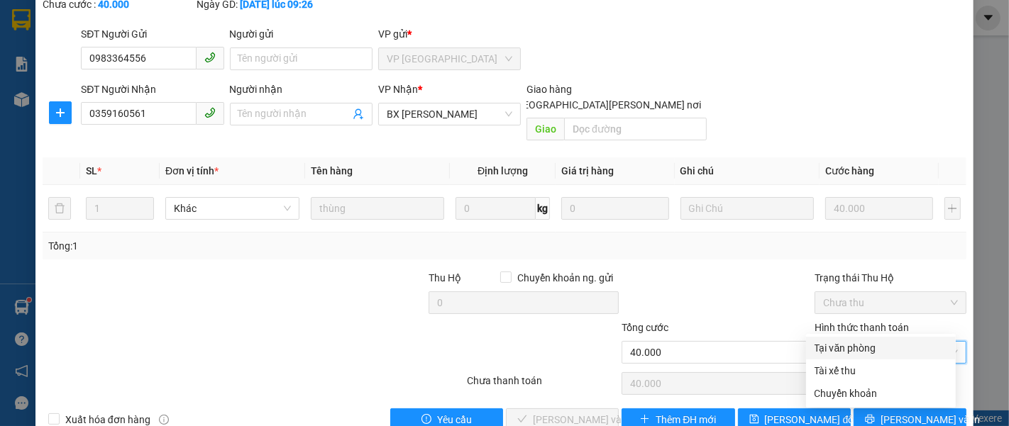
drag, startPoint x: 837, startPoint y: 345, endPoint x: 710, endPoint y: 333, distance: 127.5
click at [837, 346] on div "Tại văn phòng" at bounding box center [880, 349] width 133 height 16
type input "0"
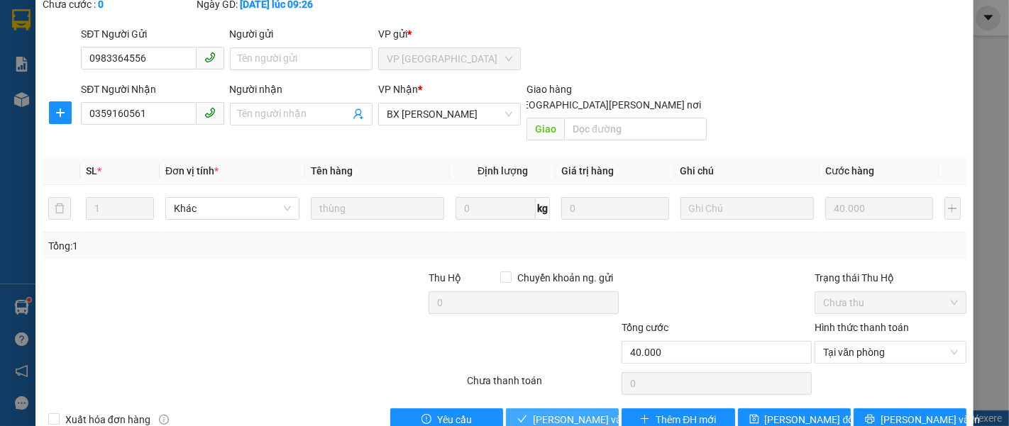
drag, startPoint x: 583, startPoint y: 385, endPoint x: 587, endPoint y: 376, distance: 10.2
click at [582, 412] on span "[PERSON_NAME] và [PERSON_NAME] hàng" at bounding box center [629, 420] width 192 height 16
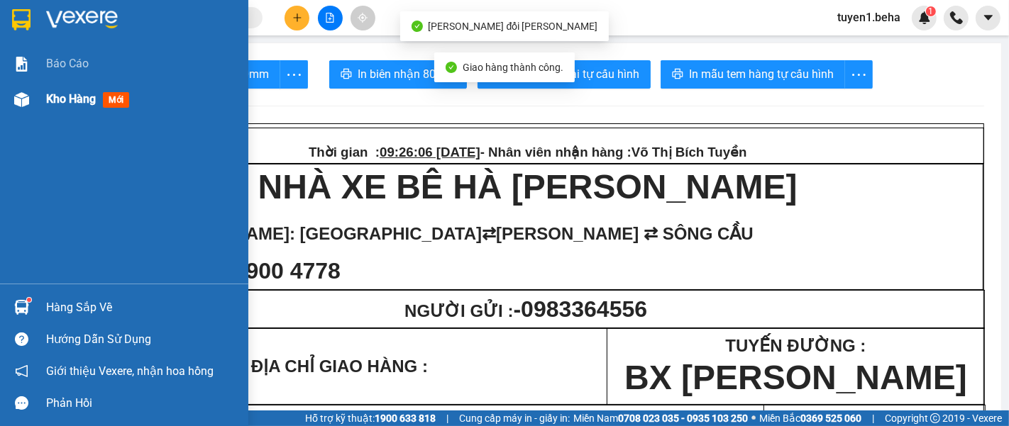
click at [50, 96] on span "Kho hàng" at bounding box center [71, 98] width 50 height 13
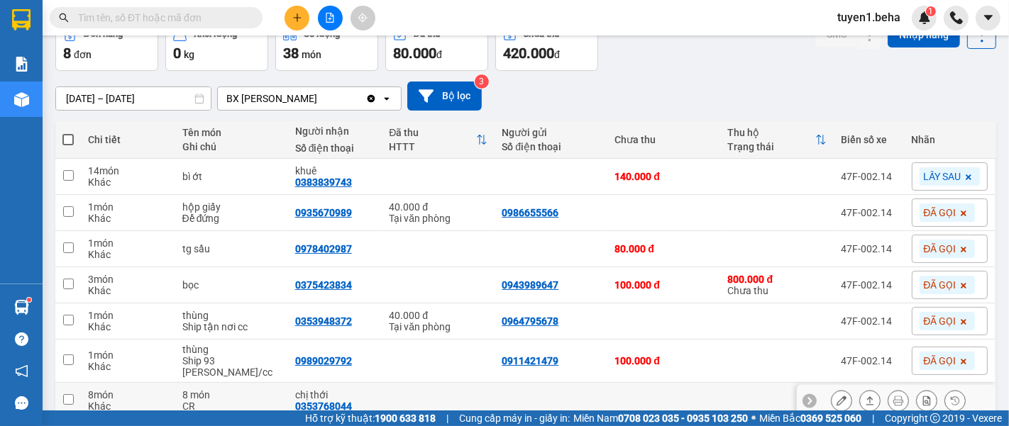
scroll to position [158, 0]
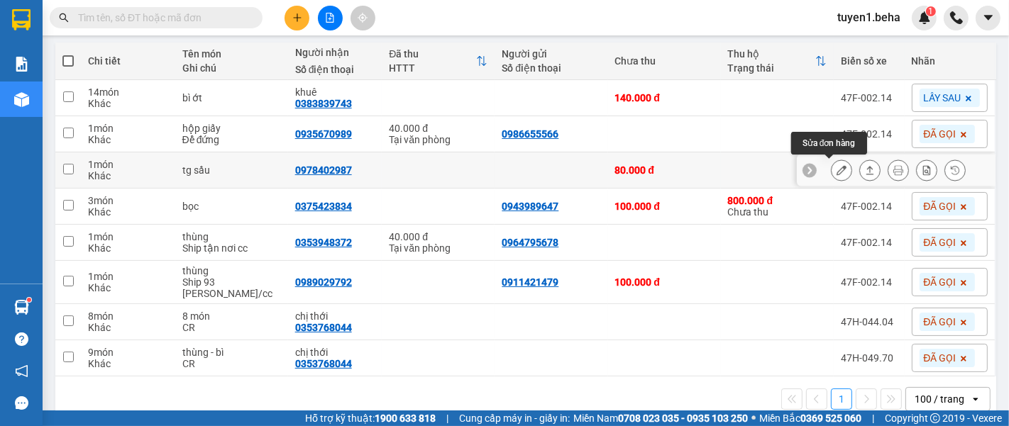
click at [836, 168] on icon at bounding box center [841, 170] width 10 height 10
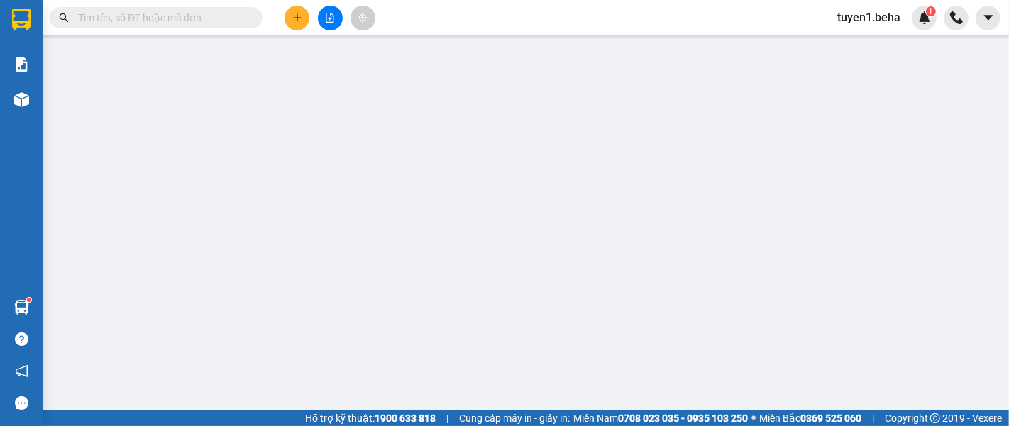
type input "0978402987"
type input "80.000"
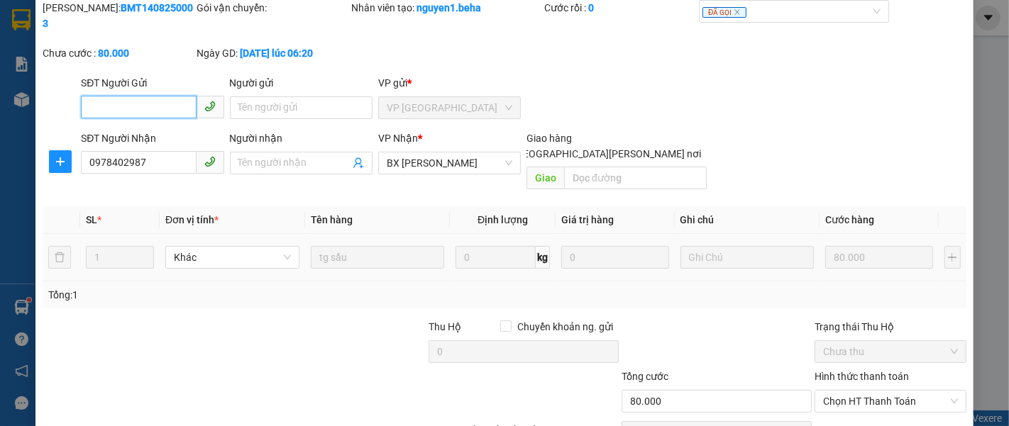
scroll to position [100, 0]
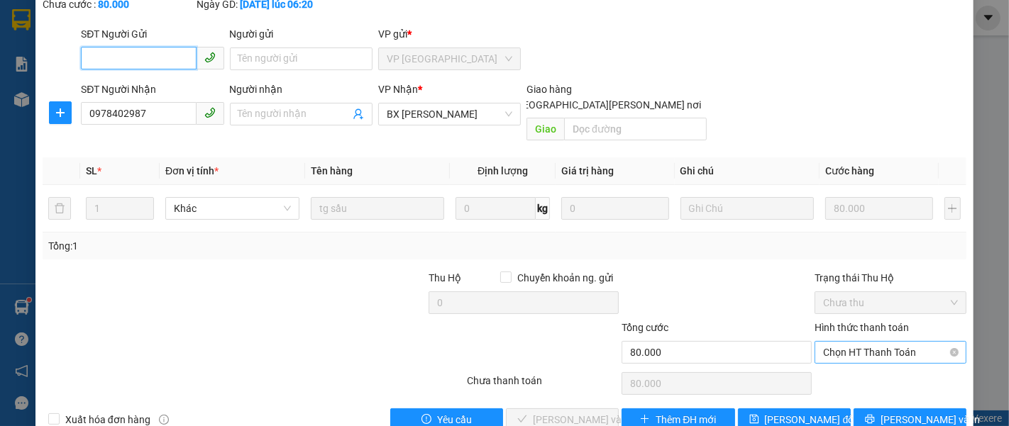
click at [845, 342] on span "Chọn HT Thanh Toán" at bounding box center [890, 352] width 135 height 21
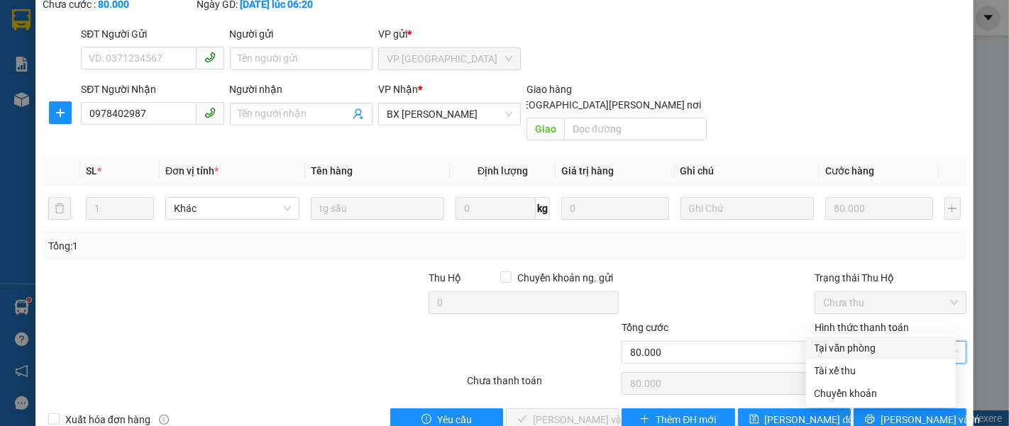
drag, startPoint x: 846, startPoint y: 346, endPoint x: 778, endPoint y: 355, distance: 68.0
click at [845, 346] on div "Tại văn phòng" at bounding box center [880, 349] width 133 height 16
type input "0"
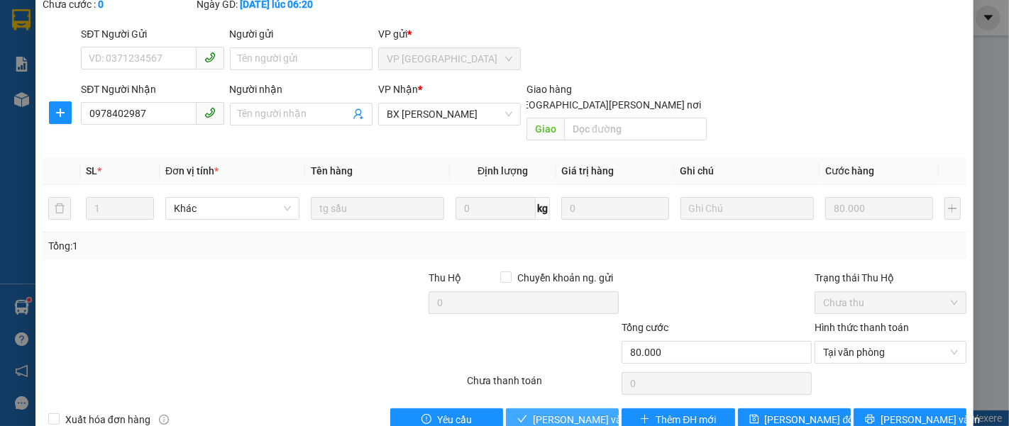
drag, startPoint x: 575, startPoint y: 376, endPoint x: 573, endPoint y: 363, distance: 13.6
click at [574, 374] on div "Total Paid Fee 0 Total UnPaid Fee 80.000 Cash Collection Total Fee Mã ĐH: BMT14…" at bounding box center [505, 191] width 924 height 480
drag, startPoint x: 559, startPoint y: 390, endPoint x: 558, endPoint y: 379, distance: 11.4
click at [558, 412] on span "[PERSON_NAME] và [PERSON_NAME] hàng" at bounding box center [629, 420] width 192 height 16
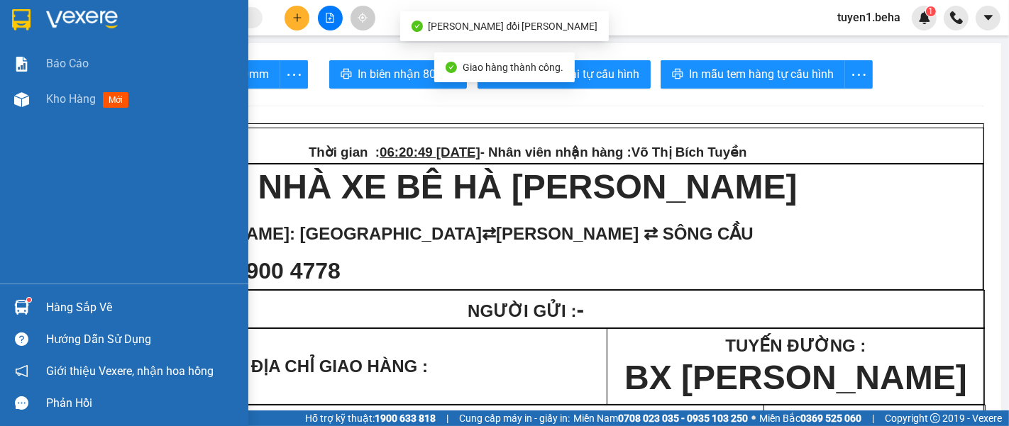
drag, startPoint x: 72, startPoint y: 97, endPoint x: 204, endPoint y: 122, distance: 135.0
click at [72, 96] on span "Kho hàng" at bounding box center [71, 98] width 50 height 13
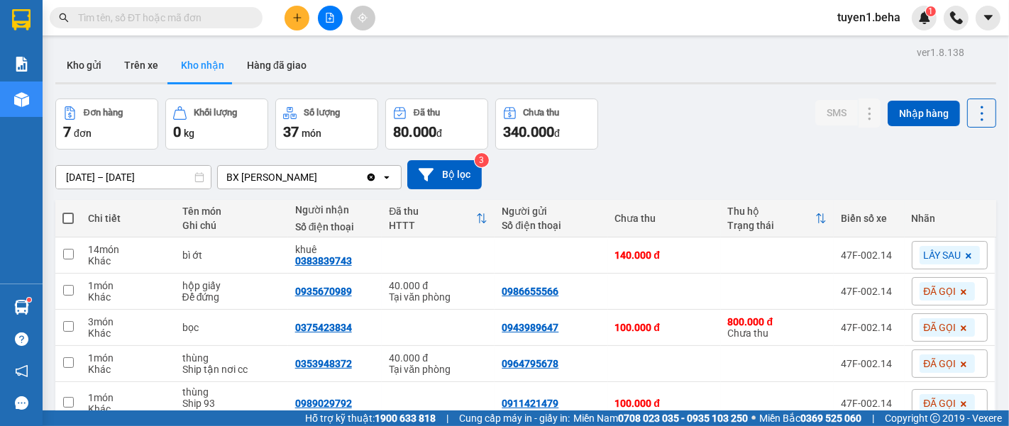
click at [157, 220] on div "Chi tiết" at bounding box center [128, 218] width 80 height 11
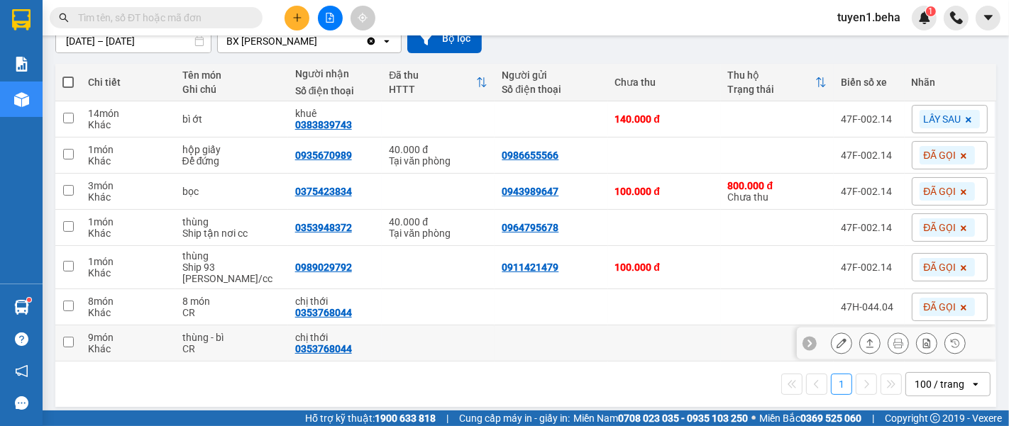
scroll to position [137, 0]
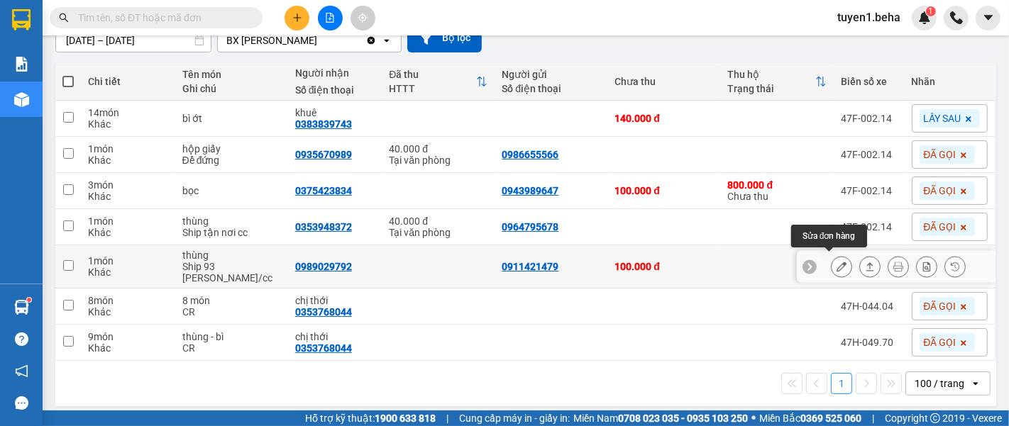
click at [831, 263] on button at bounding box center [841, 267] width 20 height 25
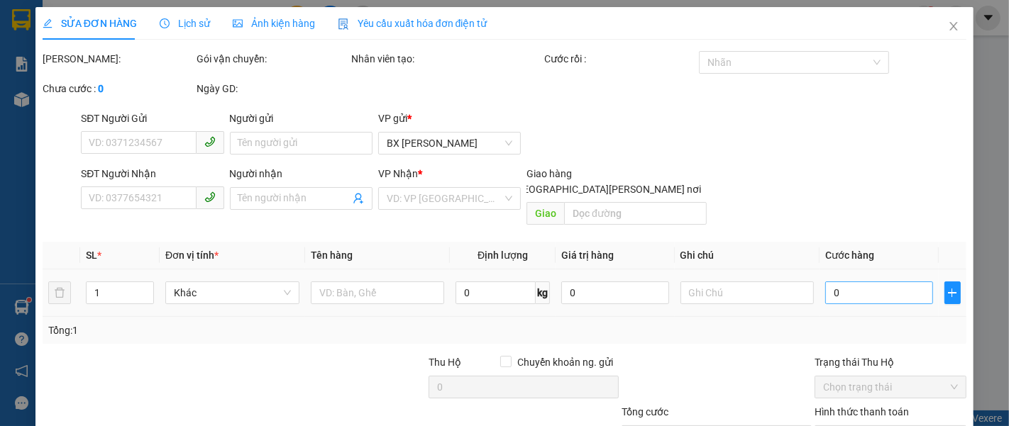
type input "0911421479"
type input "0989029792"
type input "100.000"
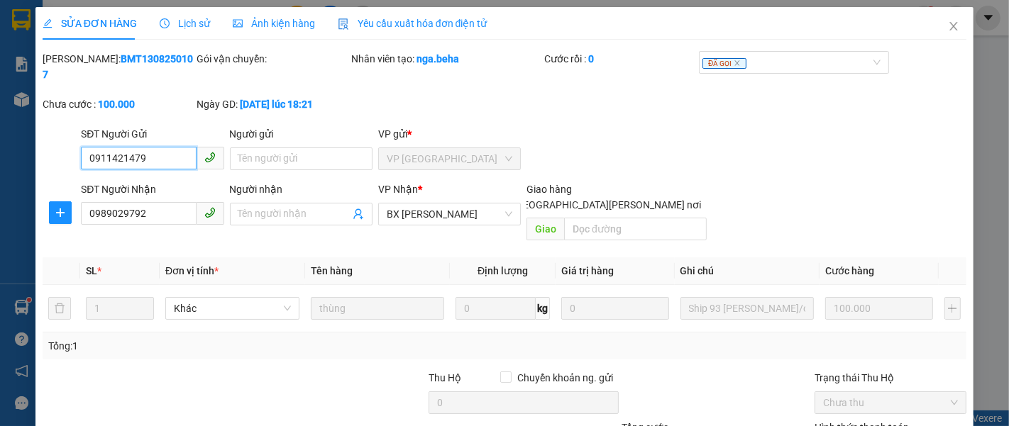
scroll to position [100, 0]
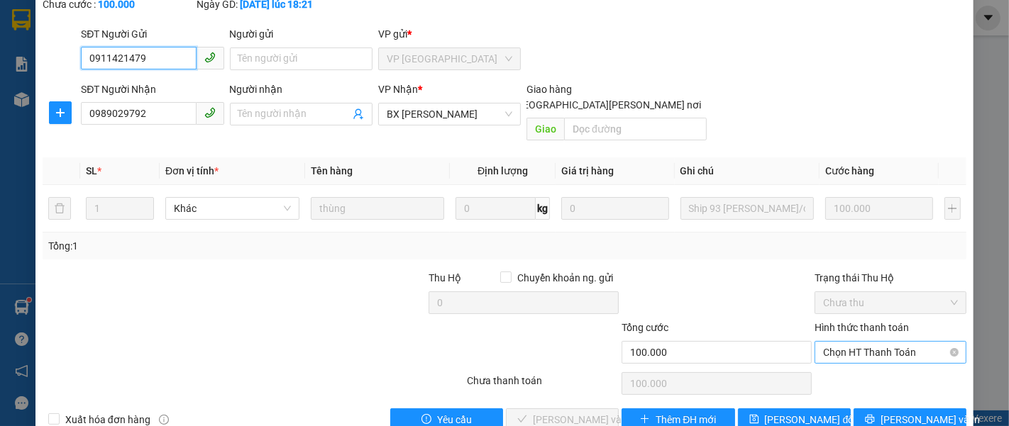
click at [845, 342] on span "Chọn HT Thanh Toán" at bounding box center [890, 352] width 135 height 21
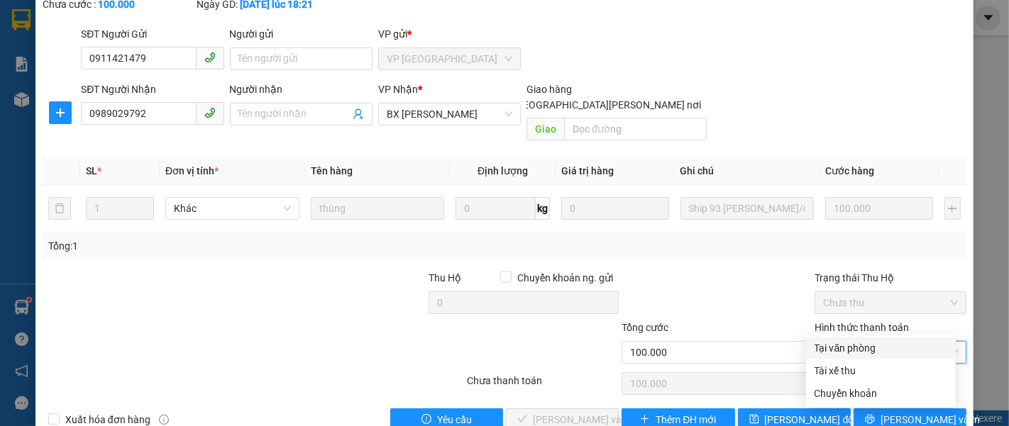
click at [847, 346] on div "Tại văn phòng" at bounding box center [880, 349] width 133 height 16
type input "0"
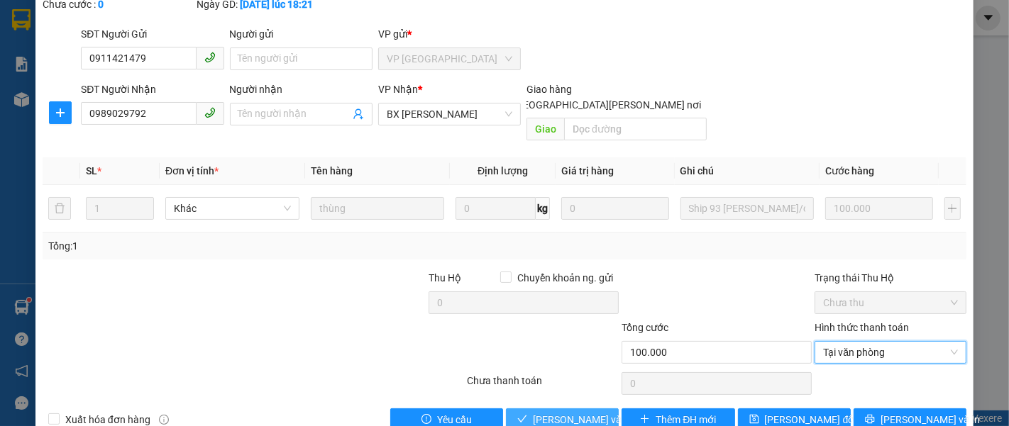
click at [563, 412] on span "[PERSON_NAME] và [PERSON_NAME] hàng" at bounding box center [629, 420] width 192 height 16
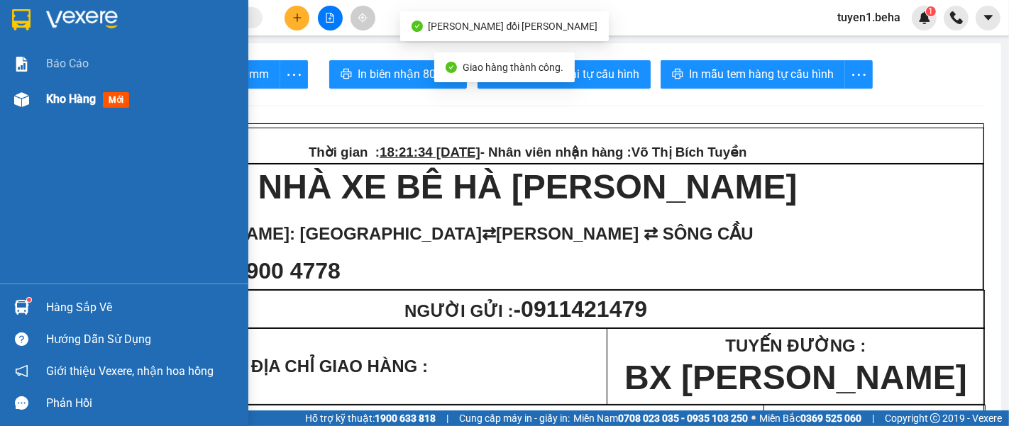
click at [65, 94] on span "Kho hàng" at bounding box center [71, 98] width 50 height 13
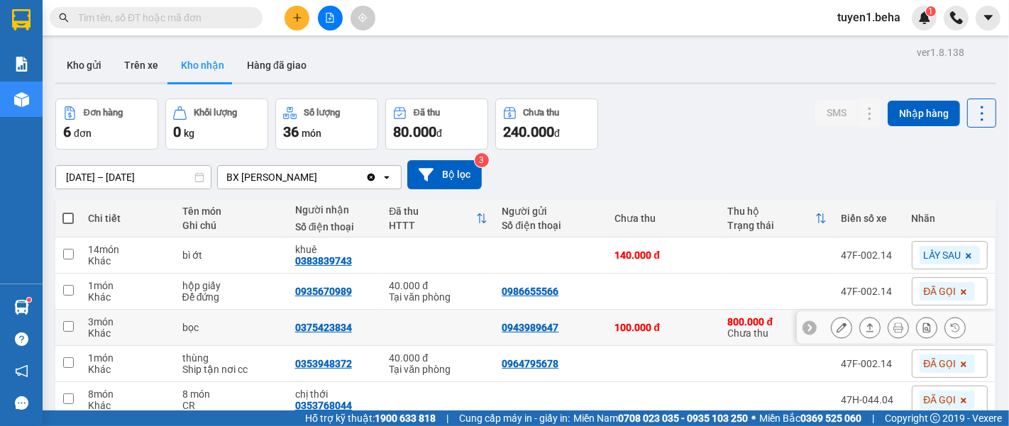
scroll to position [79, 0]
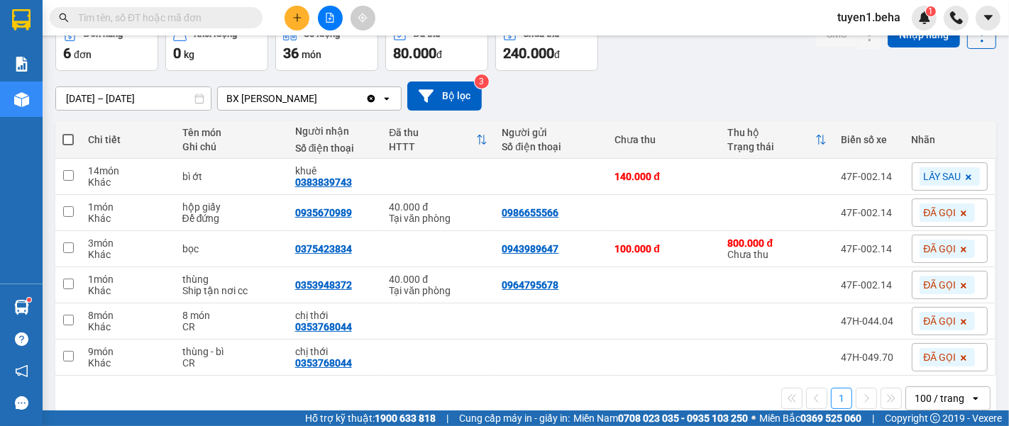
click at [100, 397] on div "1 100 / trang open" at bounding box center [525, 399] width 929 height 24
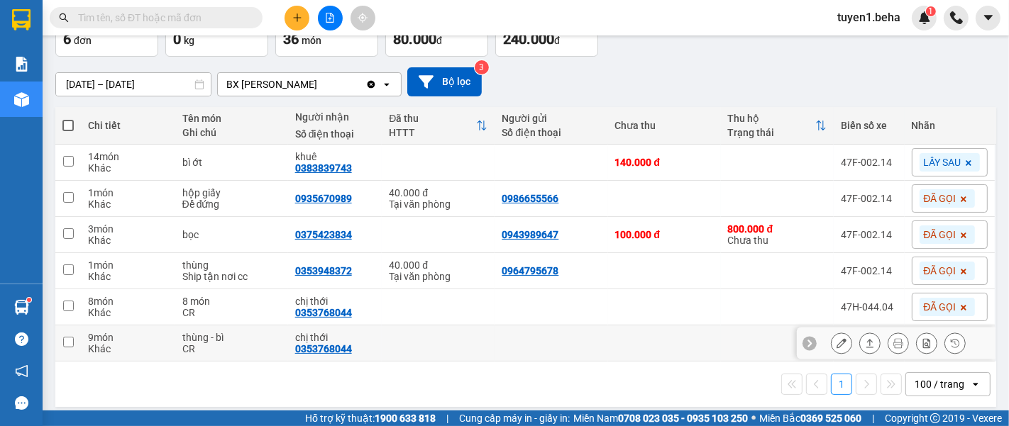
scroll to position [101, 0]
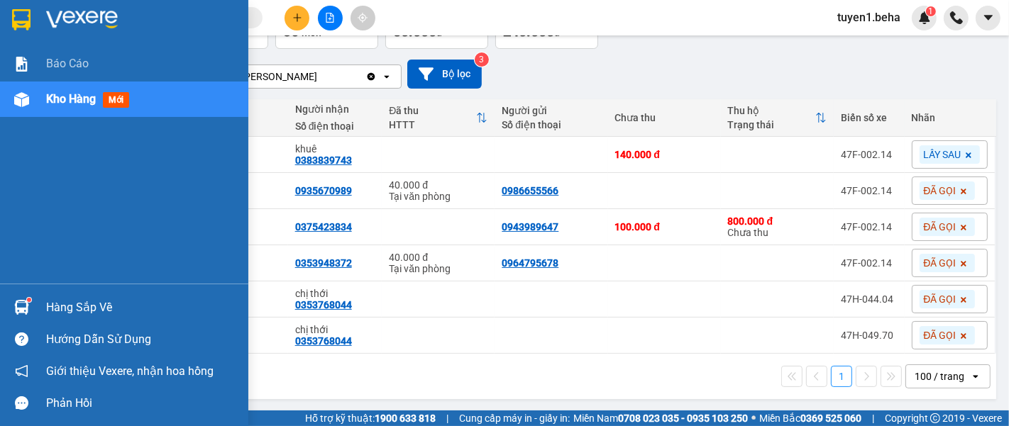
click at [66, 96] on span "Kho hàng" at bounding box center [71, 98] width 50 height 13
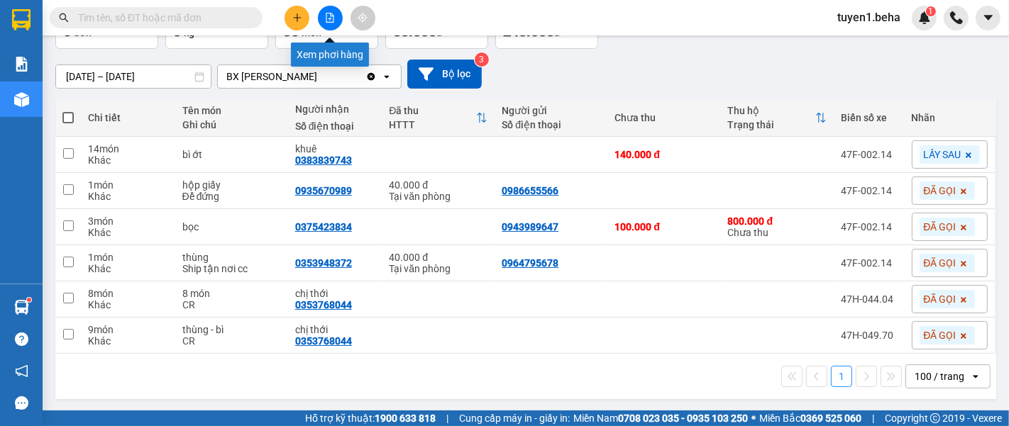
click at [332, 16] on icon "file-add" at bounding box center [330, 18] width 10 height 10
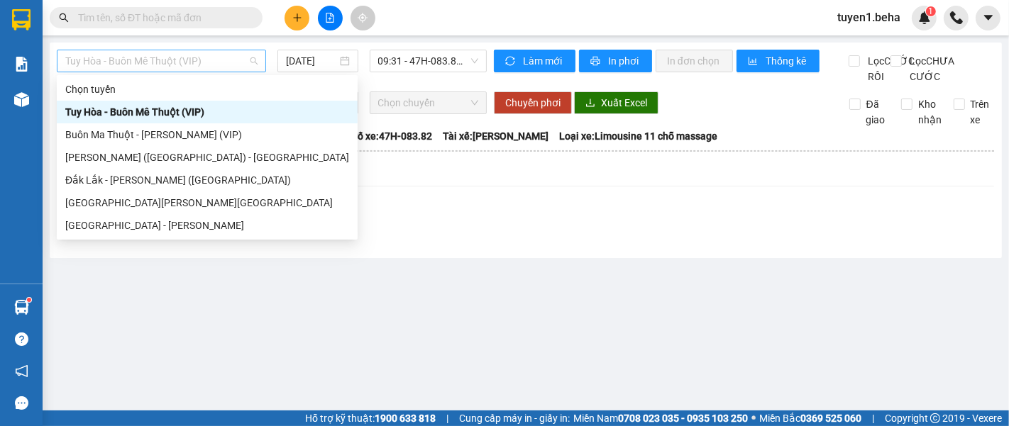
click at [219, 66] on span "Tuy Hòa - Buôn Mê Thuột (VIP)" at bounding box center [161, 60] width 192 height 21
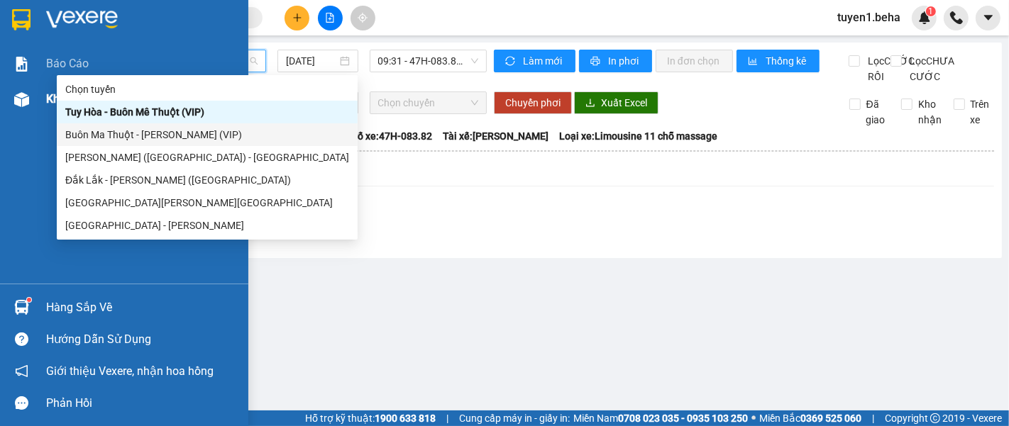
click at [40, 104] on div "Kho hàng mới" at bounding box center [124, 99] width 248 height 35
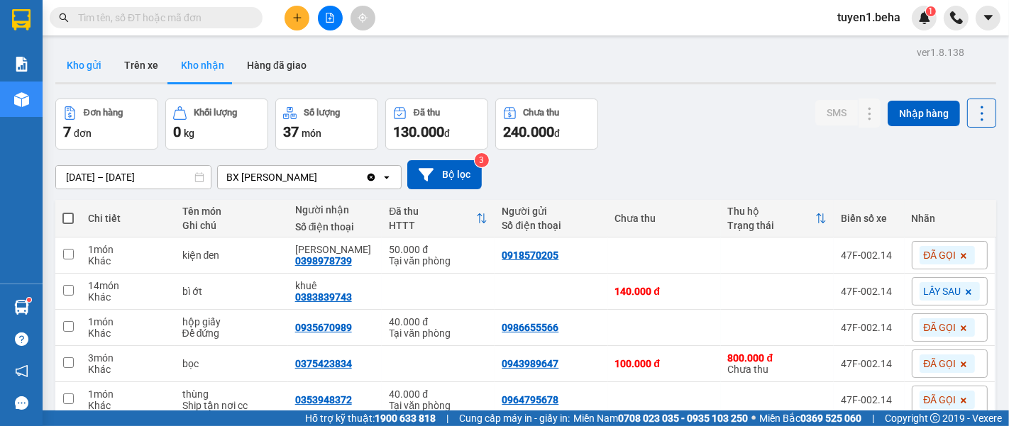
click at [84, 60] on button "Kho gửi" at bounding box center [83, 65] width 57 height 34
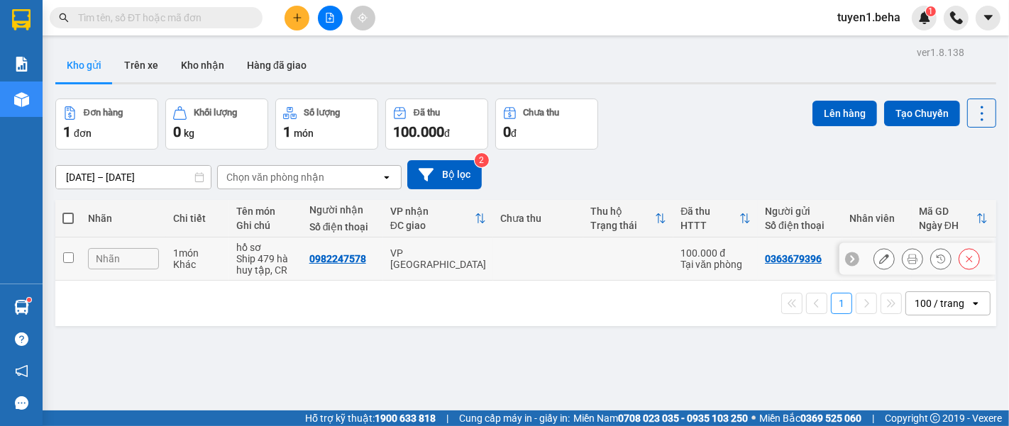
click at [65, 253] on input "checkbox" at bounding box center [68, 258] width 11 height 11
checkbox input "true"
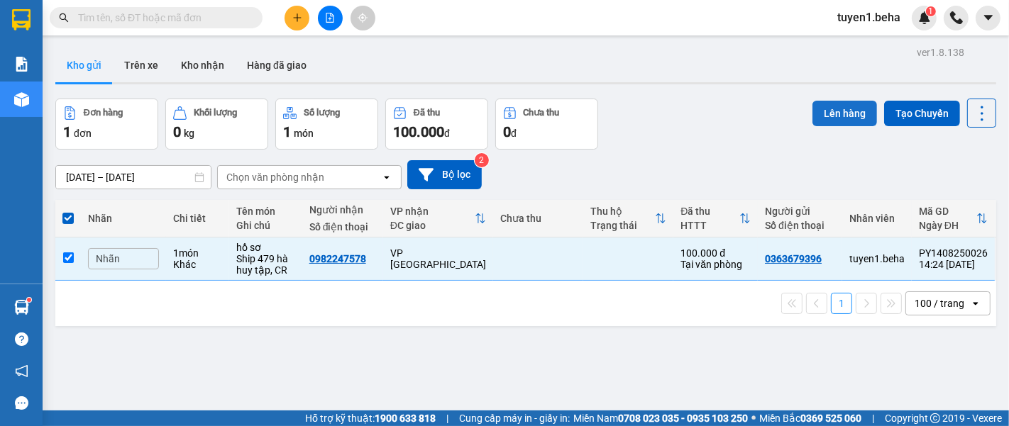
click at [839, 109] on button "Lên hàng" at bounding box center [844, 114] width 65 height 26
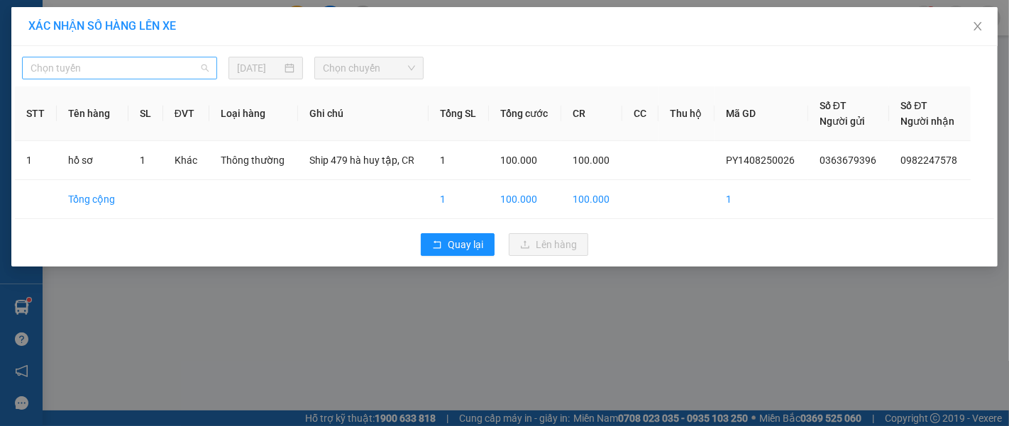
click at [170, 65] on span "Chọn tuyến" at bounding box center [120, 67] width 178 height 21
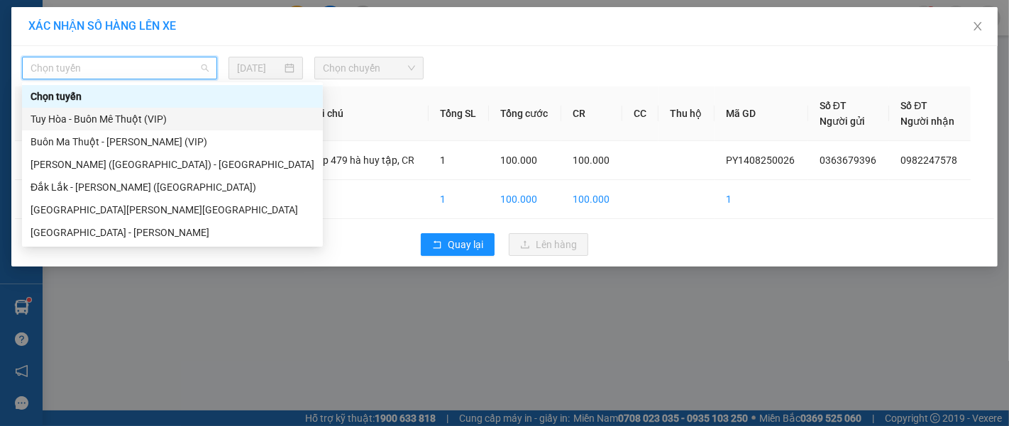
click at [123, 121] on div "Tuy Hòa - Buôn Mê Thuột (VIP)" at bounding box center [173, 119] width 284 height 16
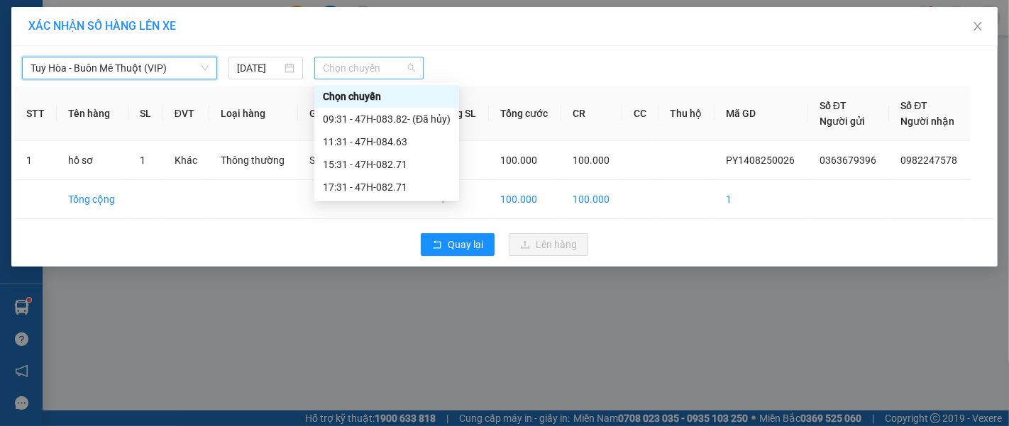
click at [360, 72] on span "Chọn chuyến" at bounding box center [369, 67] width 92 height 21
click at [362, 161] on div "15:31 - 47H-082.71" at bounding box center [387, 165] width 128 height 16
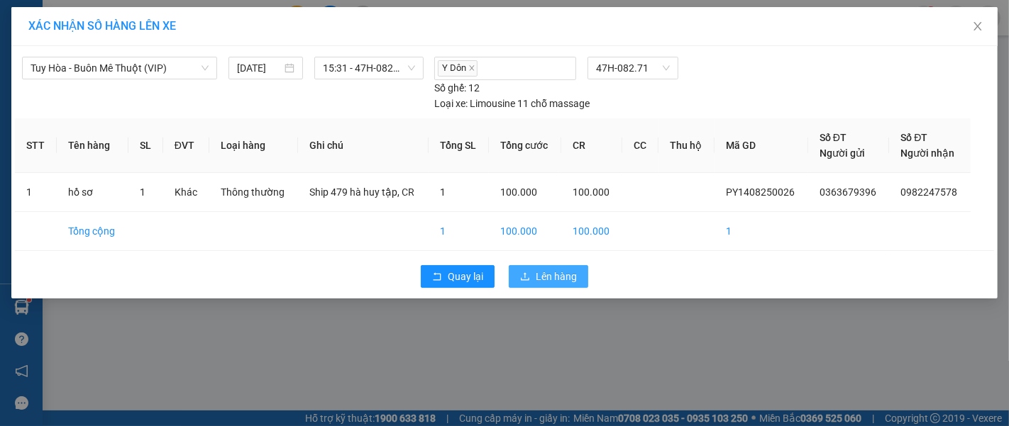
click at [544, 272] on span "Lên hàng" at bounding box center [556, 277] width 41 height 16
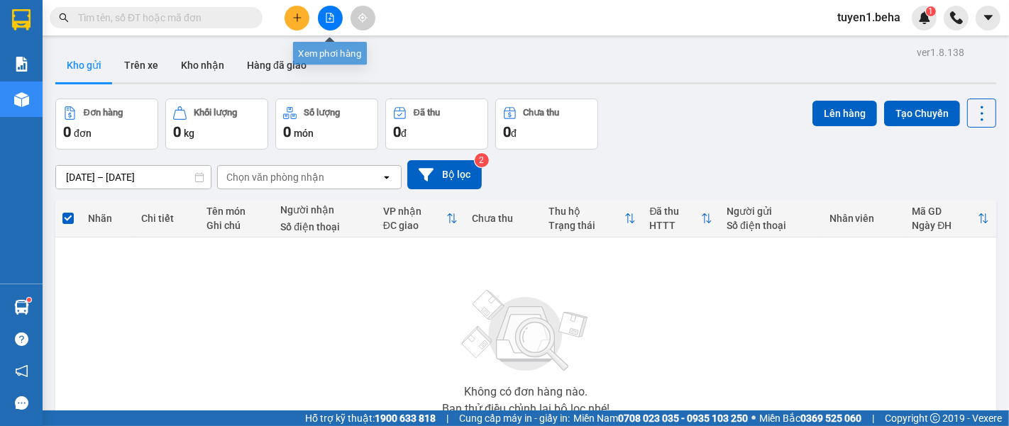
click at [326, 15] on icon "file-add" at bounding box center [330, 18] width 10 height 10
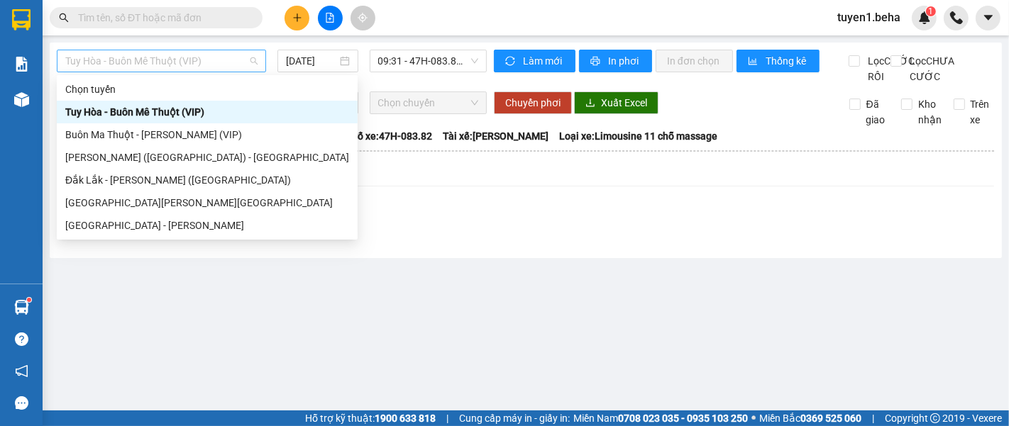
click at [209, 62] on span "Tuy Hòa - Buôn Mê Thuột (VIP)" at bounding box center [161, 60] width 192 height 21
click at [177, 175] on div "Đắk Lắk - [PERSON_NAME] ([GEOGRAPHIC_DATA])" at bounding box center [207, 180] width 284 height 16
type input "[DATE]"
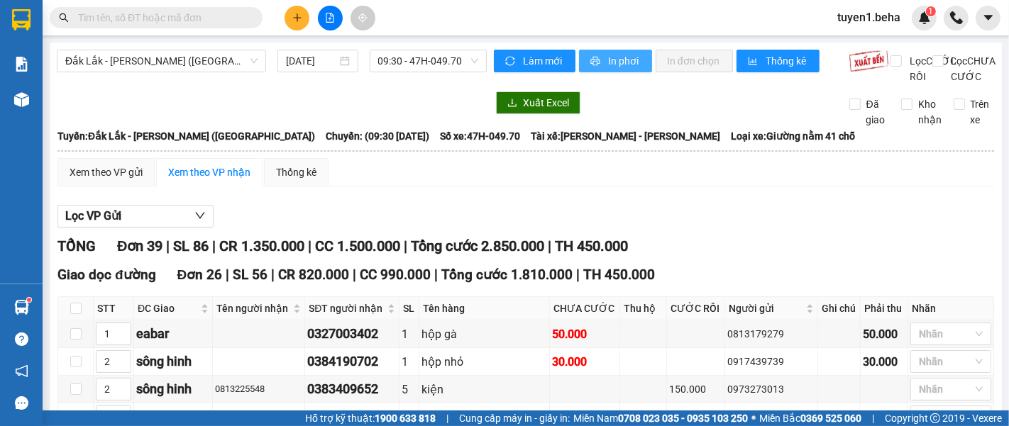
click at [592, 67] on span "printer" at bounding box center [596, 61] width 12 height 11
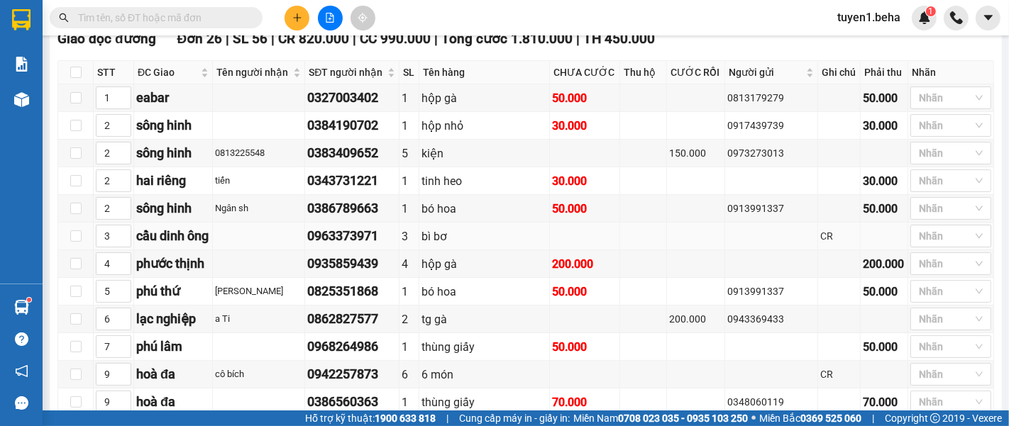
scroll to position [473, 0]
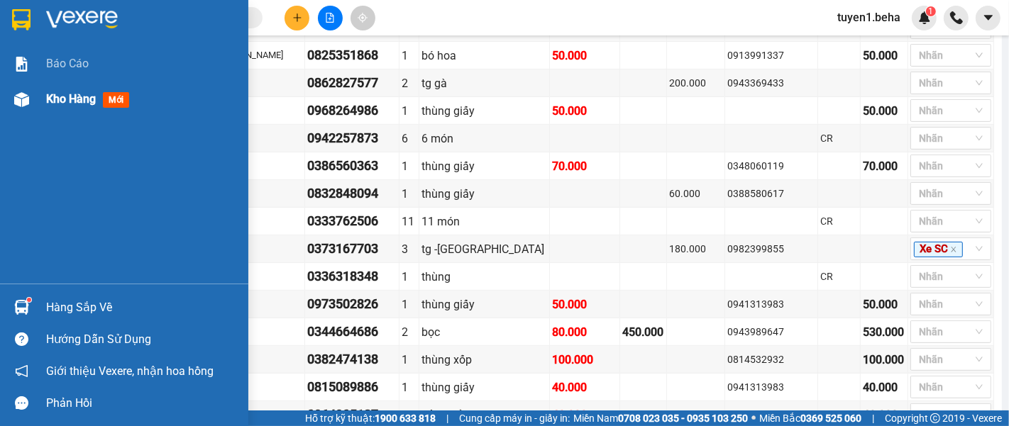
click at [72, 89] on div "Kho hàng mới" at bounding box center [142, 99] width 192 height 35
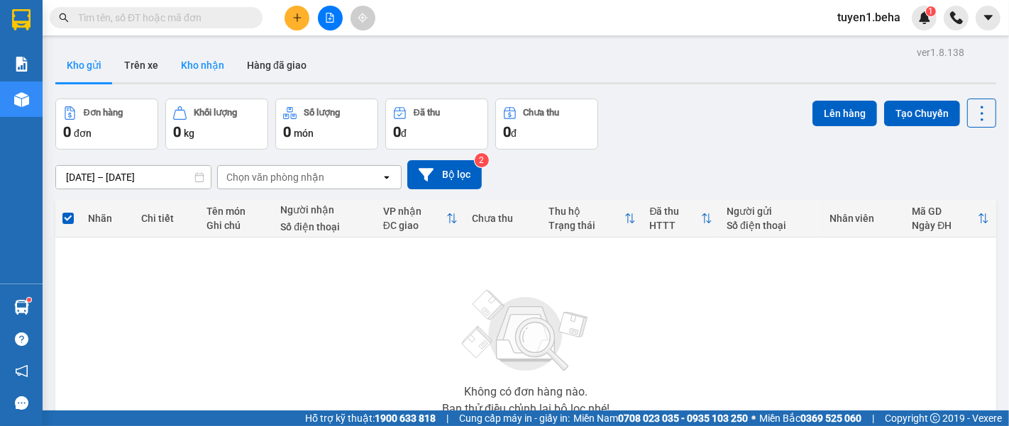
click at [198, 61] on button "Kho nhận" at bounding box center [203, 65] width 66 height 34
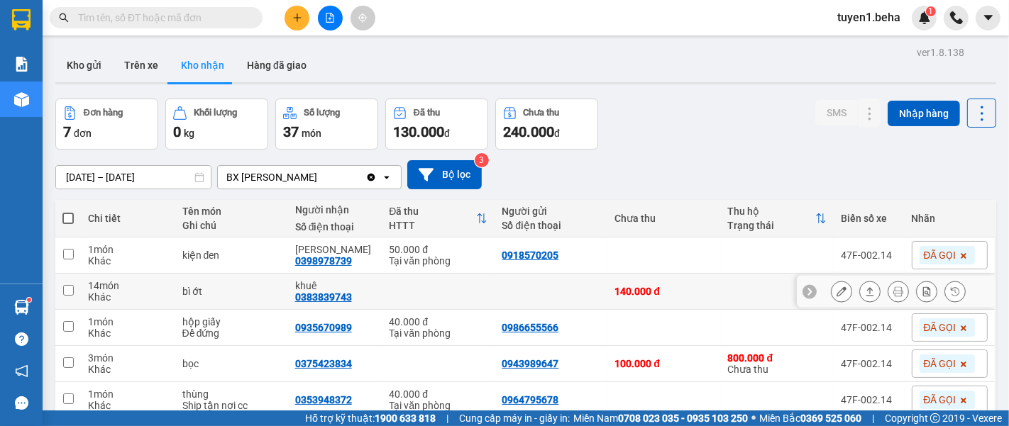
scroll to position [137, 0]
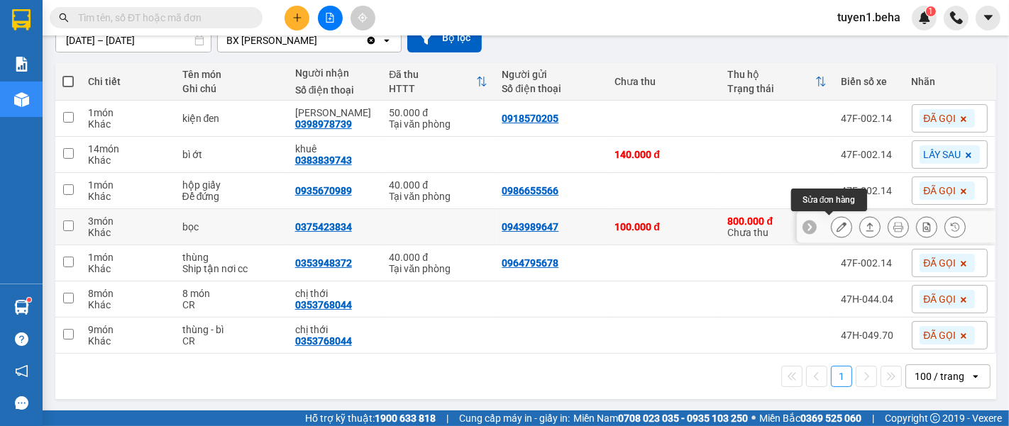
click at [836, 227] on icon at bounding box center [841, 227] width 10 height 10
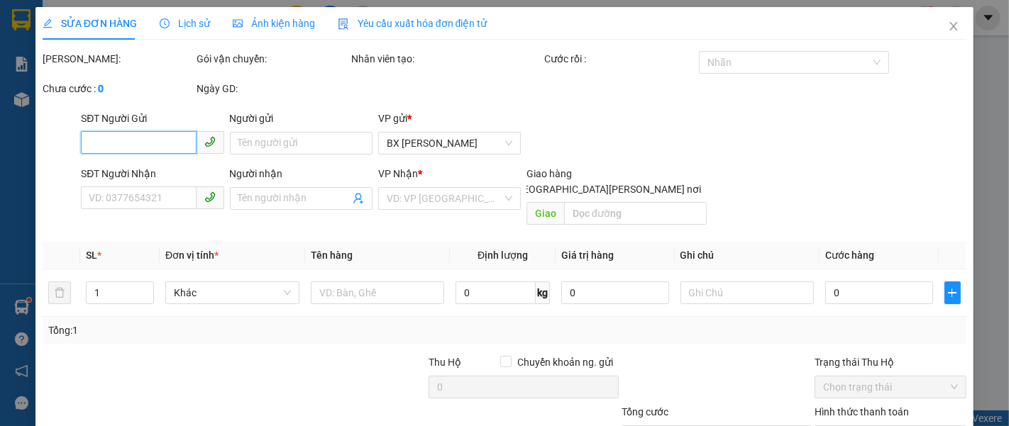
type input "0943989647"
type input "0375423834"
type input "100.000"
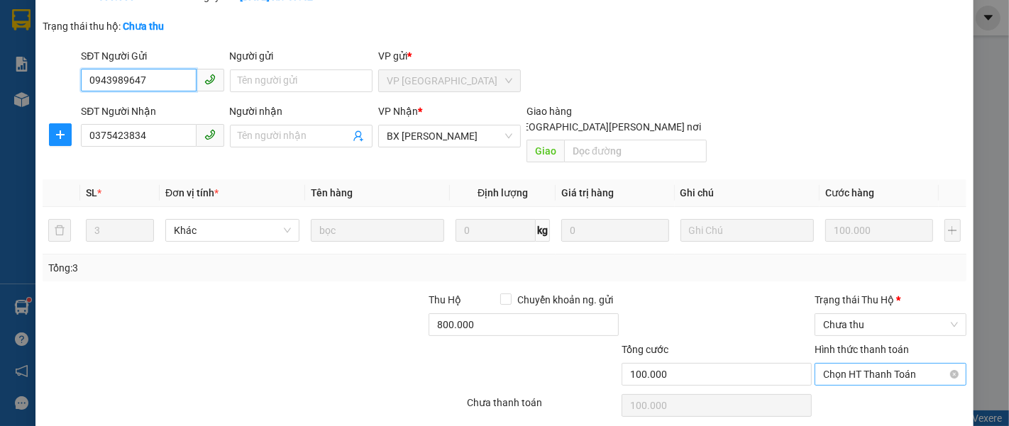
scroll to position [129, 0]
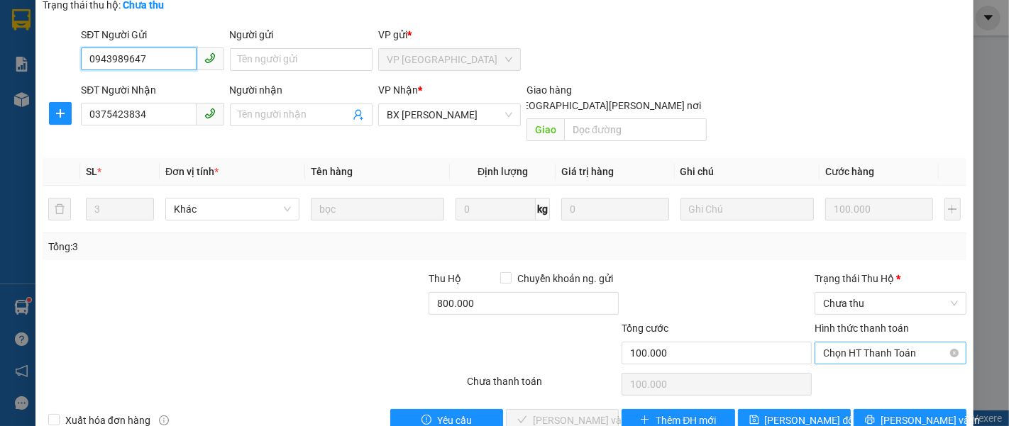
click at [861, 343] on span "Chọn HT Thanh Toán" at bounding box center [890, 353] width 135 height 21
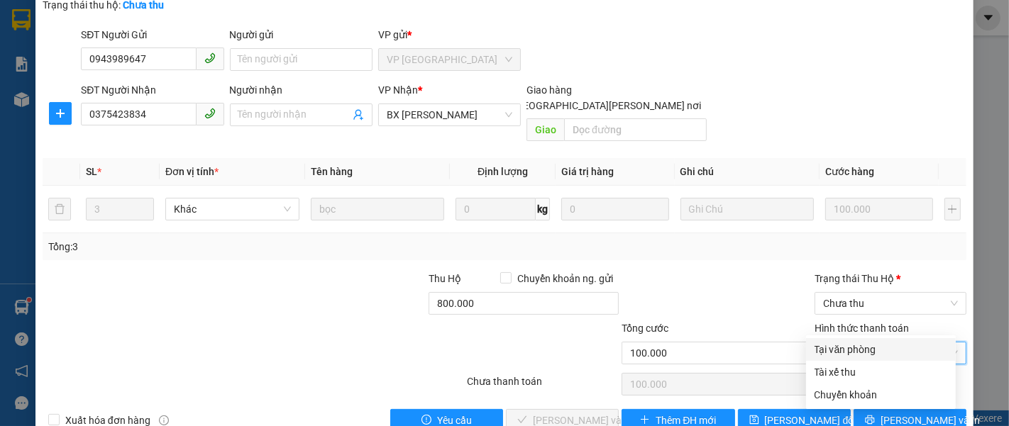
click at [855, 350] on div "Tại văn phòng" at bounding box center [880, 350] width 133 height 16
type input "0"
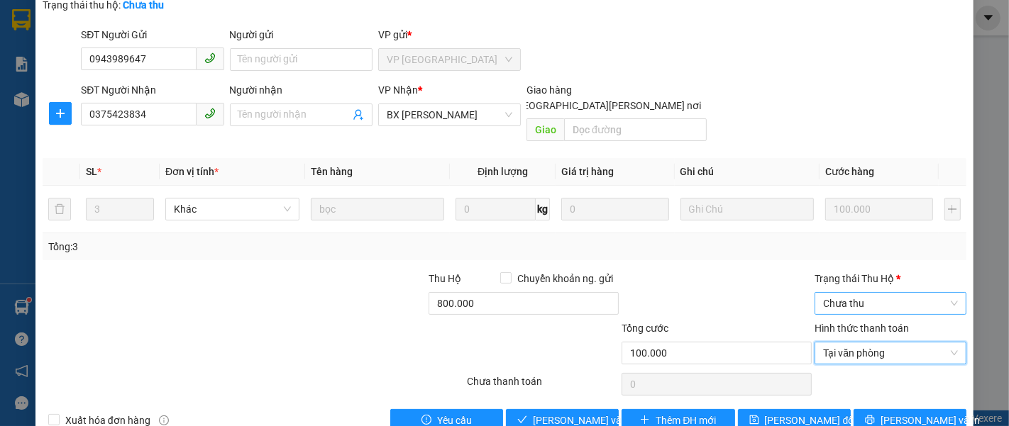
click at [854, 293] on span "Chưa thu" at bounding box center [890, 303] width 135 height 21
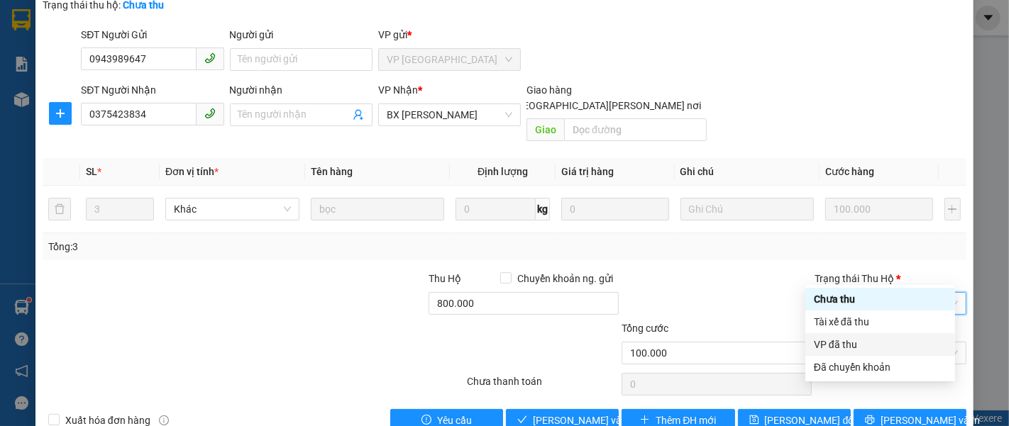
click at [834, 345] on div "VP đã thu" at bounding box center [880, 345] width 133 height 16
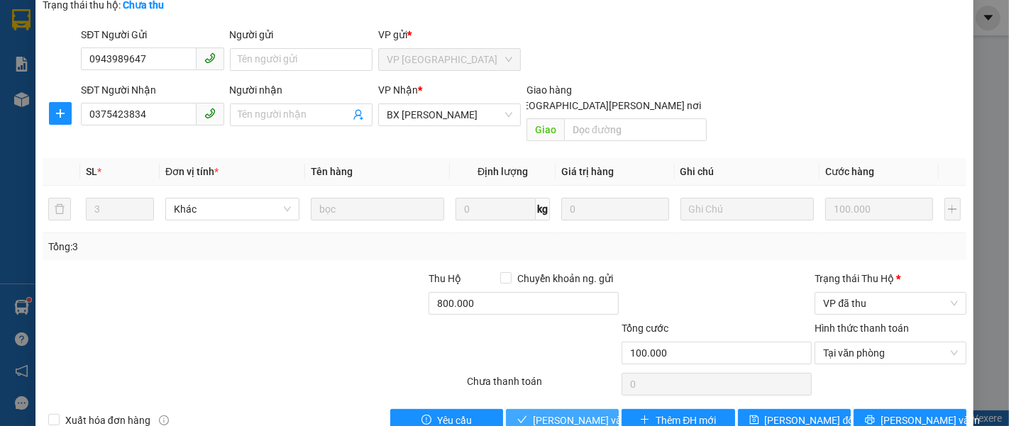
click at [542, 413] on span "[PERSON_NAME] và [PERSON_NAME] hàng" at bounding box center [629, 421] width 192 height 16
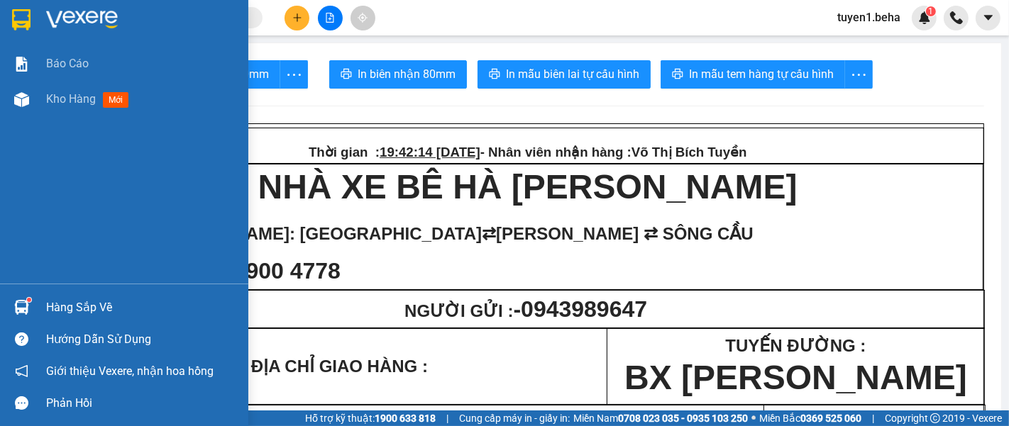
click at [92, 160] on div "Báo cáo Kho hàng mới" at bounding box center [124, 165] width 248 height 238
click at [57, 95] on span "Kho hàng" at bounding box center [71, 98] width 50 height 13
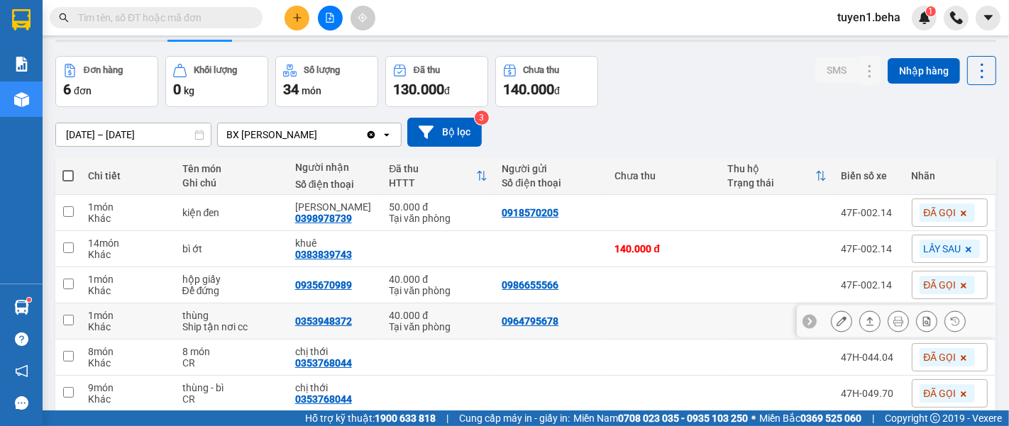
scroll to position [79, 0]
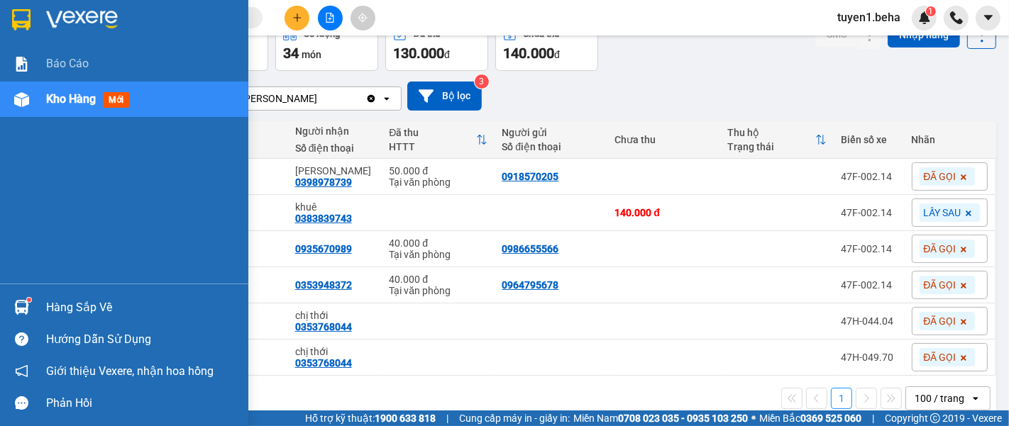
click at [35, 170] on div "Báo cáo Kho hàng mới" at bounding box center [124, 165] width 248 height 238
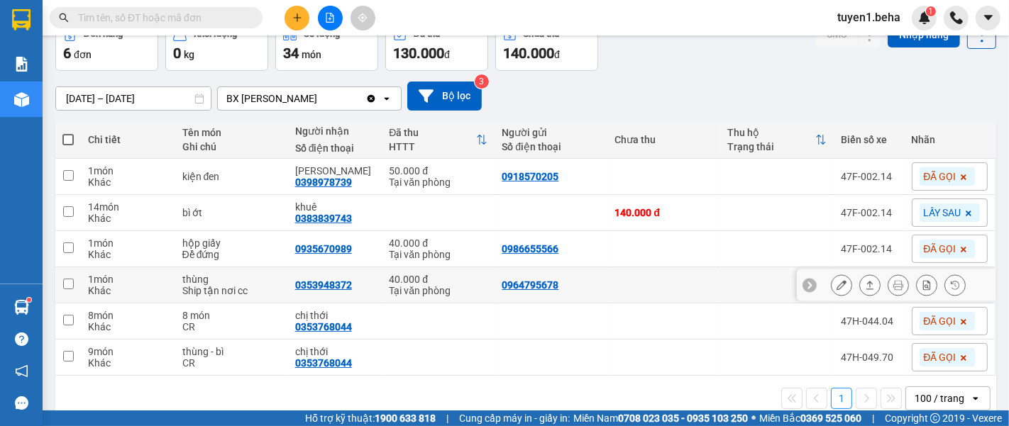
scroll to position [101, 0]
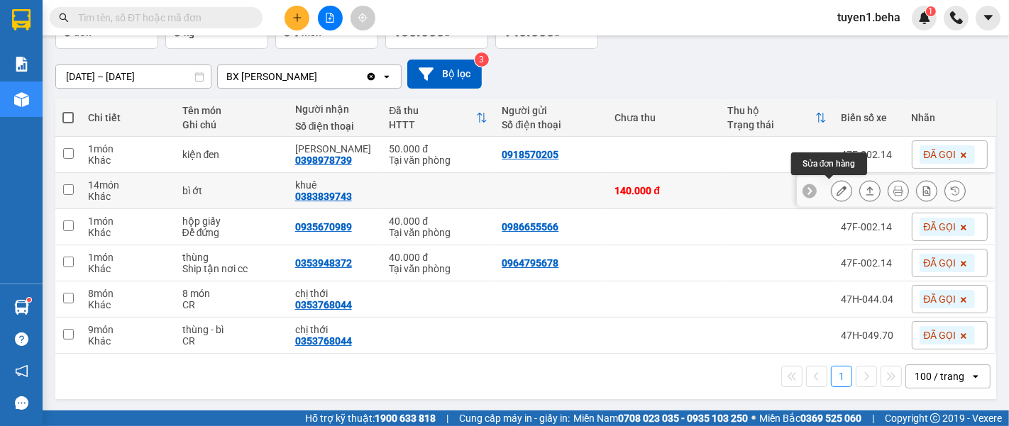
click at [836, 191] on icon at bounding box center [841, 191] width 10 height 10
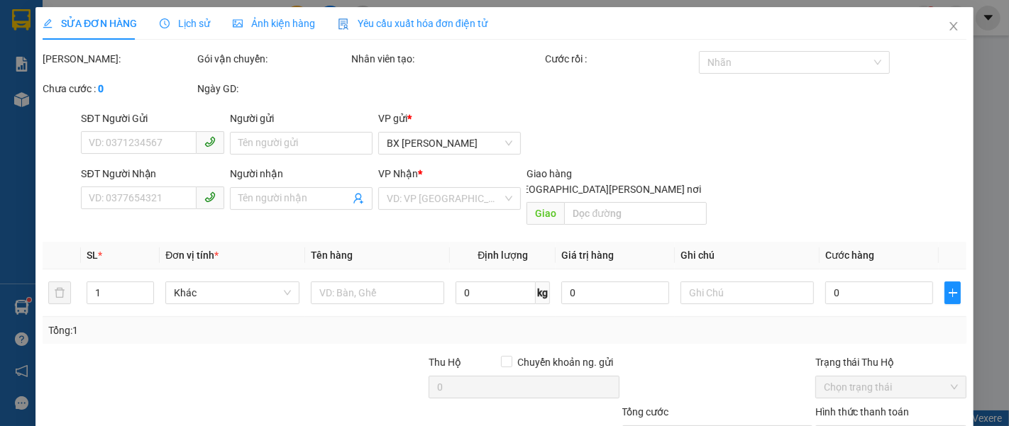
type input "0383839743"
type input "khuê"
type input "140.000"
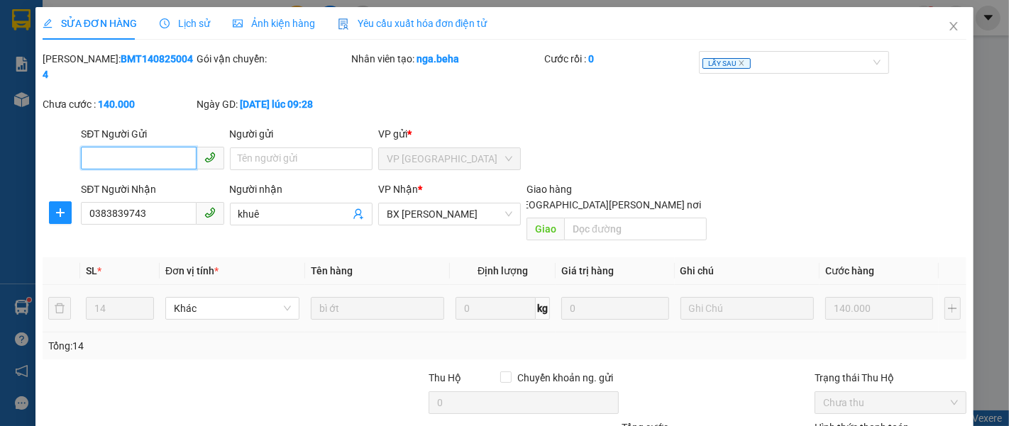
scroll to position [100, 0]
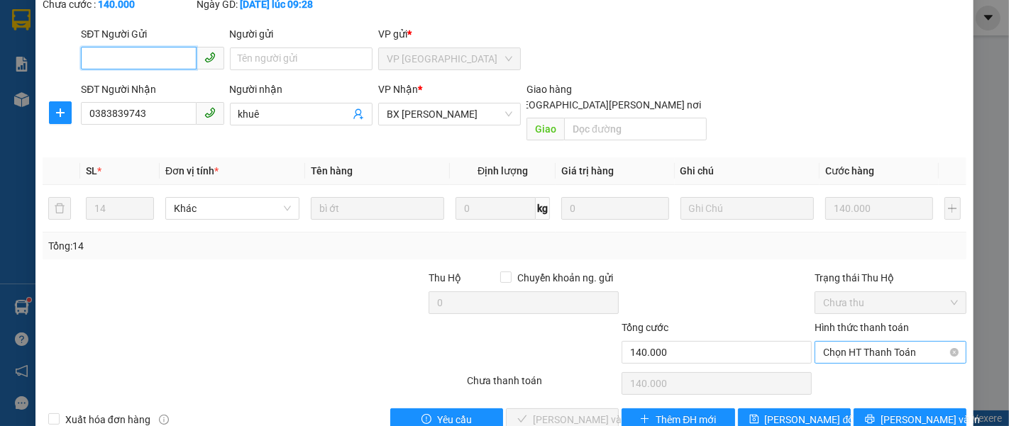
click at [856, 342] on span "Chọn HT Thanh Toán" at bounding box center [890, 352] width 135 height 21
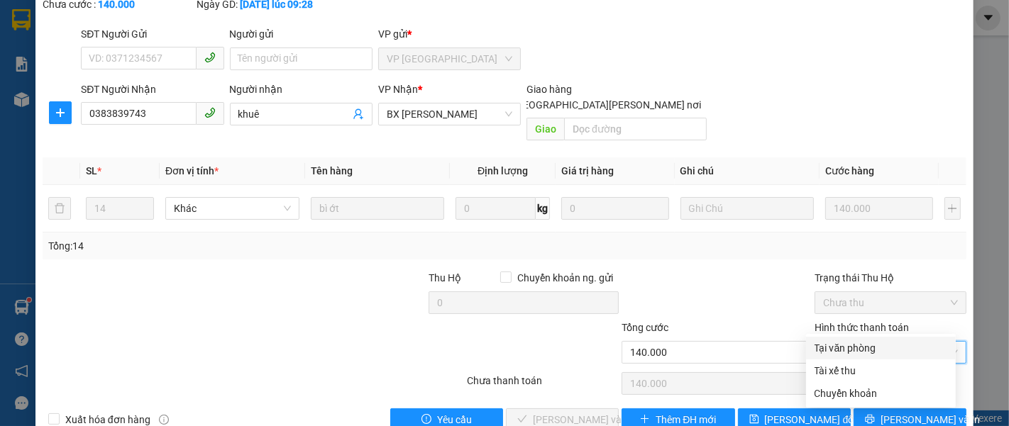
click at [824, 345] on div "Tại văn phòng" at bounding box center [880, 349] width 133 height 16
type input "0"
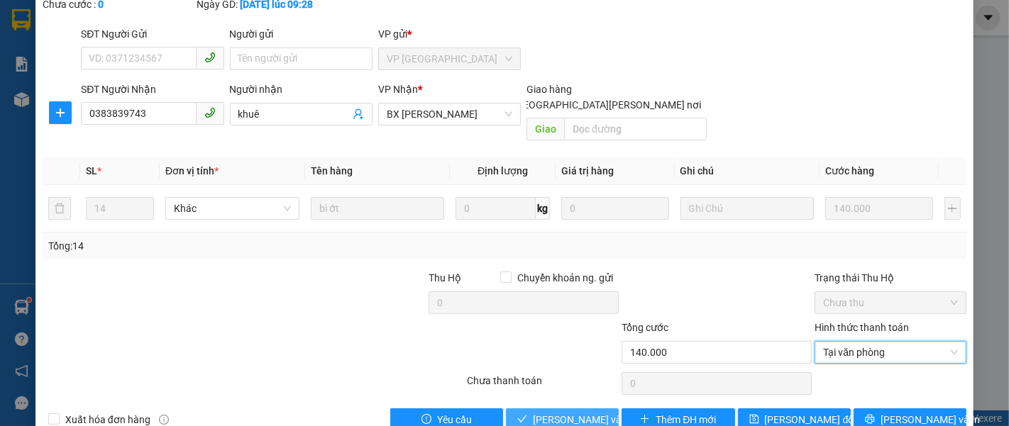
click at [575, 412] on span "[PERSON_NAME] và [PERSON_NAME] hàng" at bounding box center [629, 420] width 192 height 16
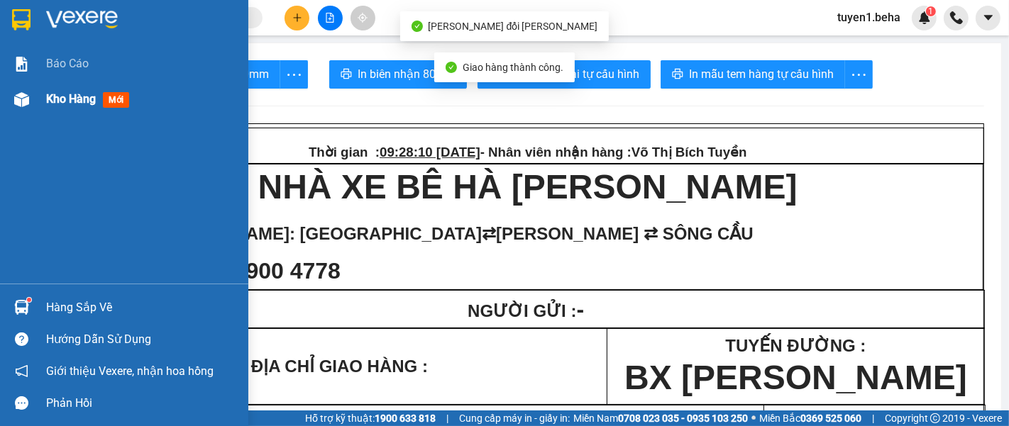
click at [55, 101] on span "Kho hàng" at bounding box center [71, 98] width 50 height 13
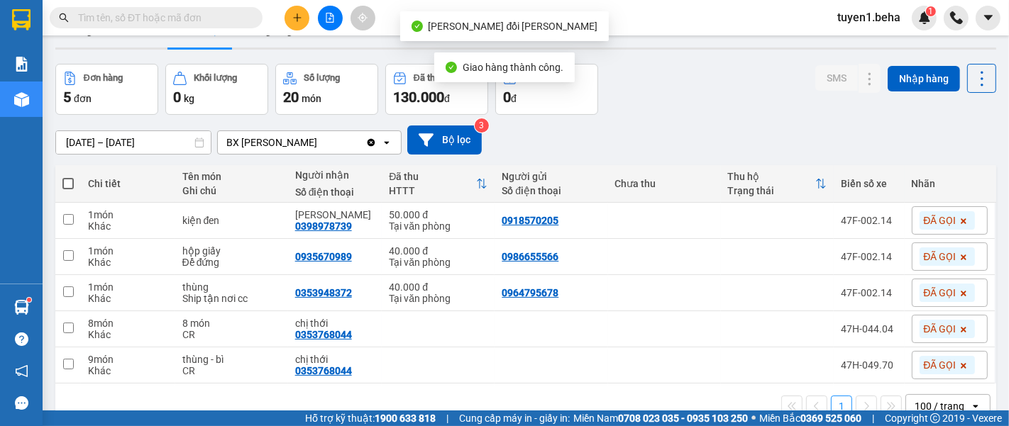
scroll to position [65, 0]
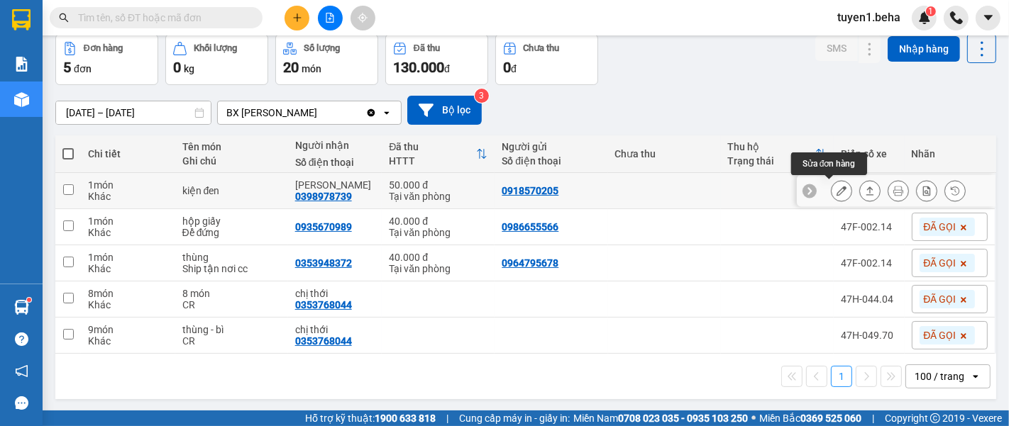
click at [836, 189] on icon at bounding box center [841, 191] width 10 height 10
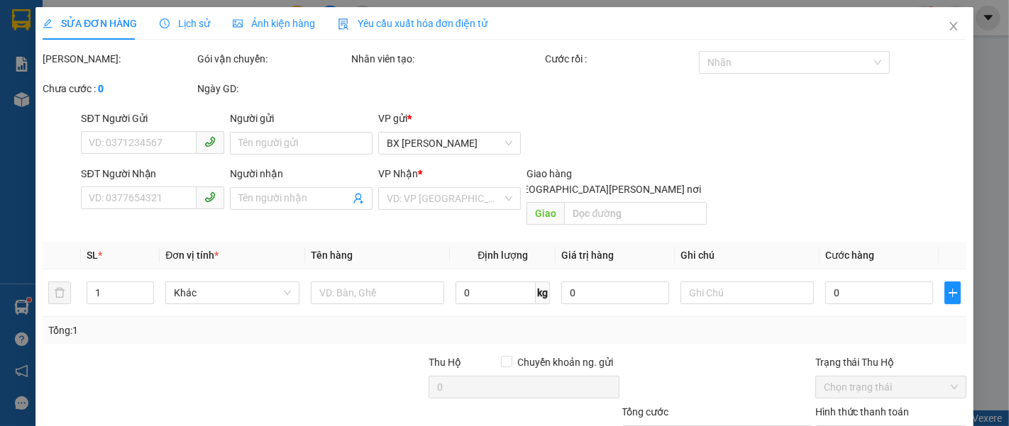
type input "0918570205"
type input "0398978739"
type input "[PERSON_NAME]"
type input "50.000"
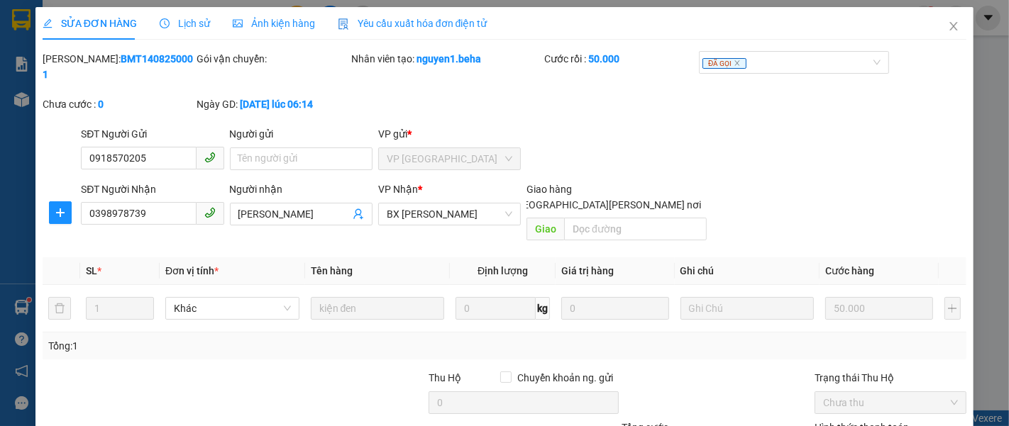
click at [261, 26] on span "Ảnh kiện hàng" at bounding box center [274, 23] width 82 height 11
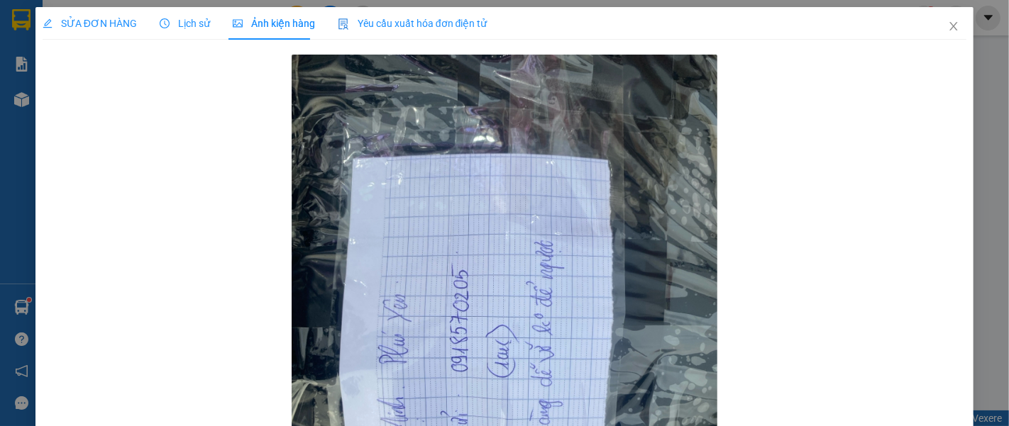
click at [112, 27] on span "SỬA ĐƠN HÀNG" at bounding box center [90, 23] width 94 height 11
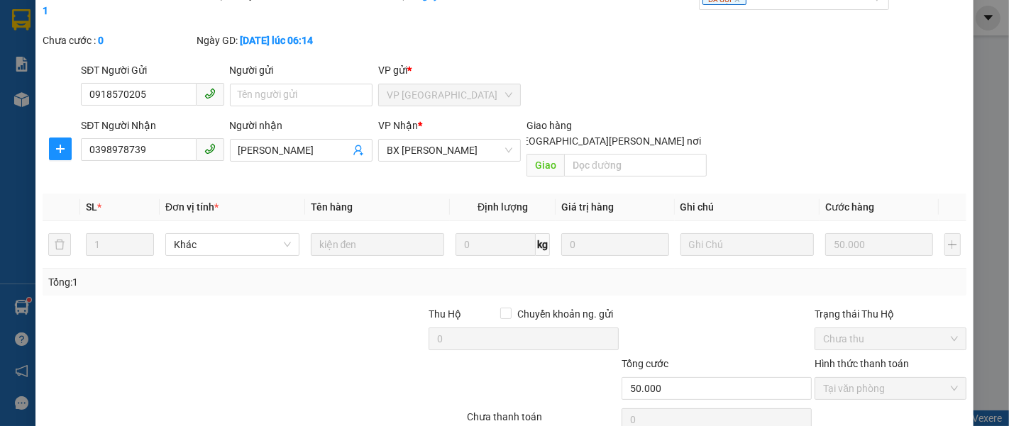
scroll to position [100, 0]
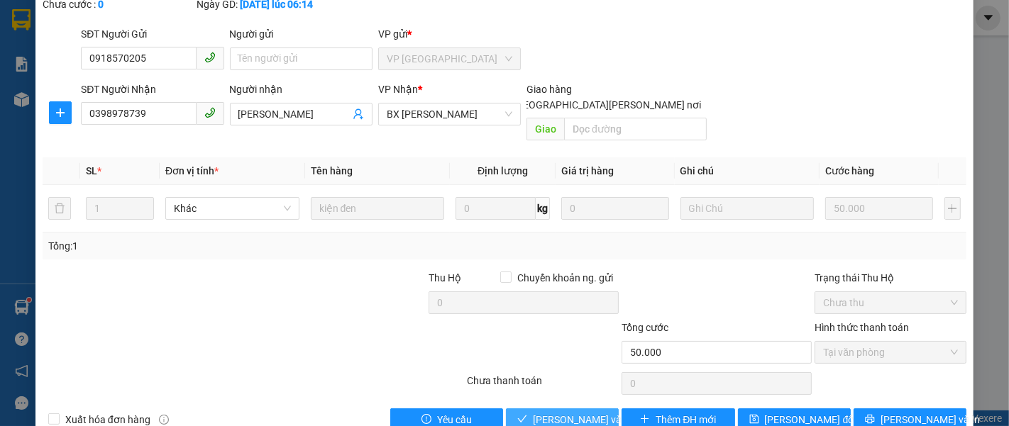
click at [546, 412] on span "[PERSON_NAME] và [PERSON_NAME] hàng" at bounding box center [629, 420] width 192 height 16
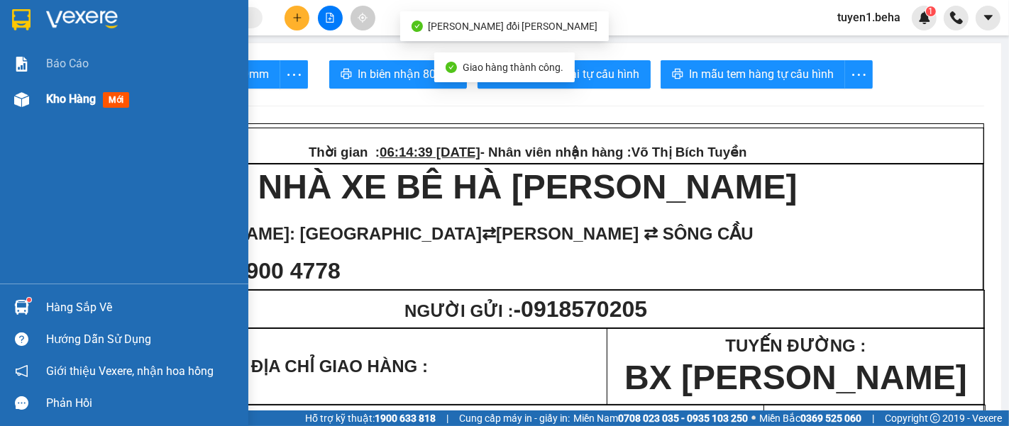
click at [62, 102] on span "Kho hàng" at bounding box center [71, 98] width 50 height 13
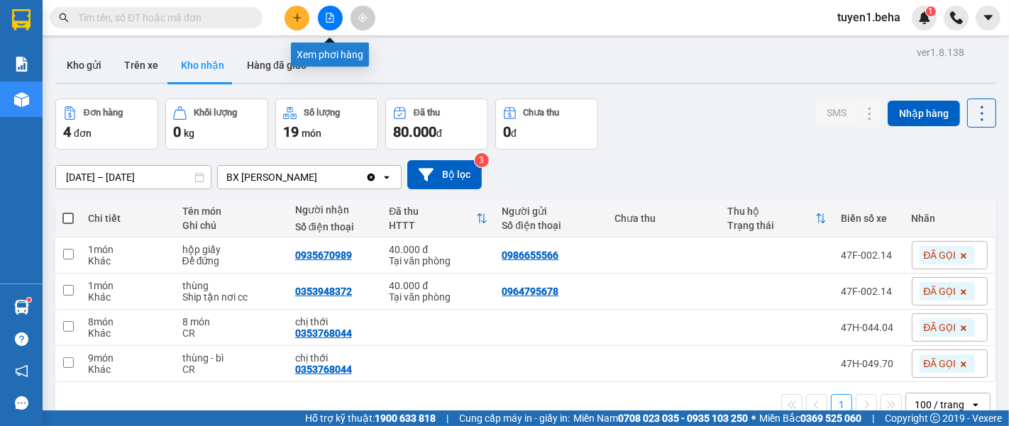
click at [328, 7] on button at bounding box center [330, 18] width 25 height 25
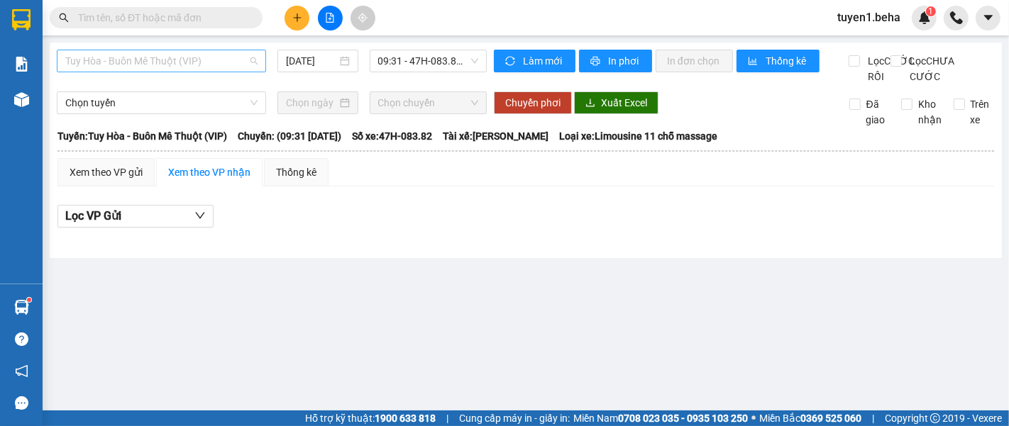
click at [211, 65] on span "Tuy Hòa - Buôn Mê Thuột (VIP)" at bounding box center [161, 60] width 192 height 21
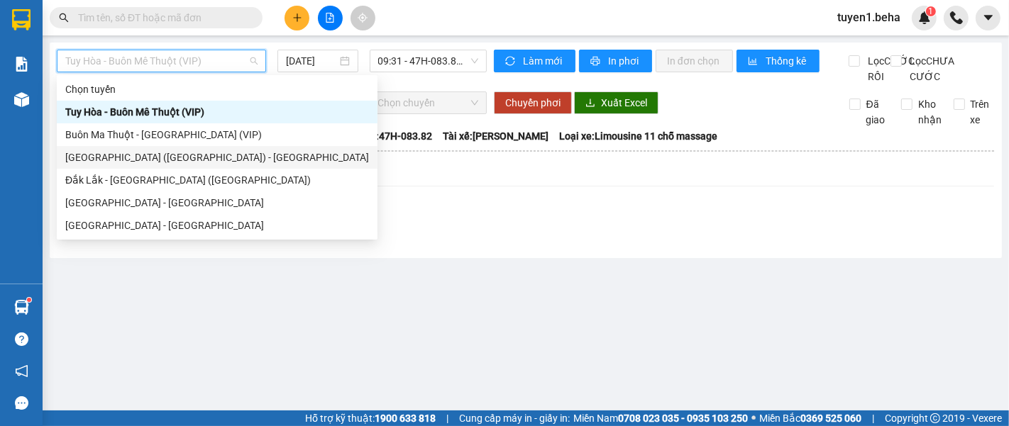
click at [161, 159] on div "[PERSON_NAME] ([GEOGRAPHIC_DATA]) - [GEOGRAPHIC_DATA]" at bounding box center [217, 158] width 304 height 16
type input "[DATE]"
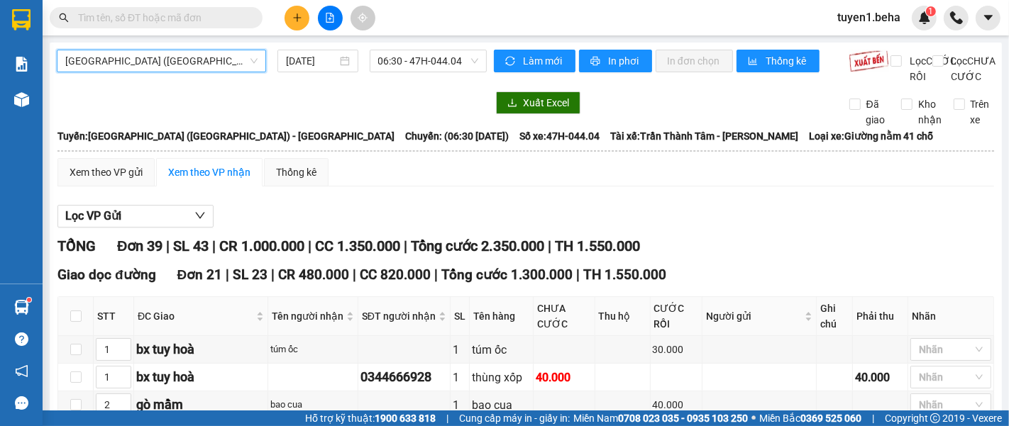
click at [197, 50] on div "[PERSON_NAME] ([GEOGRAPHIC_DATA]) - [GEOGRAPHIC_DATA]" at bounding box center [161, 61] width 209 height 23
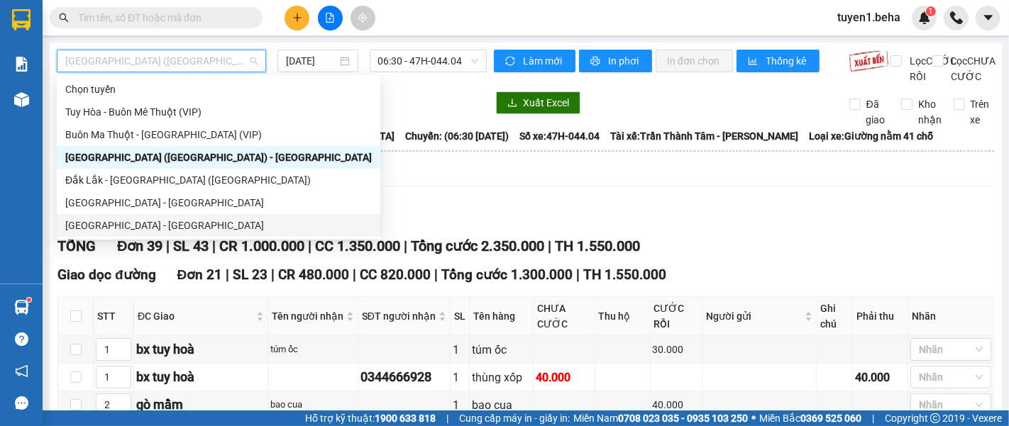
click at [143, 227] on div "[GEOGRAPHIC_DATA] - [PERSON_NAME]" at bounding box center [218, 226] width 306 height 16
type input "[DATE]"
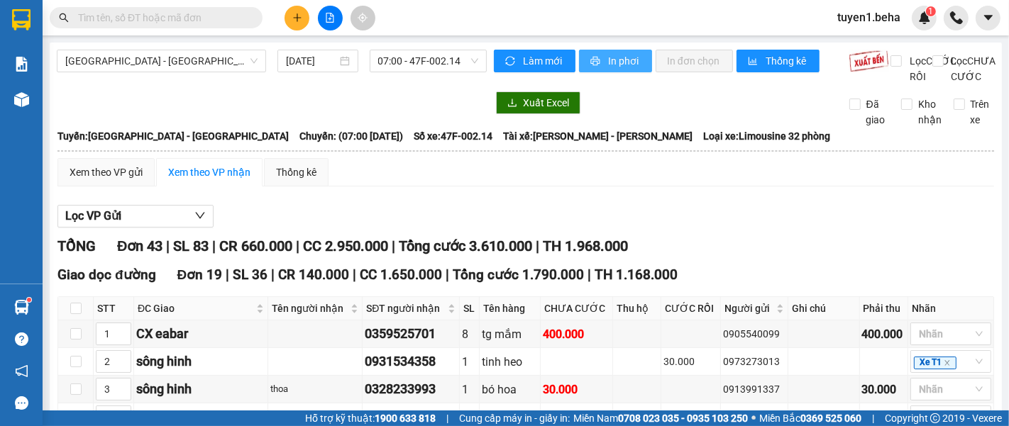
click at [608, 66] on span "In phơi" at bounding box center [624, 61] width 33 height 16
click at [199, 74] on div "Đắk Lắk - Phú Yên 14/08/2025 07:00 - 47F-002.14" at bounding box center [272, 67] width 430 height 35
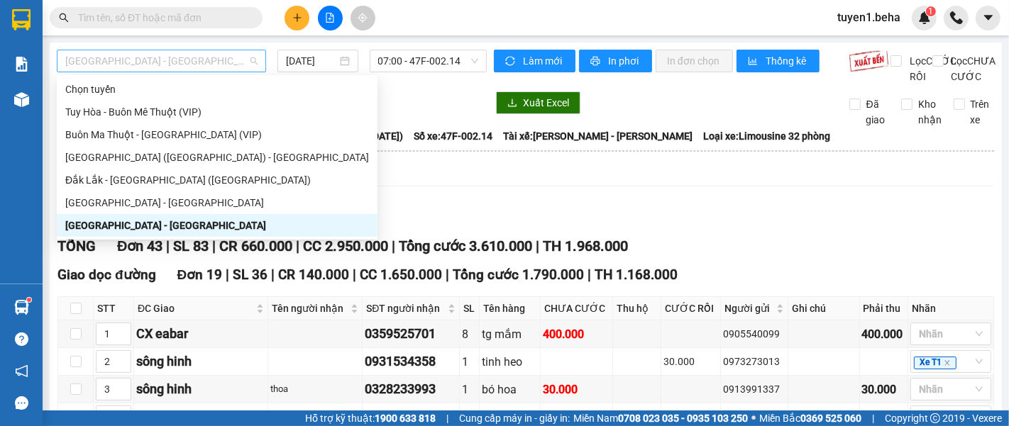
click at [192, 62] on span "[GEOGRAPHIC_DATA] - [PERSON_NAME]" at bounding box center [161, 60] width 192 height 21
click at [129, 204] on div "[GEOGRAPHIC_DATA][PERSON_NAME][GEOGRAPHIC_DATA]" at bounding box center [217, 203] width 304 height 16
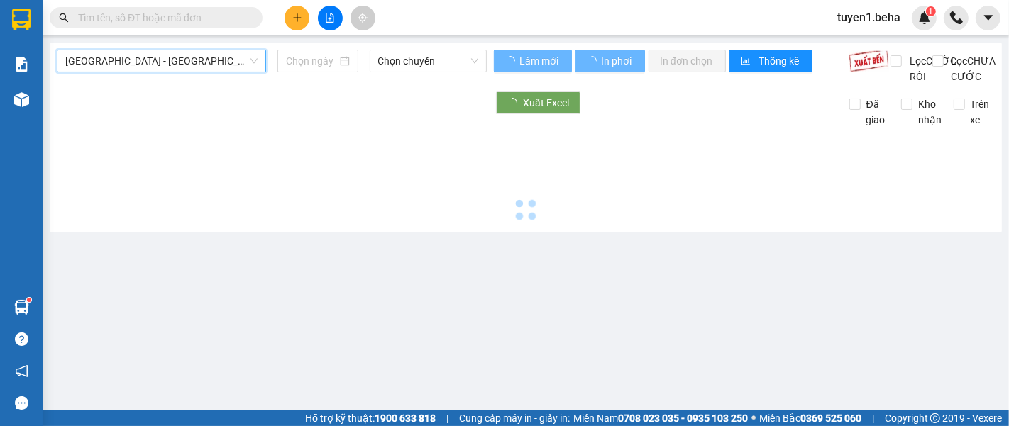
type input "[DATE]"
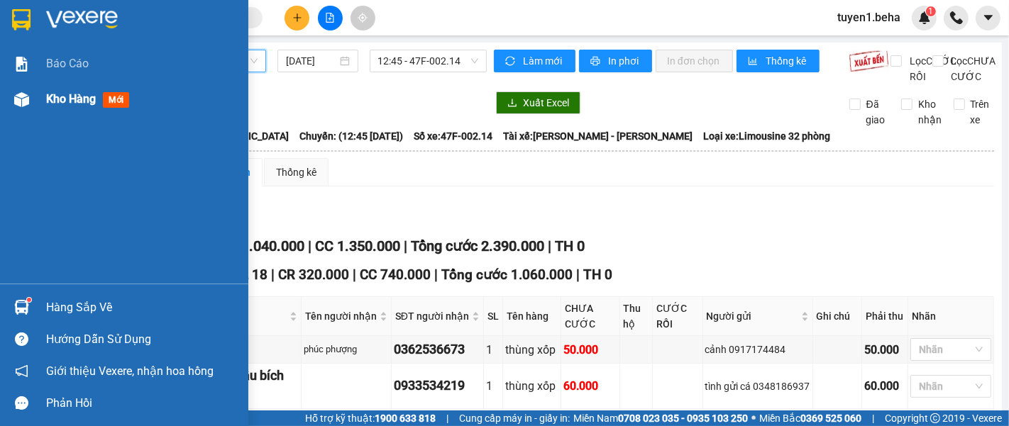
click at [67, 112] on div "Kho hàng mới" at bounding box center [142, 99] width 192 height 35
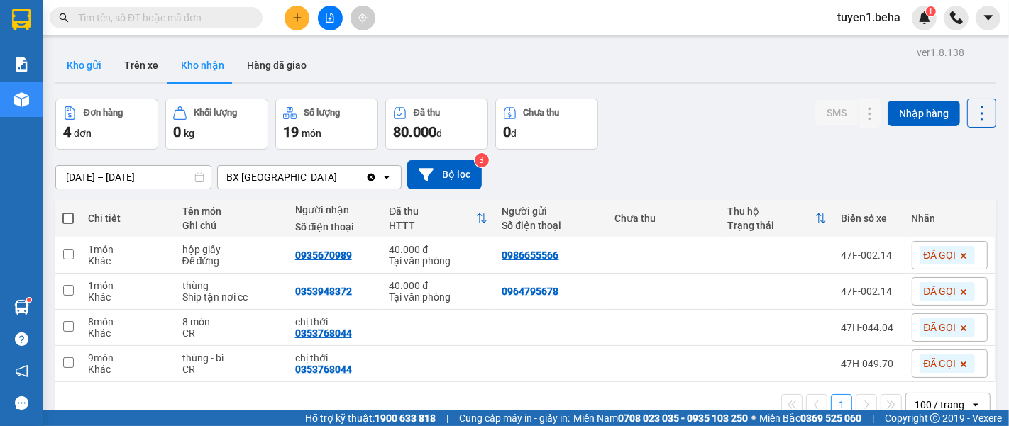
click at [89, 53] on button "Kho gửi" at bounding box center [83, 65] width 57 height 34
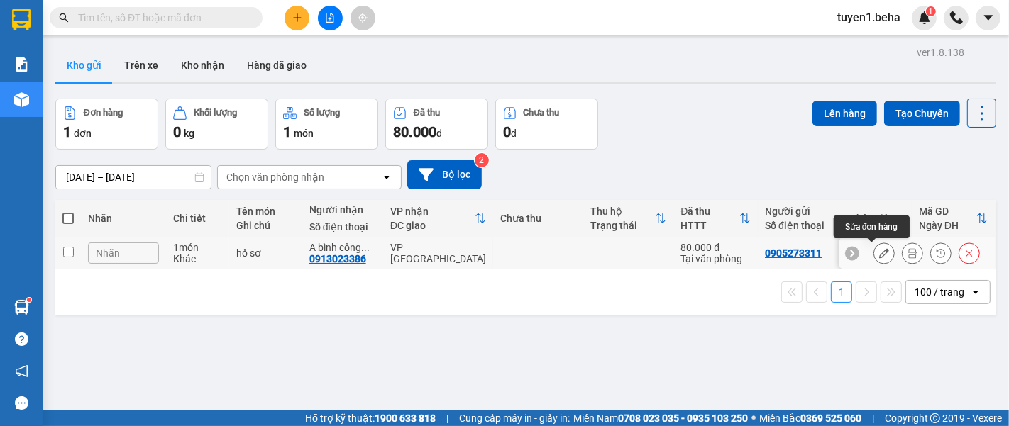
click at [879, 255] on icon at bounding box center [884, 253] width 10 height 10
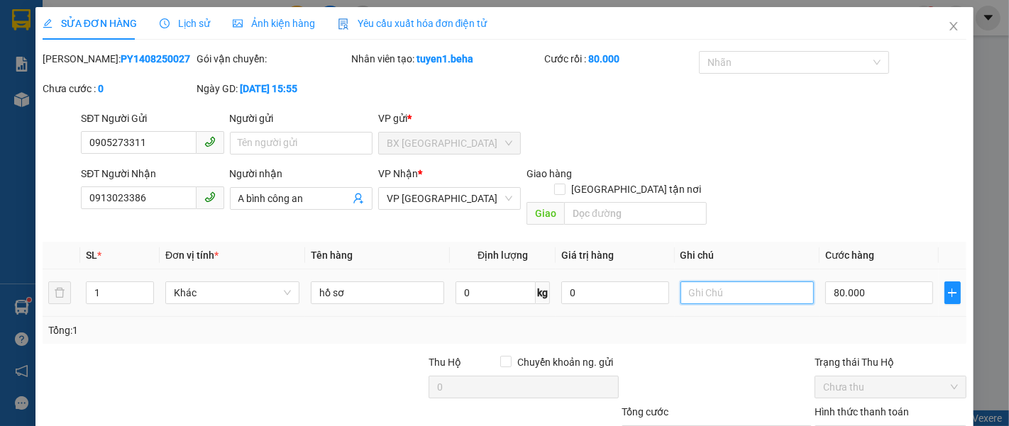
click at [707, 282] on input "text" at bounding box center [747, 293] width 134 height 23
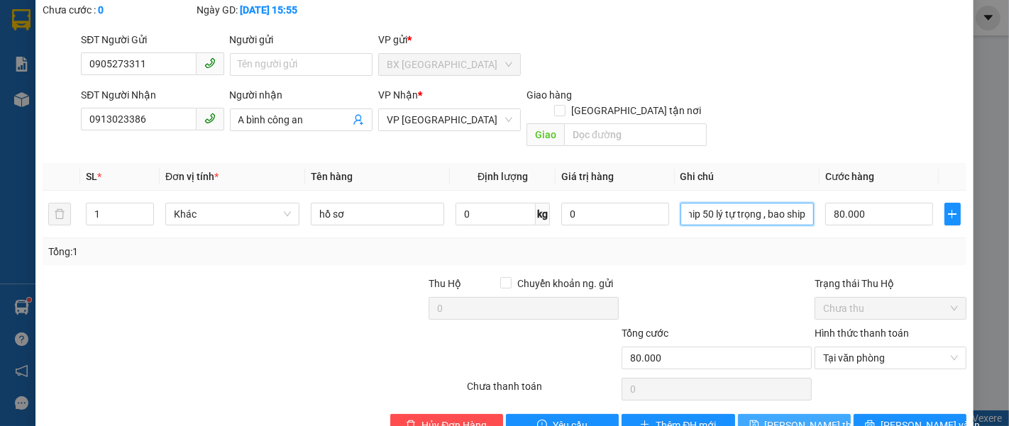
type input "ship 50 lý tự trọng , bao ship"
click at [766, 418] on span "[PERSON_NAME] đổi" at bounding box center [822, 426] width 114 height 16
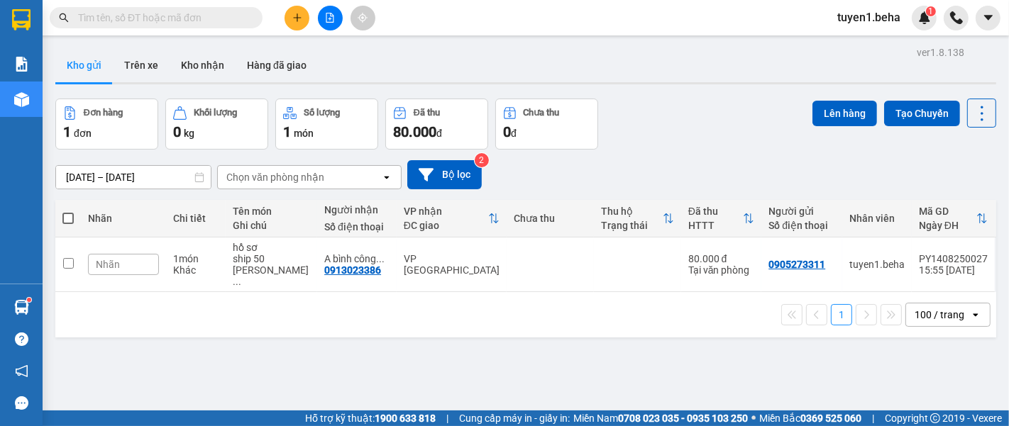
click at [133, 348] on div "ver 1.8.138 Kho gửi Trên xe Kho nhận Hàng đã giao Đơn hàng 1 đơn Khối lượng 0 k…" at bounding box center [526, 256] width 952 height 426
click at [210, 64] on button "Kho nhận" at bounding box center [203, 65] width 66 height 34
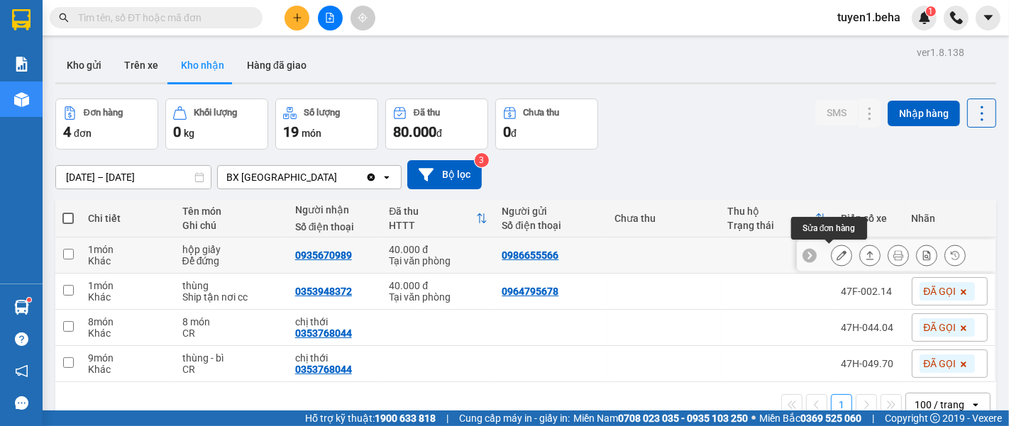
click at [836, 259] on icon at bounding box center [841, 255] width 10 height 10
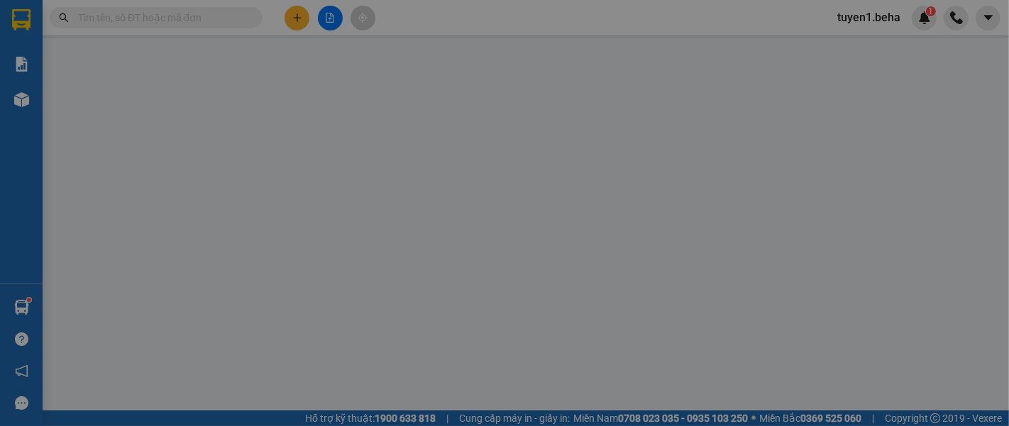
type input "0986655566"
type input "0935670989"
type input "40.000"
type input "0"
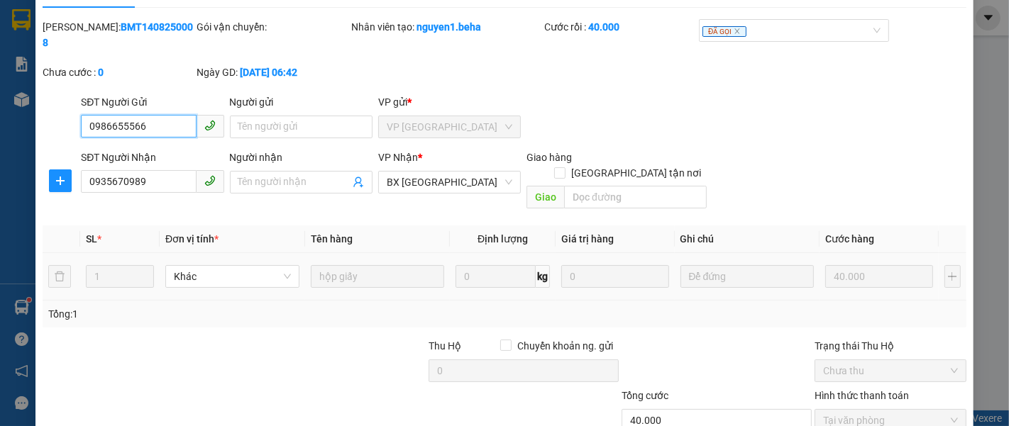
scroll to position [79, 0]
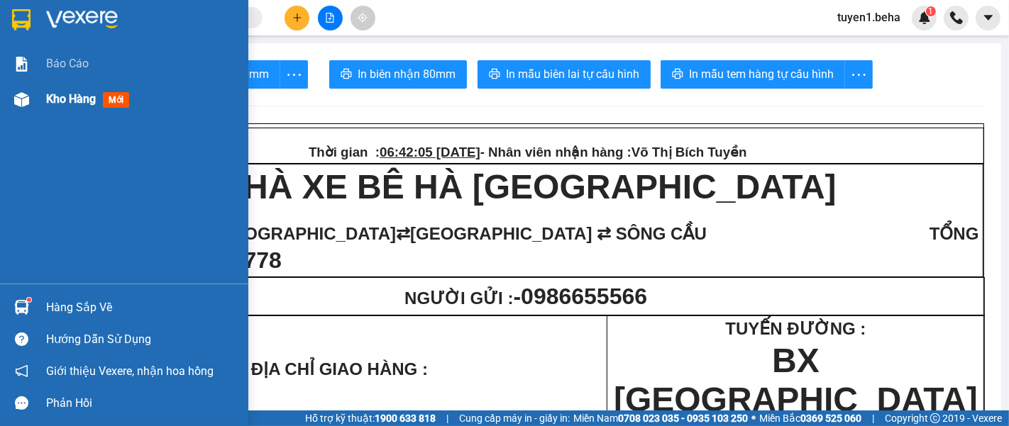
click at [48, 90] on div "Kho hàng mới" at bounding box center [90, 99] width 89 height 18
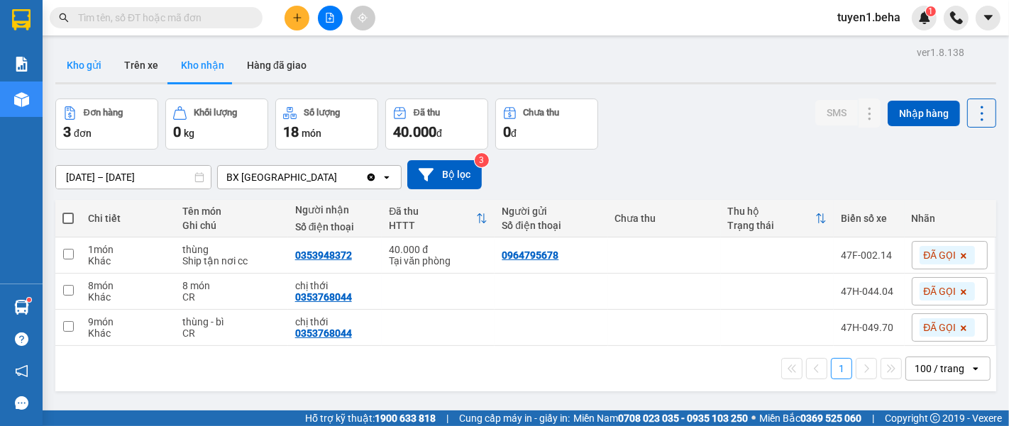
click at [89, 62] on button "Kho gửi" at bounding box center [83, 65] width 57 height 34
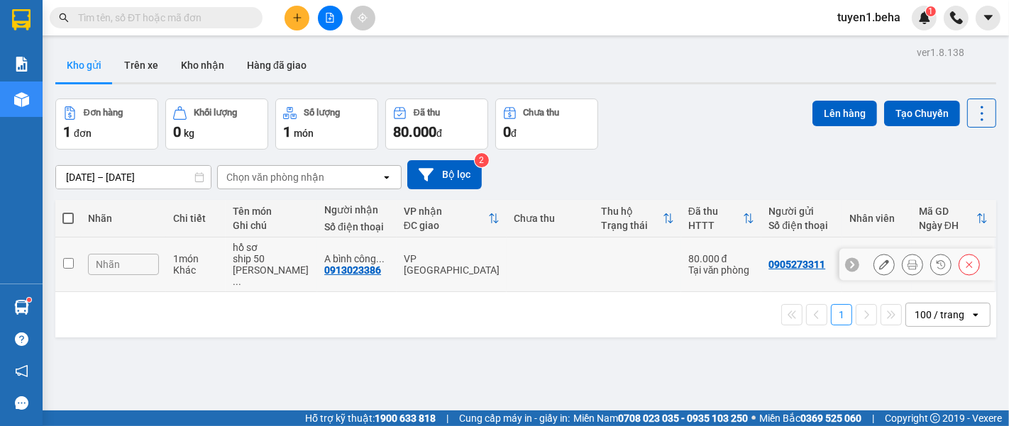
click at [65, 258] on input "checkbox" at bounding box center [68, 263] width 11 height 11
checkbox input "true"
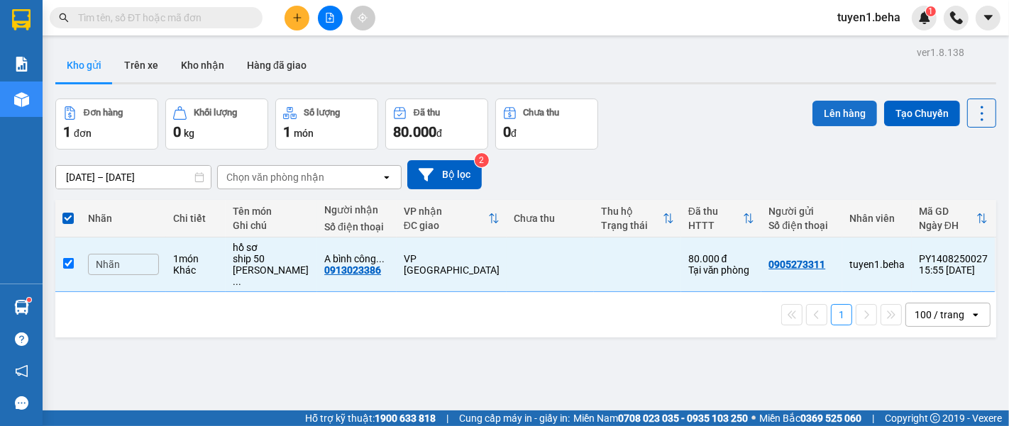
click at [836, 102] on button "Lên hàng" at bounding box center [844, 114] width 65 height 26
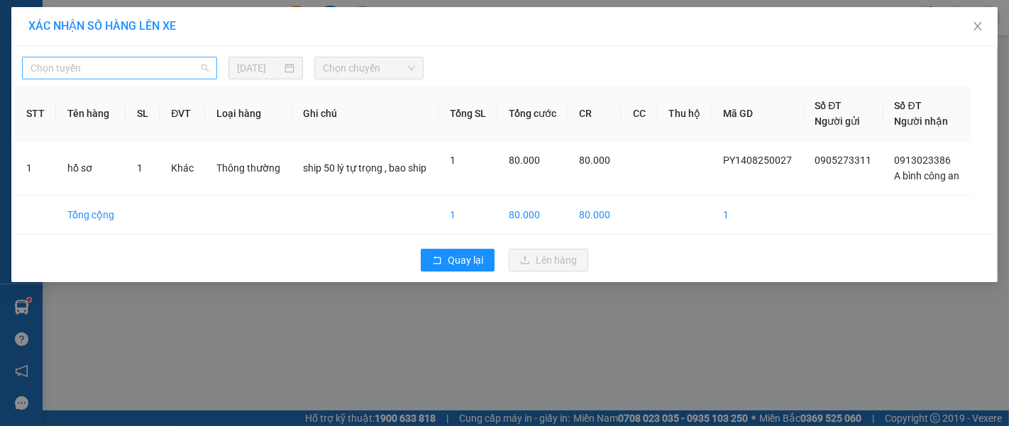
click at [146, 73] on span "Chọn tuyến" at bounding box center [120, 67] width 178 height 21
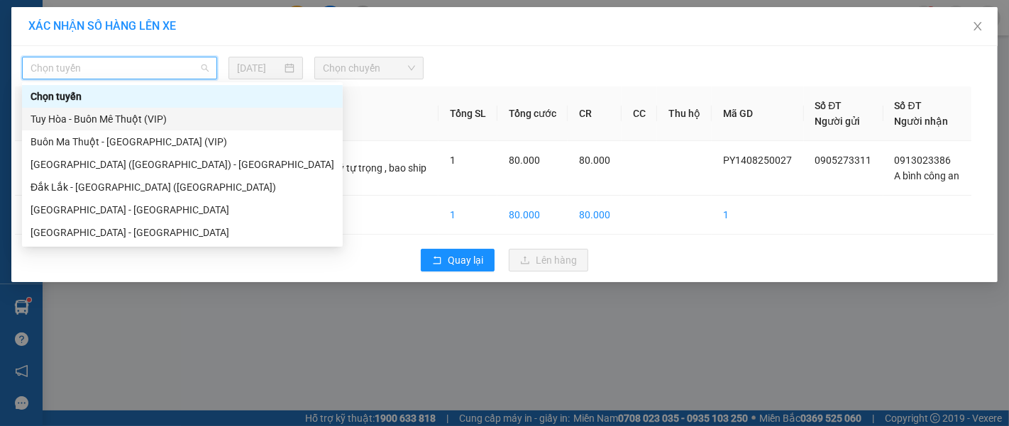
click at [93, 115] on div "Tuy Hòa - Buôn Mê Thuột (VIP)" at bounding box center [183, 119] width 304 height 16
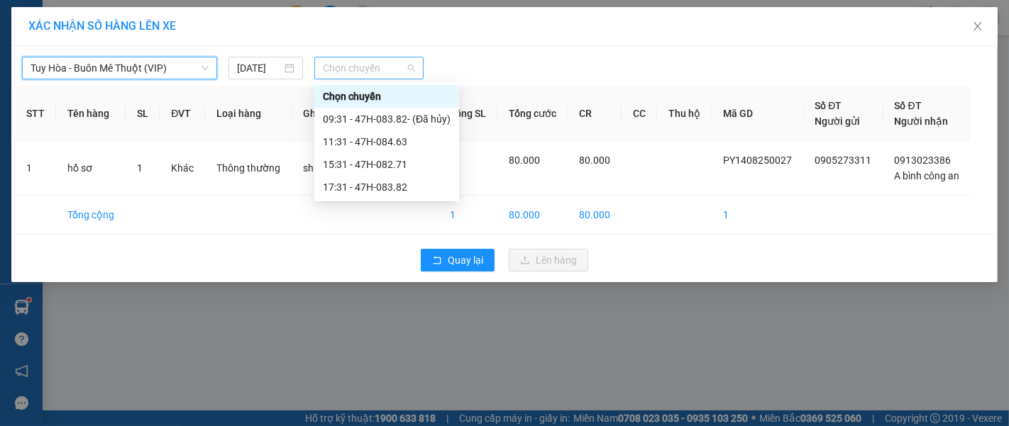
click at [358, 67] on span "Chọn chuyến" at bounding box center [369, 67] width 92 height 21
click at [358, 181] on div "17:31 - 47H-083.82" at bounding box center [387, 187] width 128 height 16
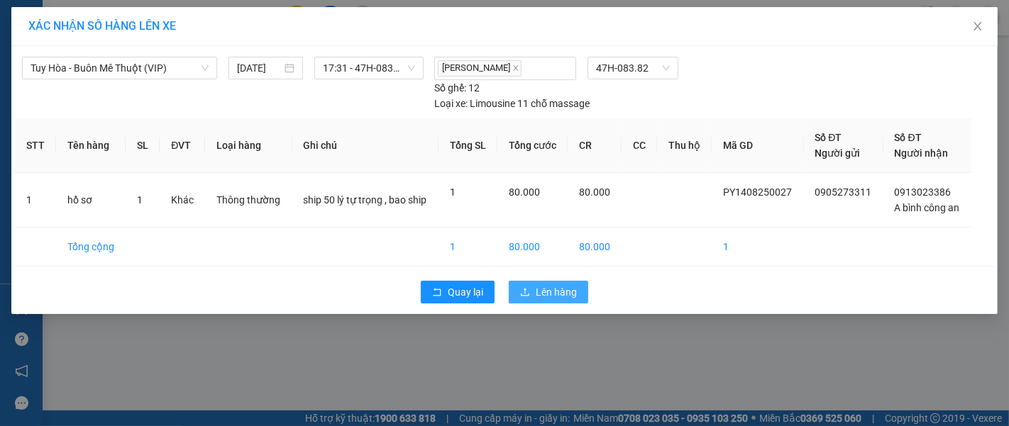
click at [555, 284] on span "Lên hàng" at bounding box center [556, 292] width 41 height 16
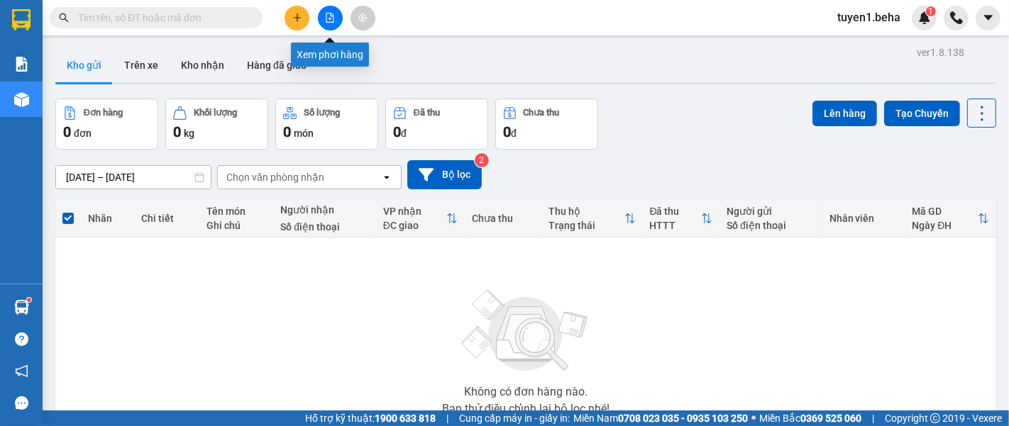
click at [331, 13] on icon "file-add" at bounding box center [330, 18] width 8 height 10
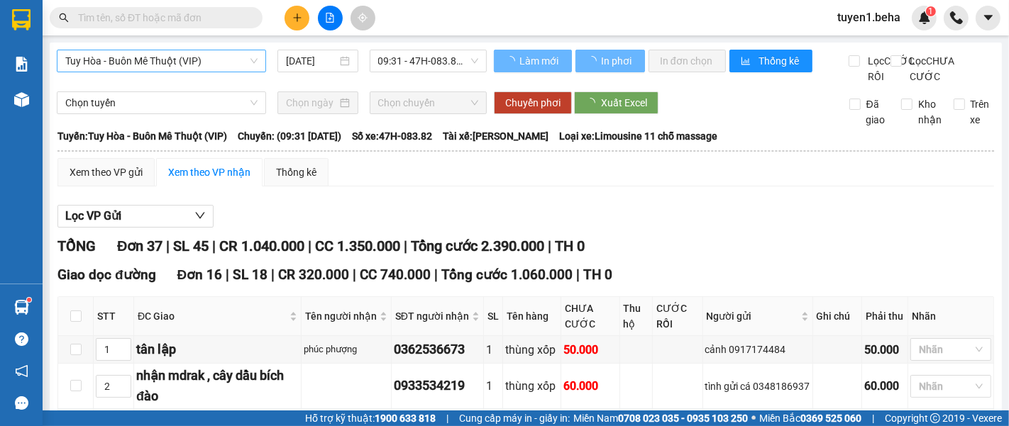
click at [175, 70] on span "Tuy Hòa - Buôn Mê Thuột (VIP)" at bounding box center [161, 60] width 192 height 21
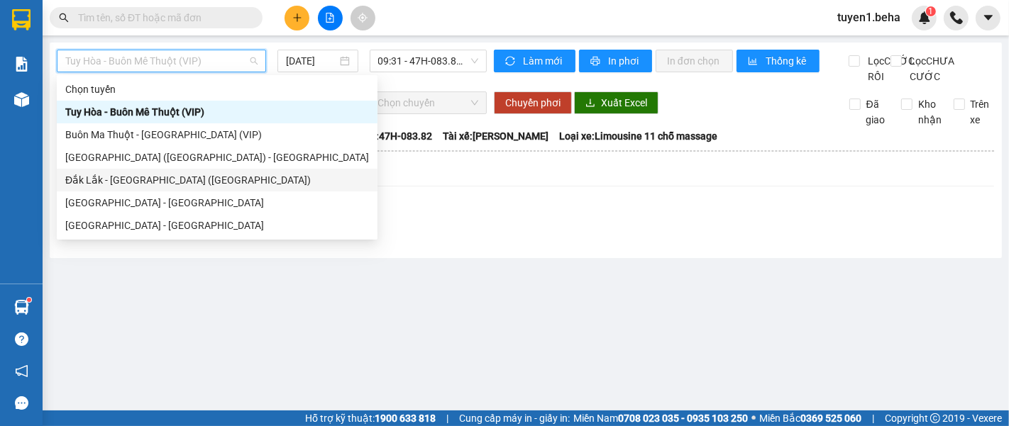
click at [151, 179] on div "Đắk Lắk - [PERSON_NAME] ([GEOGRAPHIC_DATA])" at bounding box center [217, 180] width 304 height 16
type input "[DATE]"
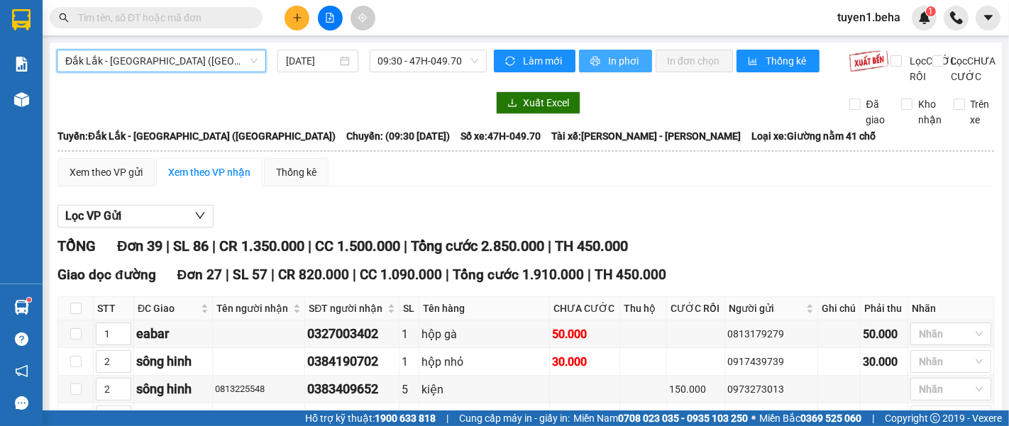
click at [608, 58] on span "In phơi" at bounding box center [624, 61] width 33 height 16
